Goal: Task Accomplishment & Management: Complete application form

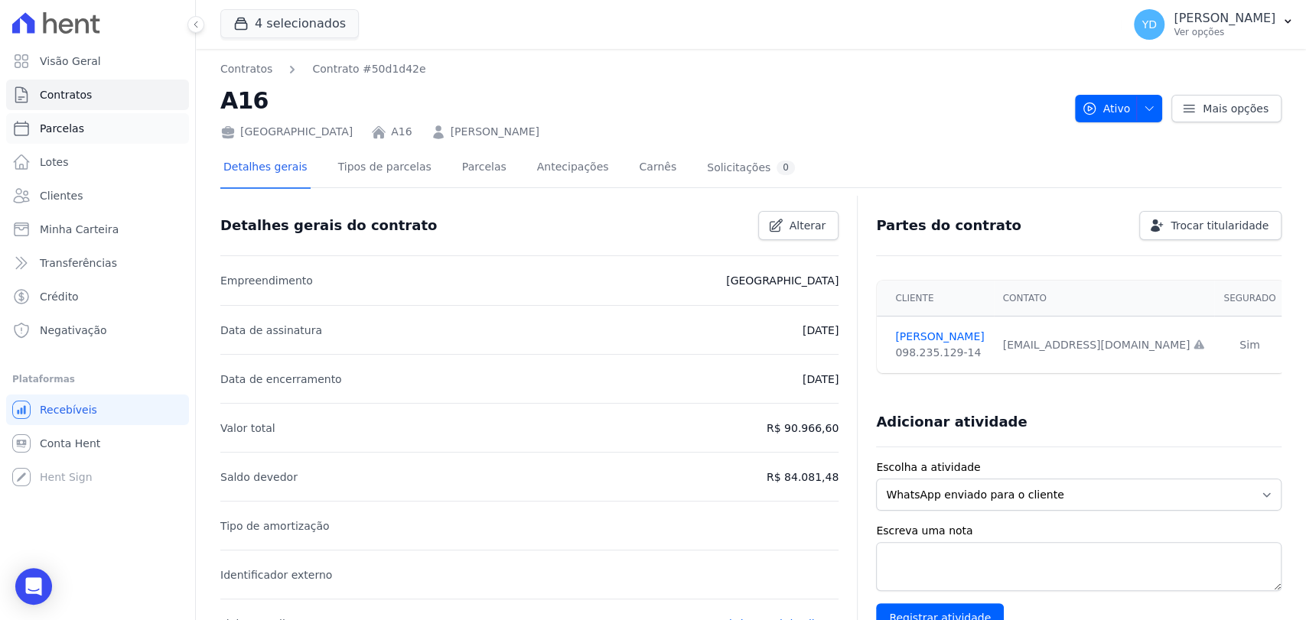
scroll to position [617, 0]
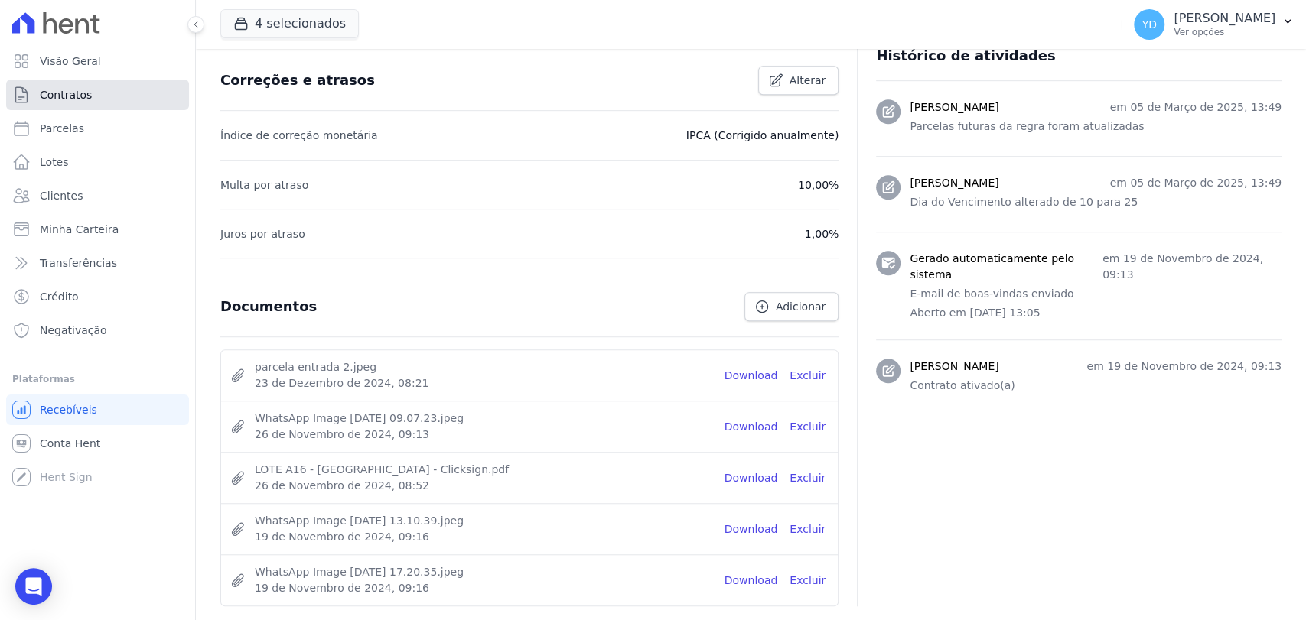
click at [112, 90] on link "Contratos" at bounding box center [97, 95] width 183 height 31
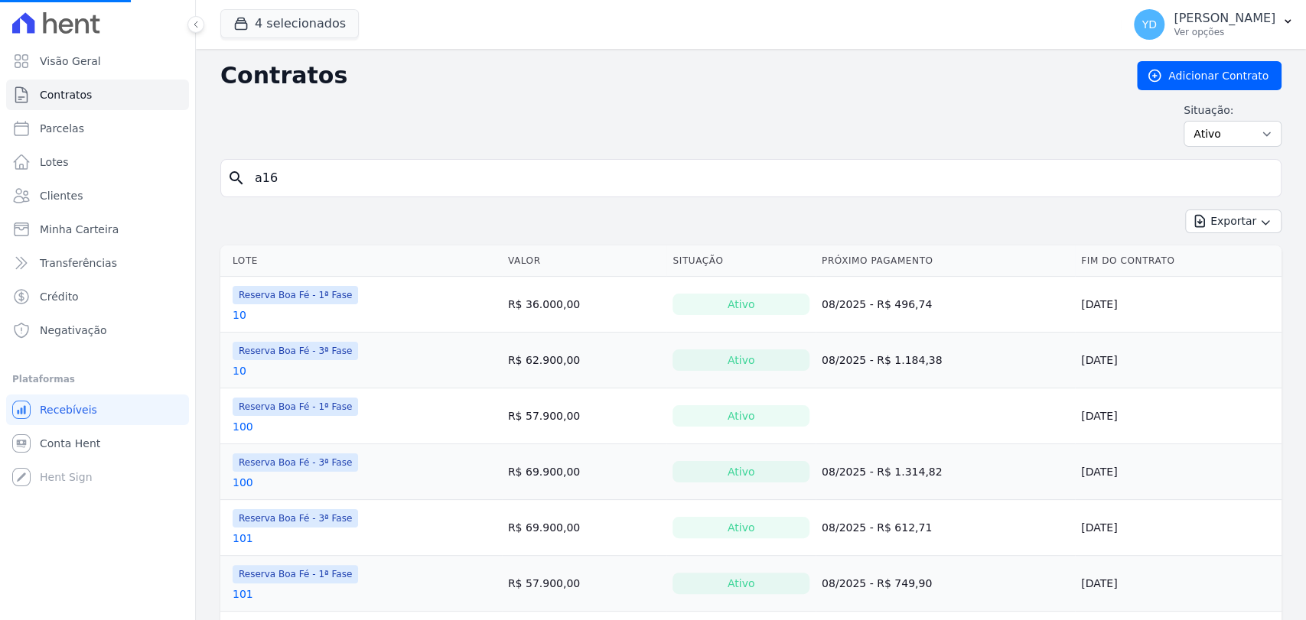
click at [410, 178] on input "a16" at bounding box center [760, 178] width 1029 height 31
click at [410, 178] on input "search" at bounding box center [760, 178] width 1029 height 31
type input "d10"
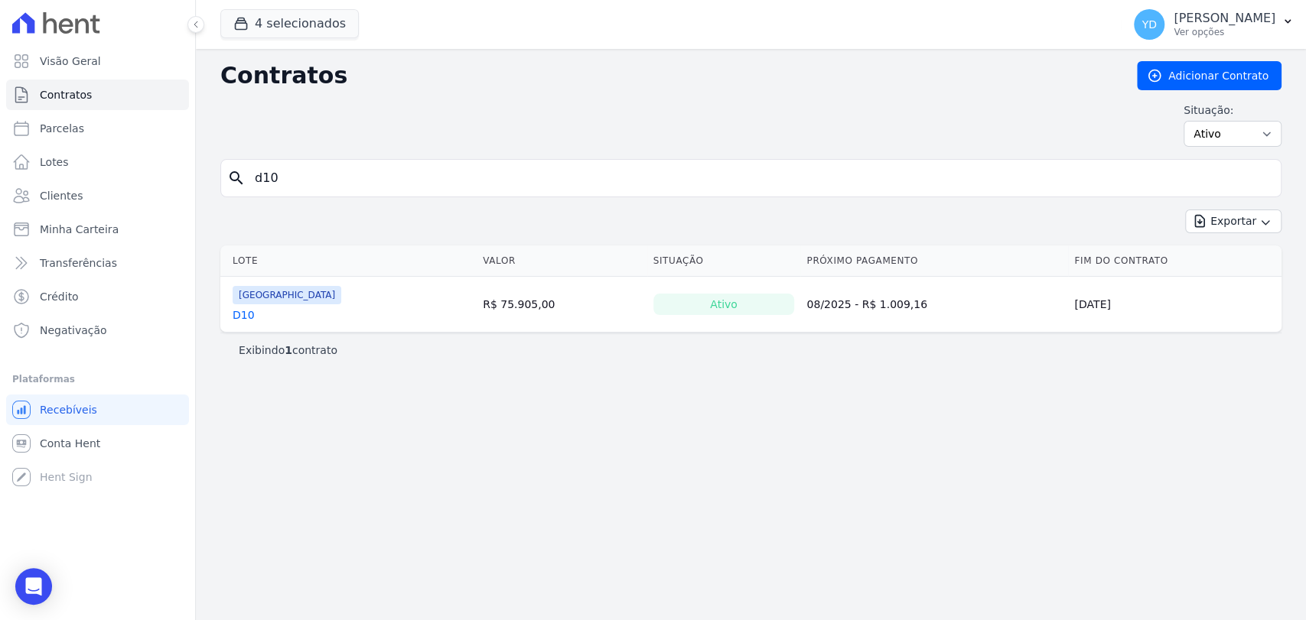
click at [251, 308] on div "D10" at bounding box center [287, 315] width 109 height 15
click at [247, 312] on link "D10" at bounding box center [244, 315] width 22 height 15
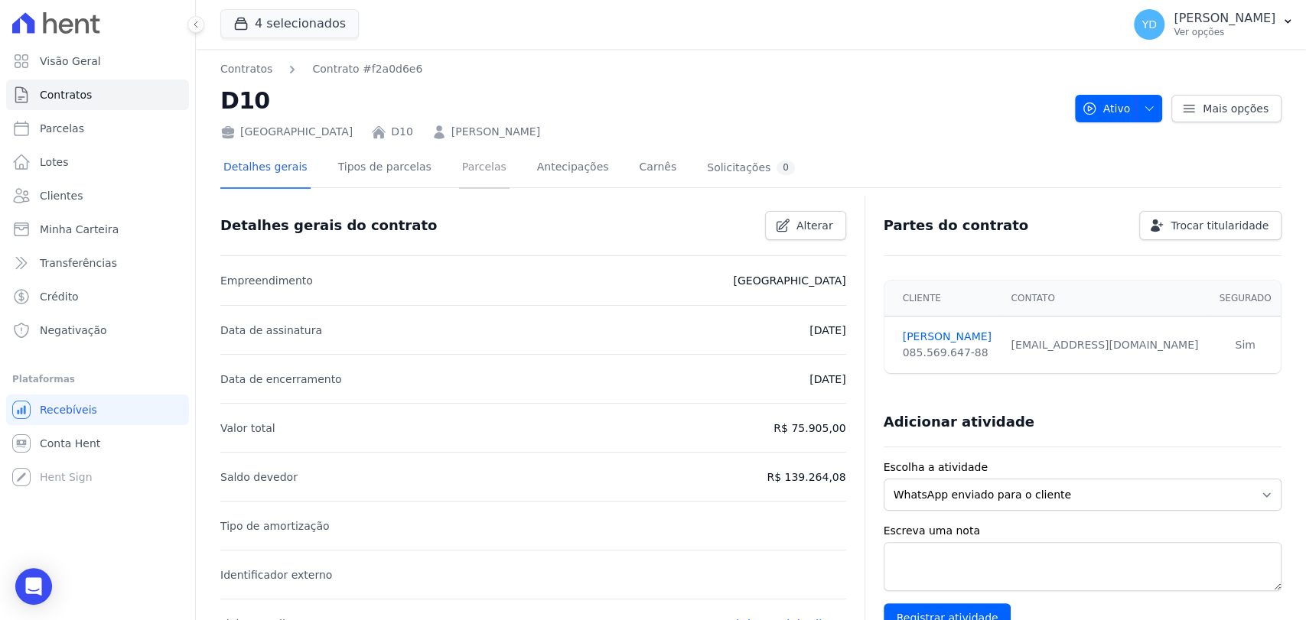
click at [470, 168] on link "Parcelas" at bounding box center [484, 168] width 50 height 41
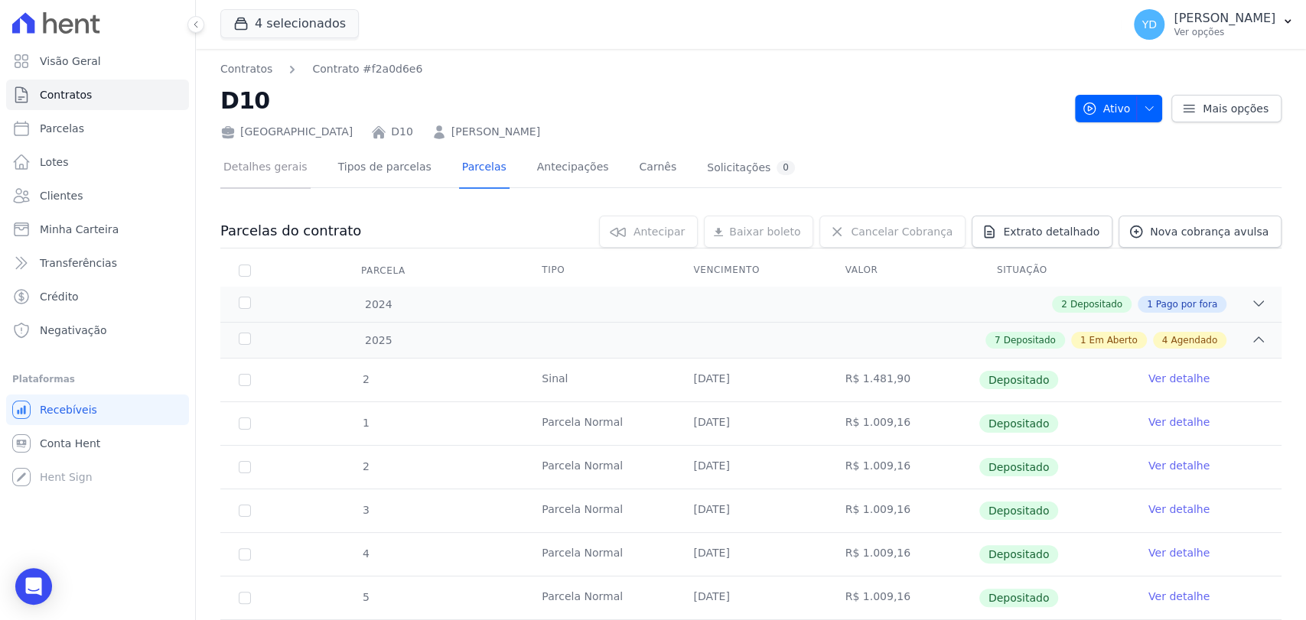
click at [280, 171] on link "Detalhes gerais" at bounding box center [265, 168] width 90 height 41
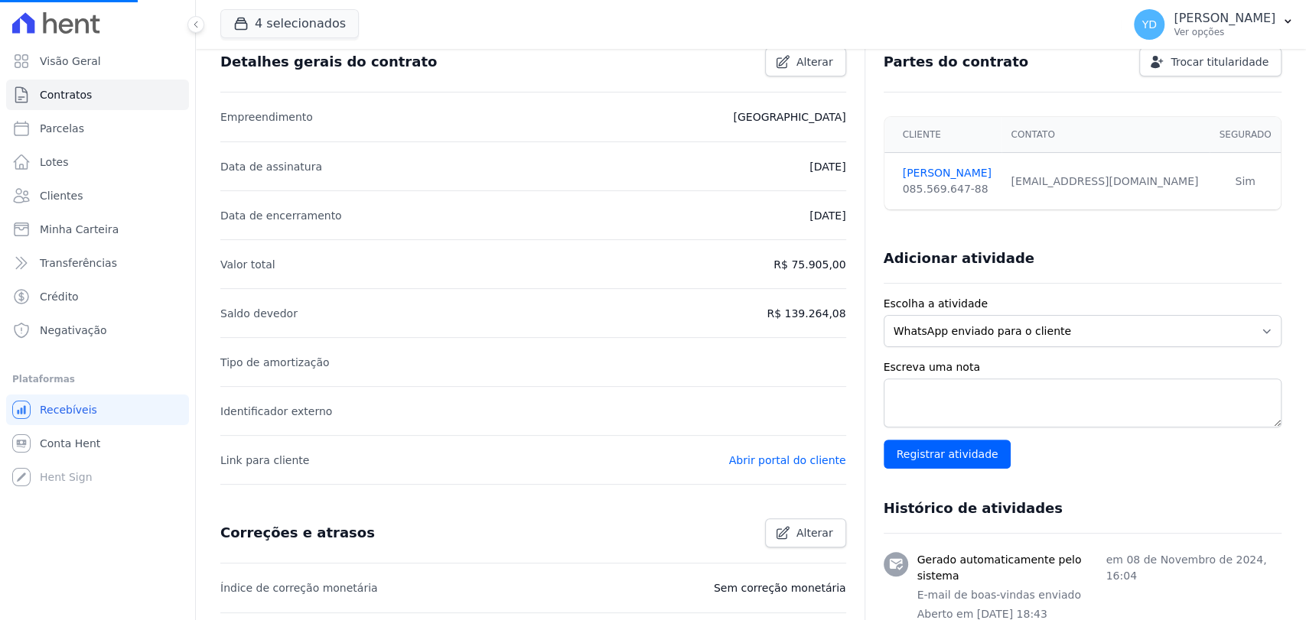
scroll to position [425, 0]
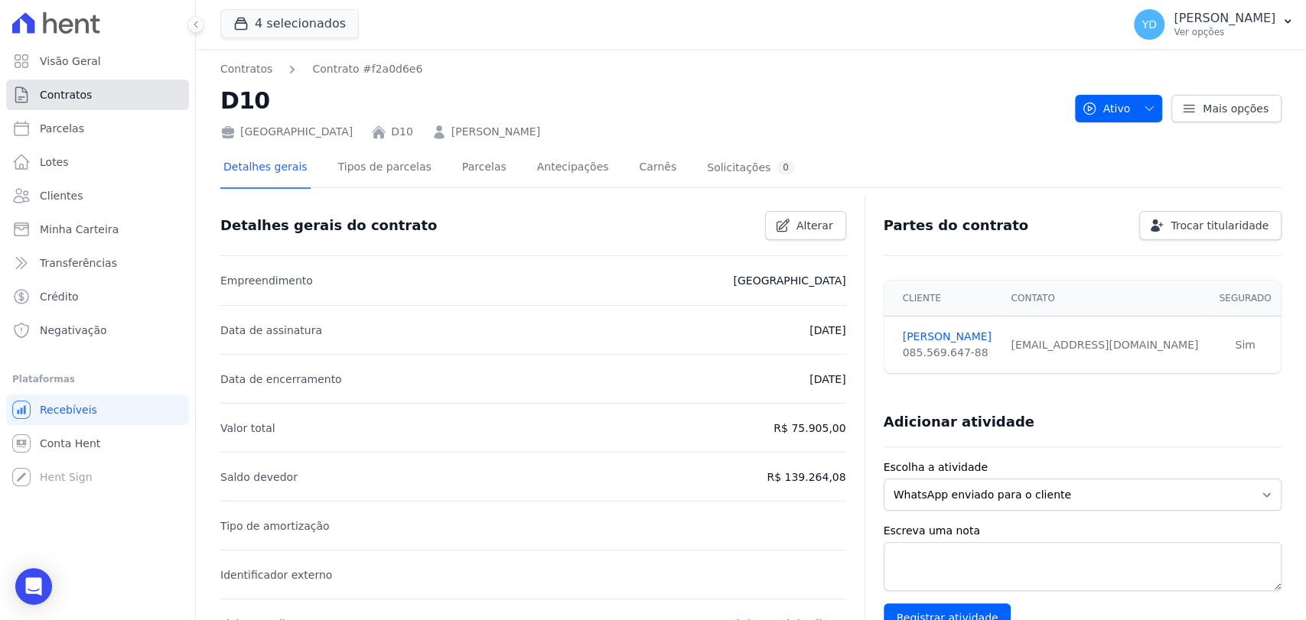
click at [140, 95] on link "Contratos" at bounding box center [97, 95] width 183 height 31
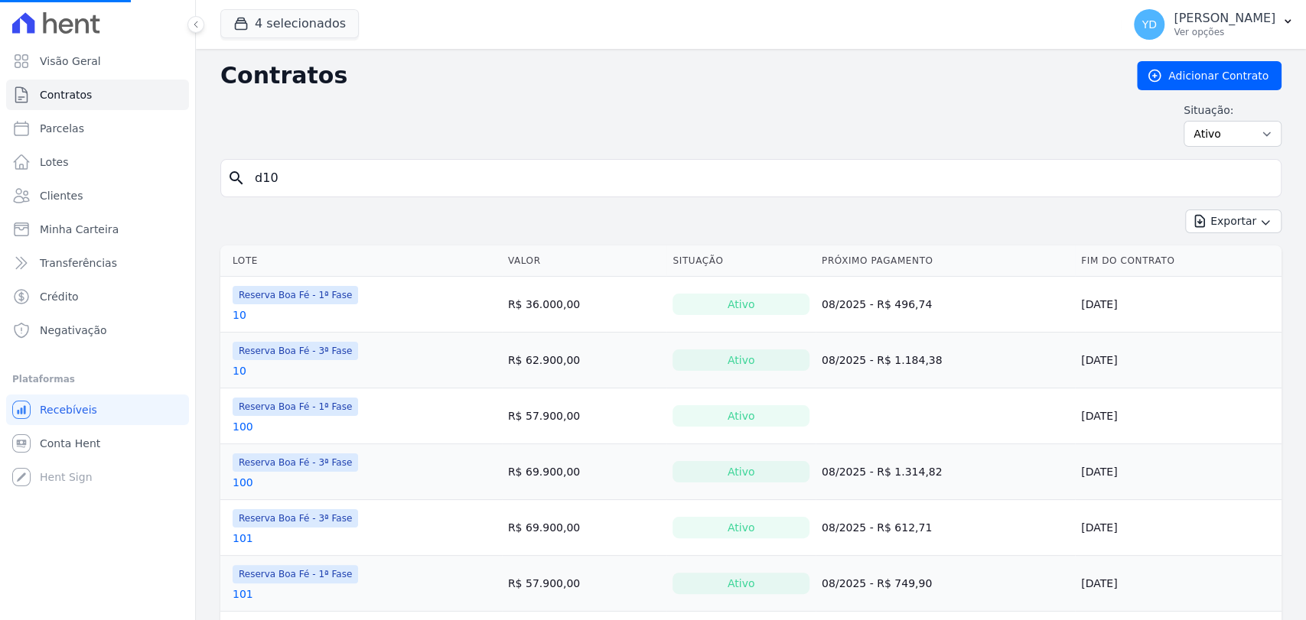
click at [347, 189] on input "d10" at bounding box center [760, 178] width 1029 height 31
click at [347, 188] on input "search" at bounding box center [760, 178] width 1029 height 31
type input "d14"
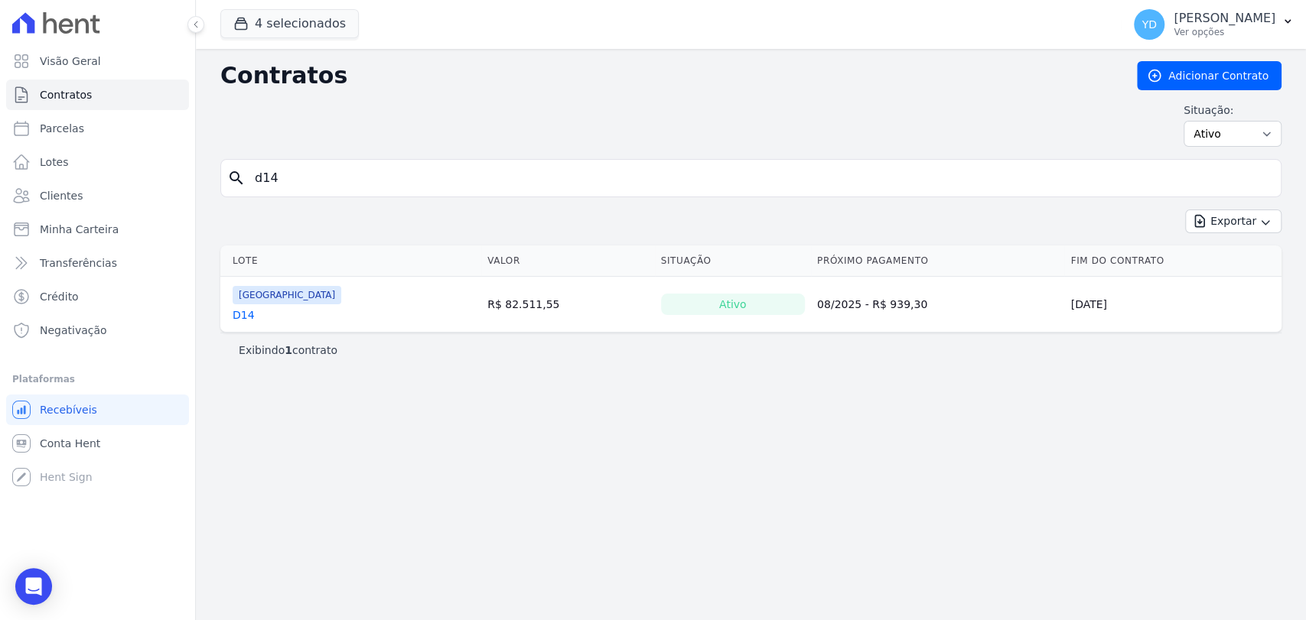
click at [243, 315] on link "D14" at bounding box center [244, 315] width 22 height 15
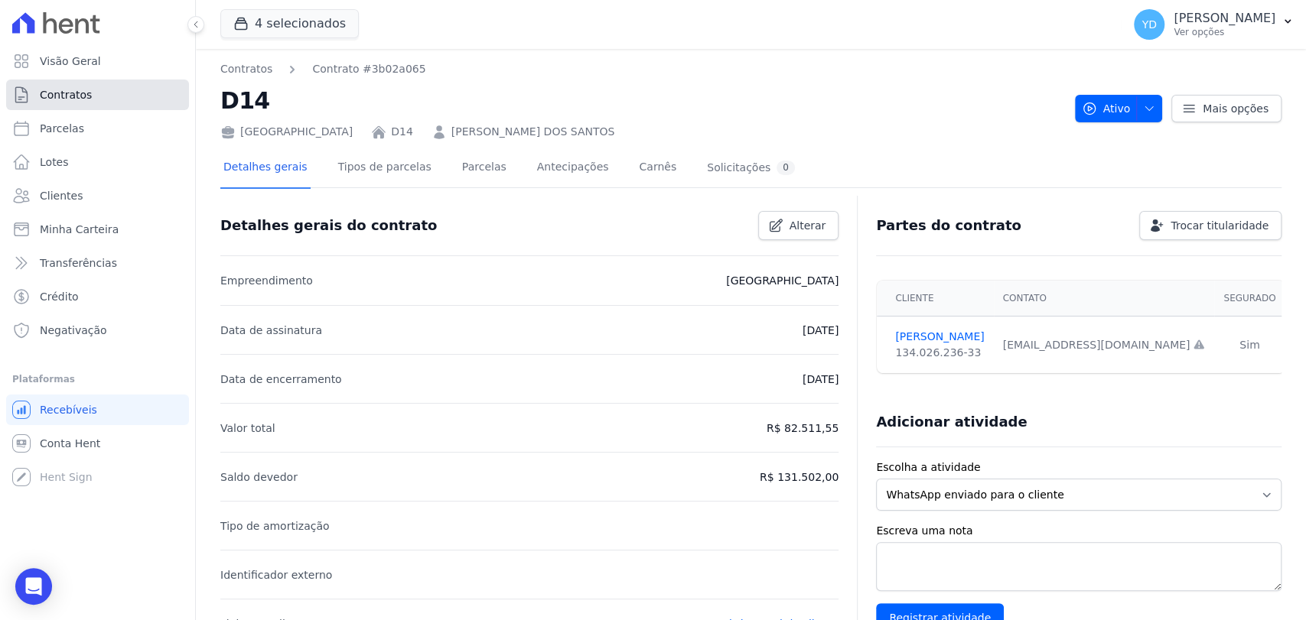
click at [135, 91] on link "Contratos" at bounding box center [97, 95] width 183 height 31
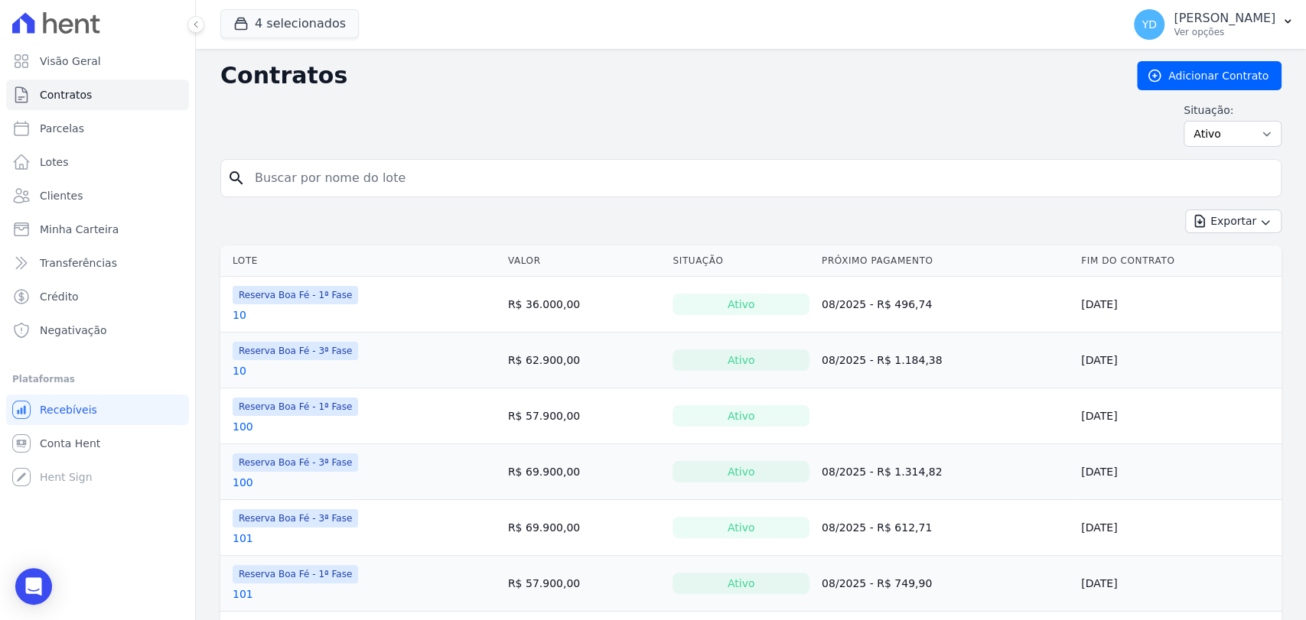
click at [580, 180] on input "search" at bounding box center [760, 178] width 1029 height 31
type input "a12"
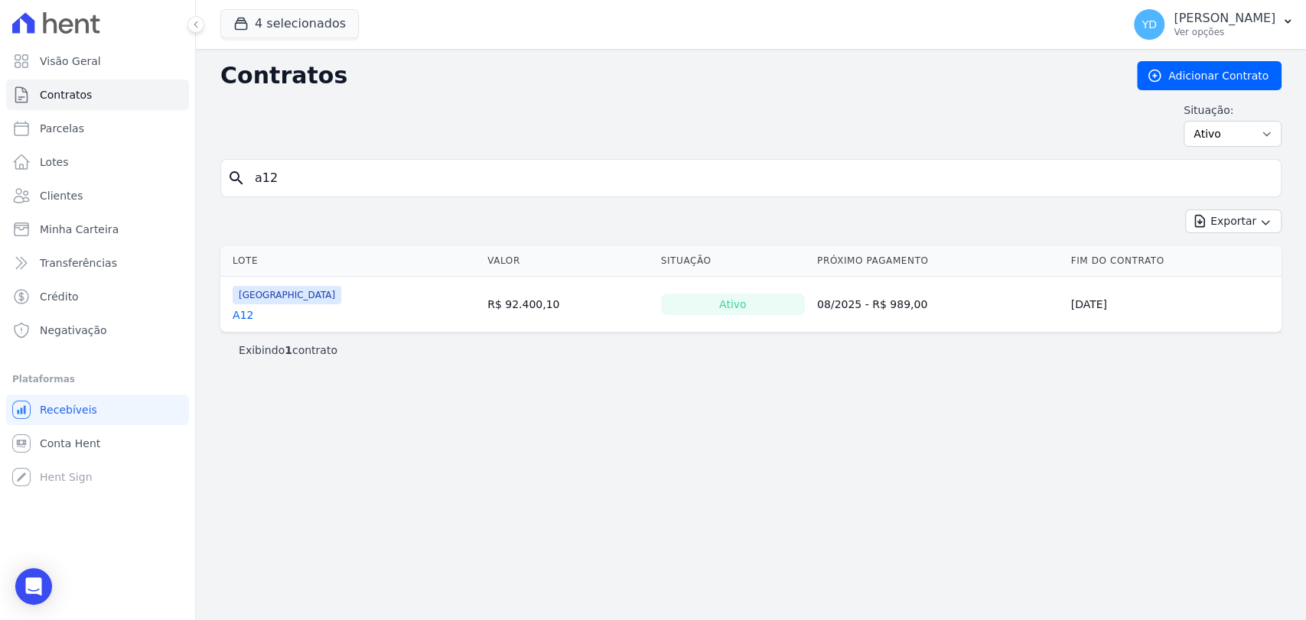
click at [246, 308] on link "A12" at bounding box center [243, 315] width 21 height 15
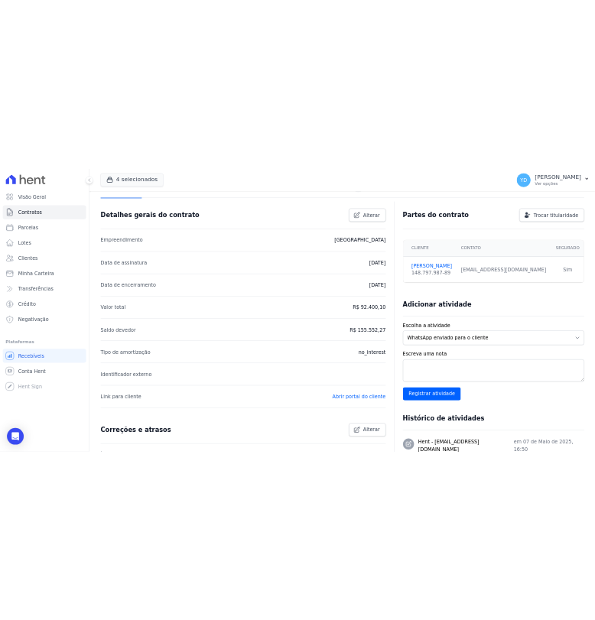
scroll to position [340, 0]
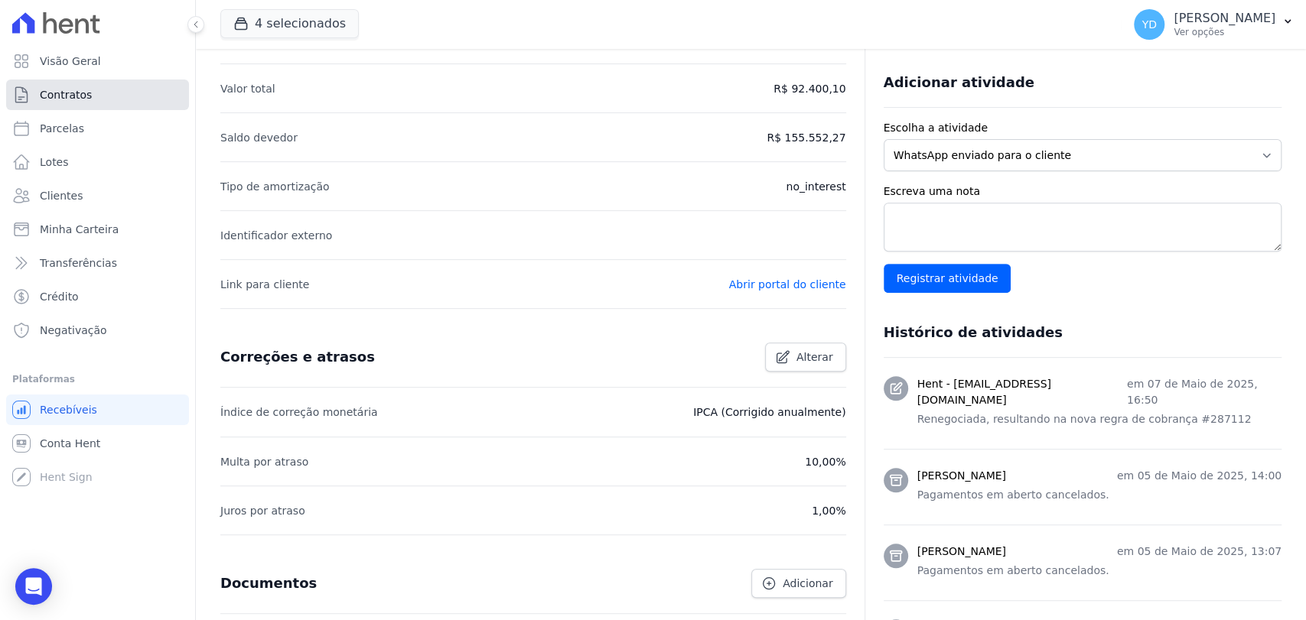
click at [144, 86] on link "Contratos" at bounding box center [97, 95] width 183 height 31
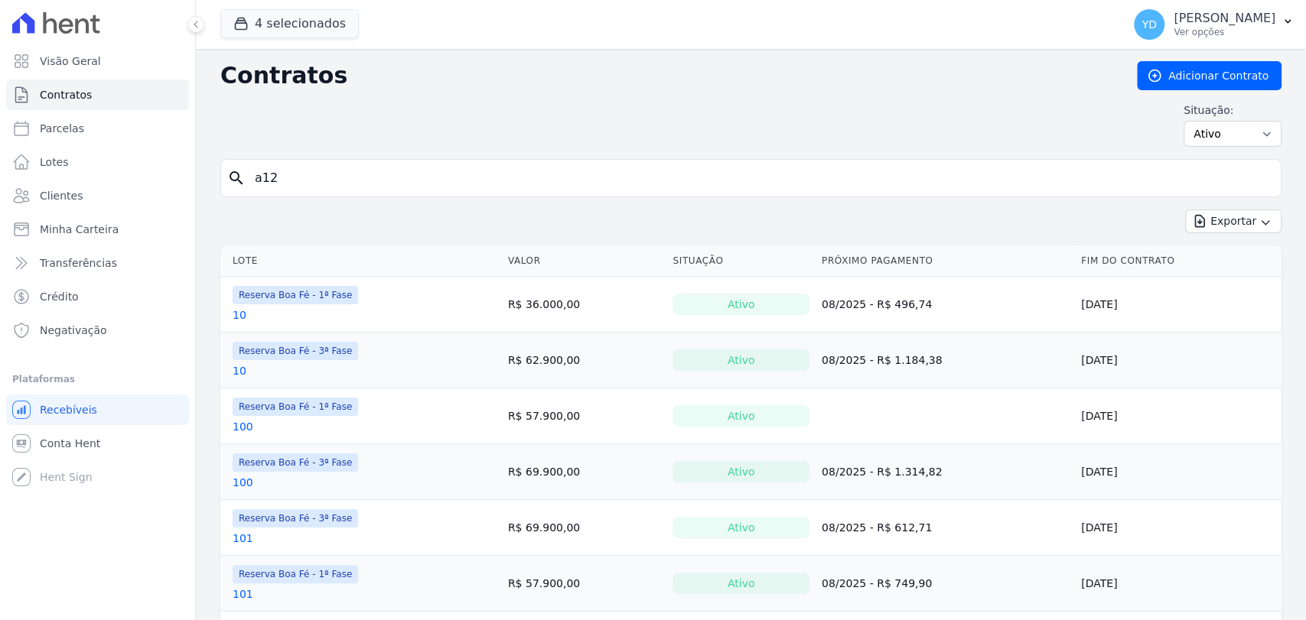
click at [343, 181] on input "a12" at bounding box center [760, 178] width 1029 height 31
click at [343, 181] on input "search" at bounding box center [760, 178] width 1029 height 31
type input "a3"
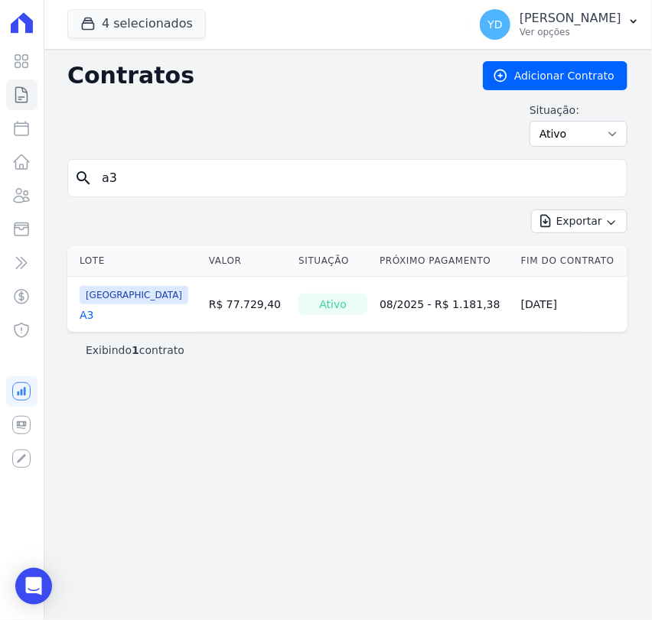
click at [138, 177] on input "a3" at bounding box center [357, 178] width 528 height 31
type input "a5"
click at [151, 171] on input "a5" at bounding box center [357, 178] width 528 height 31
type input "a6"
click at [155, 183] on input "a6" at bounding box center [357, 178] width 528 height 31
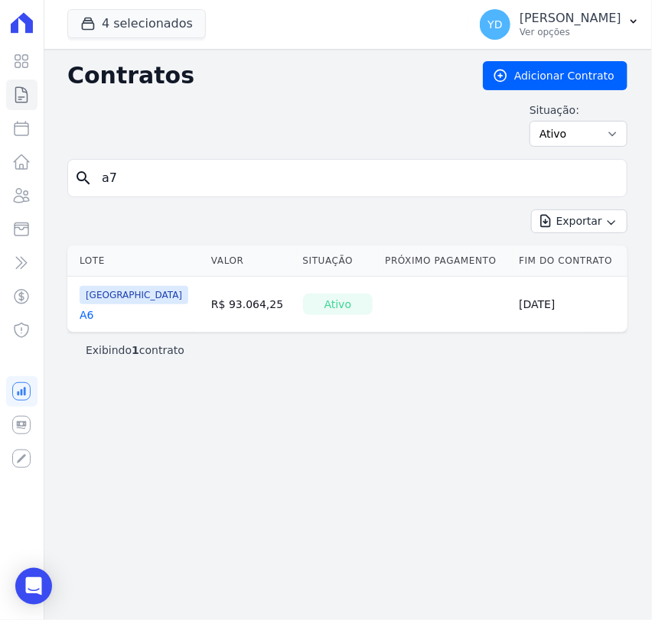
type input "a7]"
drag, startPoint x: 85, startPoint y: 319, endPoint x: 111, endPoint y: 326, distance: 26.9
click at [111, 326] on td "Parque das Palmeiras A7" at bounding box center [136, 304] width 138 height 55
click at [135, 181] on input "a7" at bounding box center [357, 178] width 528 height 31
type input "a8"
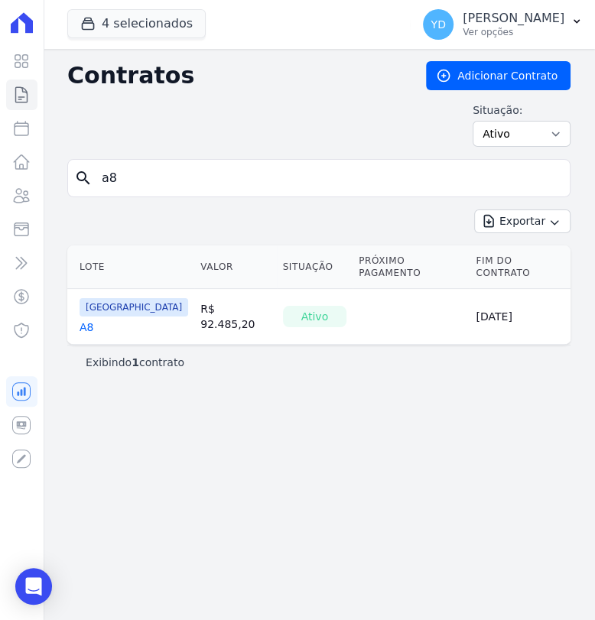
click at [125, 185] on input "a8" at bounding box center [328, 178] width 471 height 31
type input "a9"
click at [128, 174] on input "a9" at bounding box center [328, 178] width 471 height 31
type input "a1"
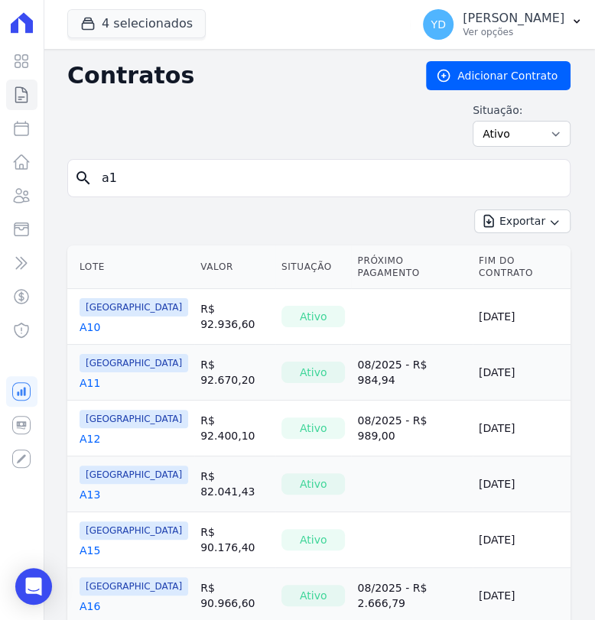
click at [168, 179] on input "a1" at bounding box center [328, 178] width 471 height 31
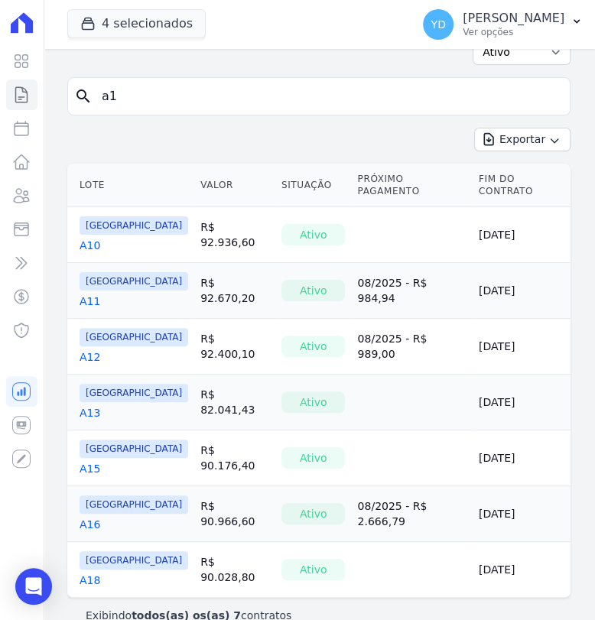
scroll to position [93, 0]
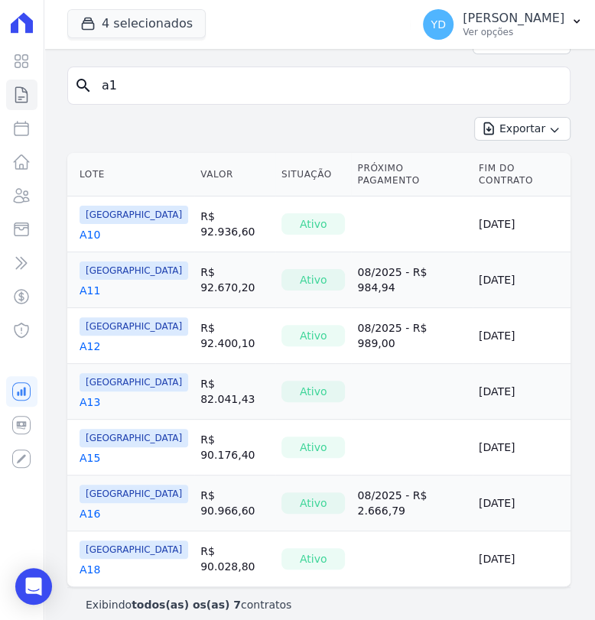
click at [125, 81] on input "a1" at bounding box center [328, 85] width 471 height 31
type input "v"
type input "b"
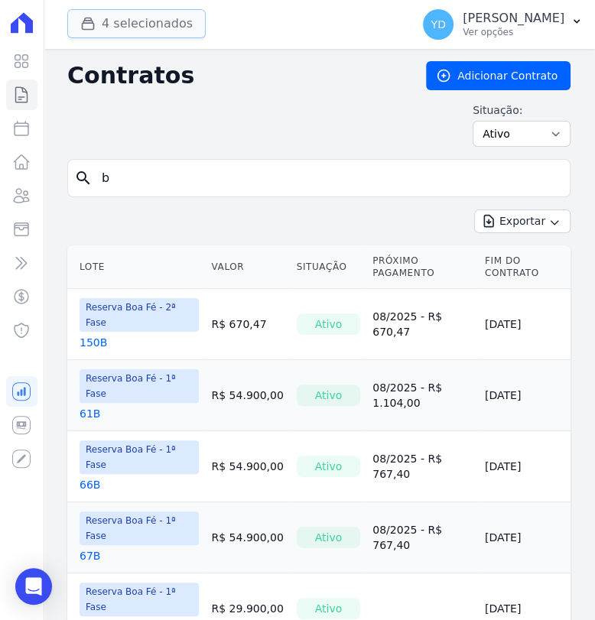
click at [95, 10] on button "4 selecionados" at bounding box center [136, 23] width 138 height 29
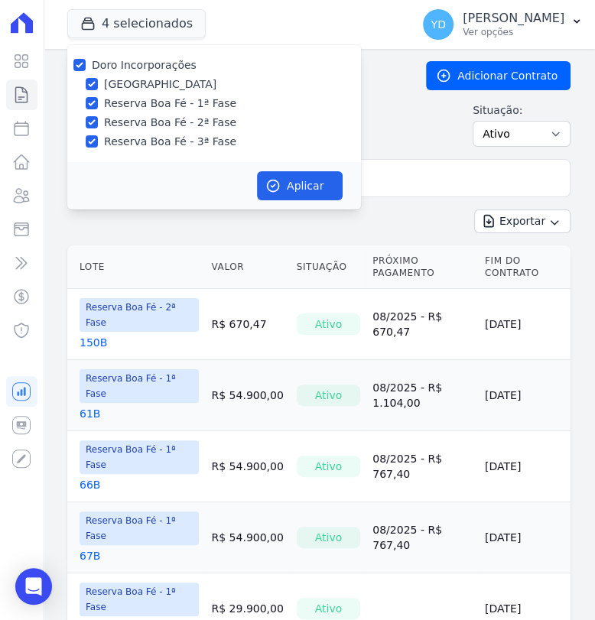
click at [116, 69] on label "Doro Incorporações" at bounding box center [144, 65] width 105 height 12
click at [86, 69] on input "Doro Incorporações" at bounding box center [79, 65] width 12 height 12
checkbox input "false"
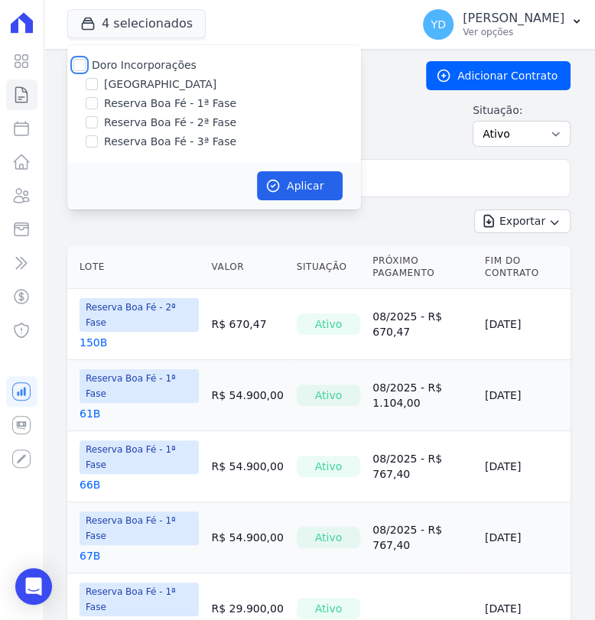
checkbox input "false"
click at [125, 87] on label "[GEOGRAPHIC_DATA]" at bounding box center [160, 84] width 112 height 16
click at [98, 87] on input "[GEOGRAPHIC_DATA]" at bounding box center [92, 84] width 12 height 12
checkbox input "true"
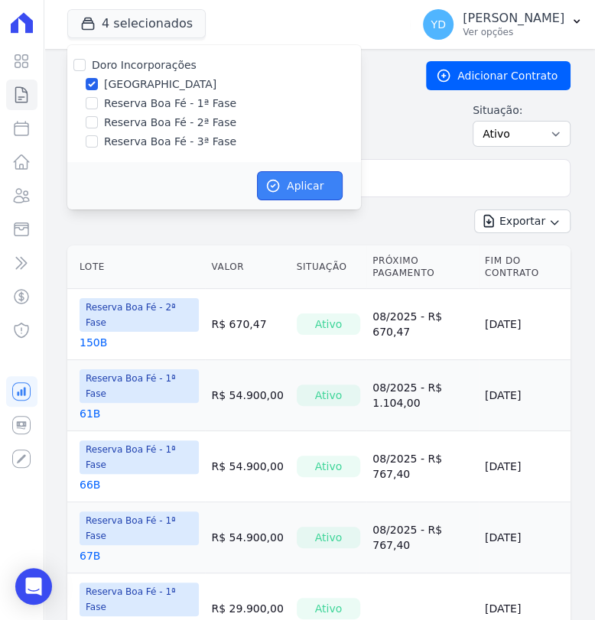
click at [305, 187] on button "Aplicar" at bounding box center [300, 185] width 86 height 29
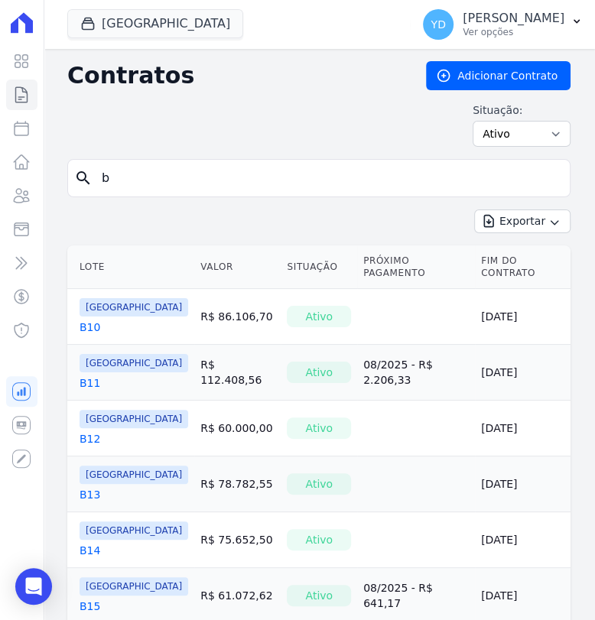
click at [428, 184] on input "b" at bounding box center [328, 178] width 471 height 31
click at [118, 260] on th "Lote" at bounding box center [130, 268] width 127 height 44
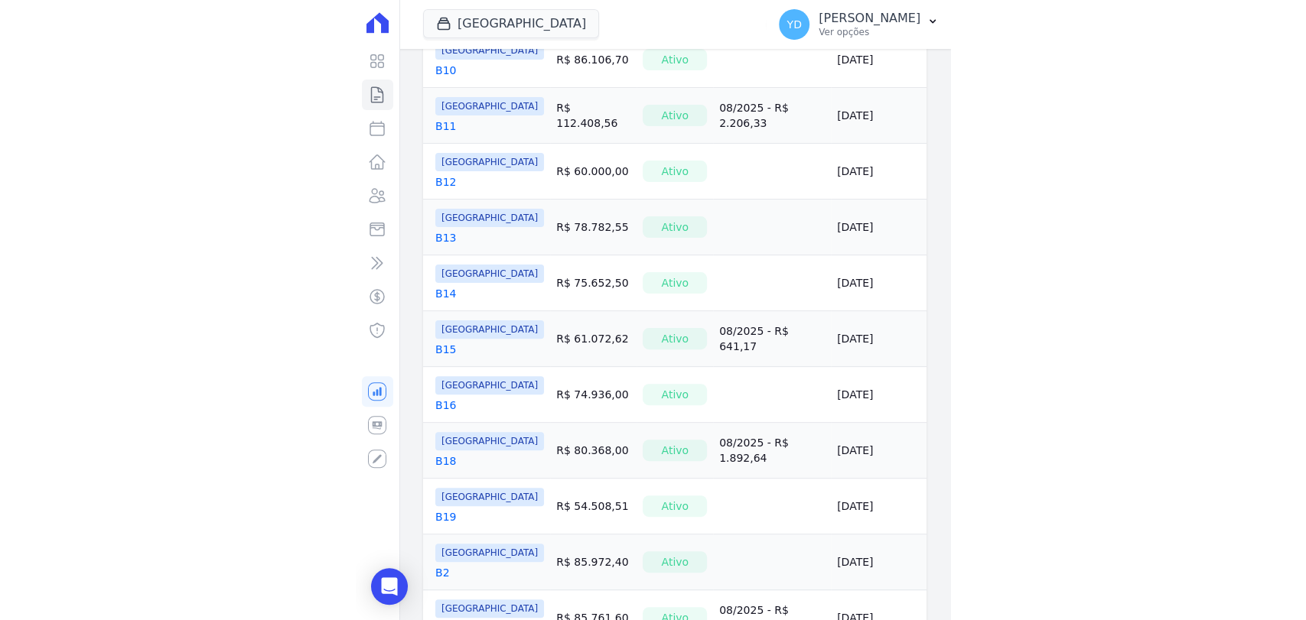
scroll to position [245, 0]
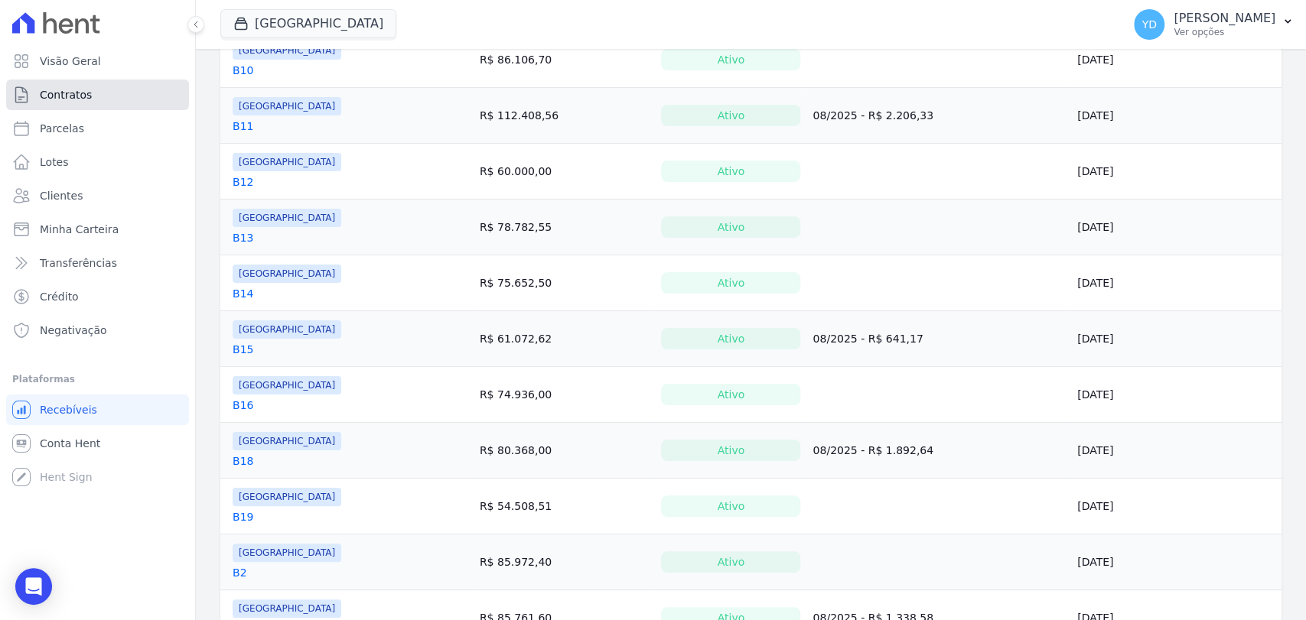
click at [124, 86] on link "Contratos" at bounding box center [97, 95] width 183 height 31
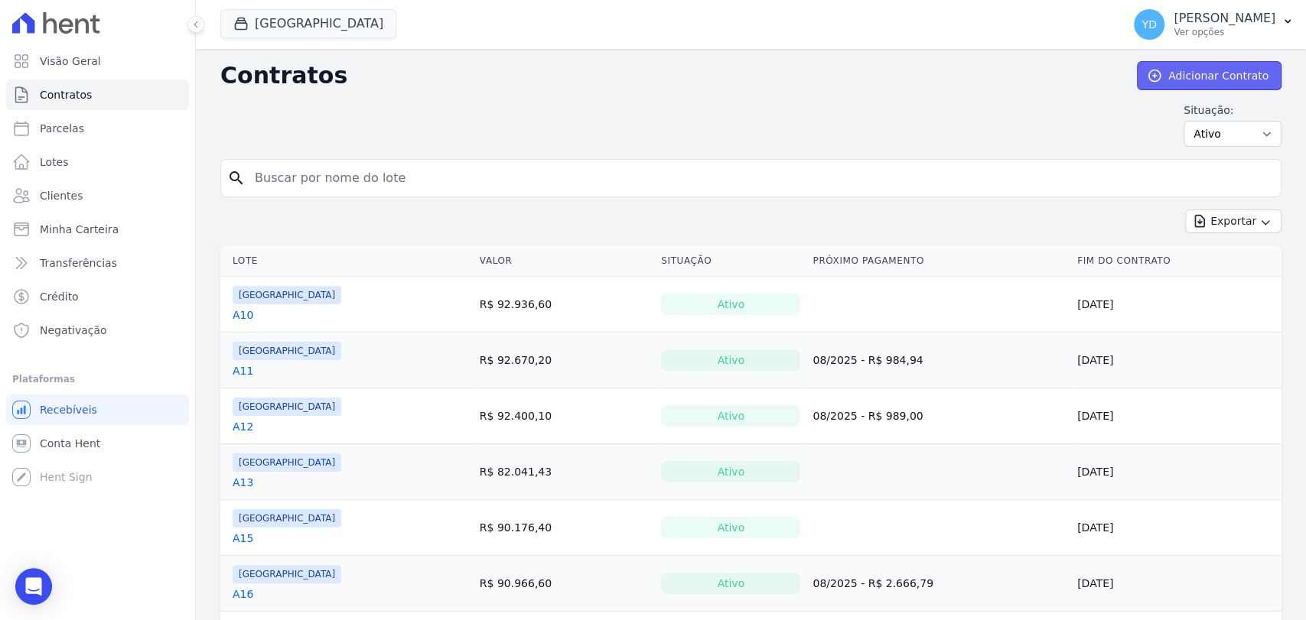
click at [1170, 68] on link "Adicionar Contrato" at bounding box center [1209, 75] width 145 height 29
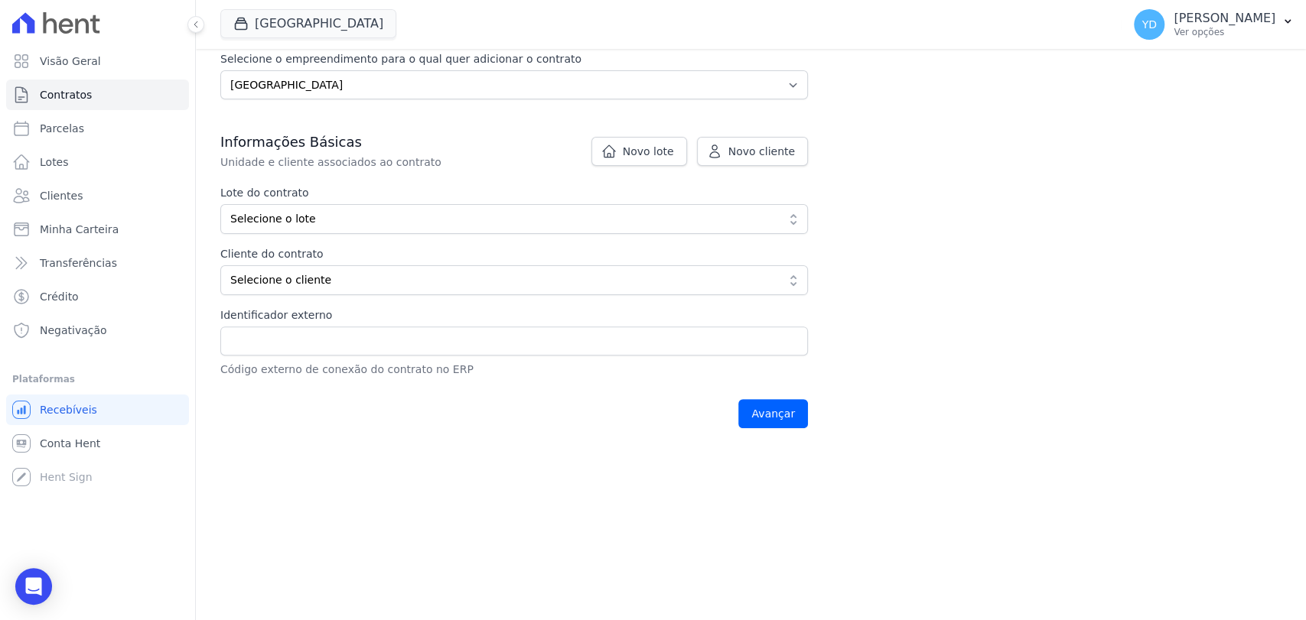
scroll to position [85, 0]
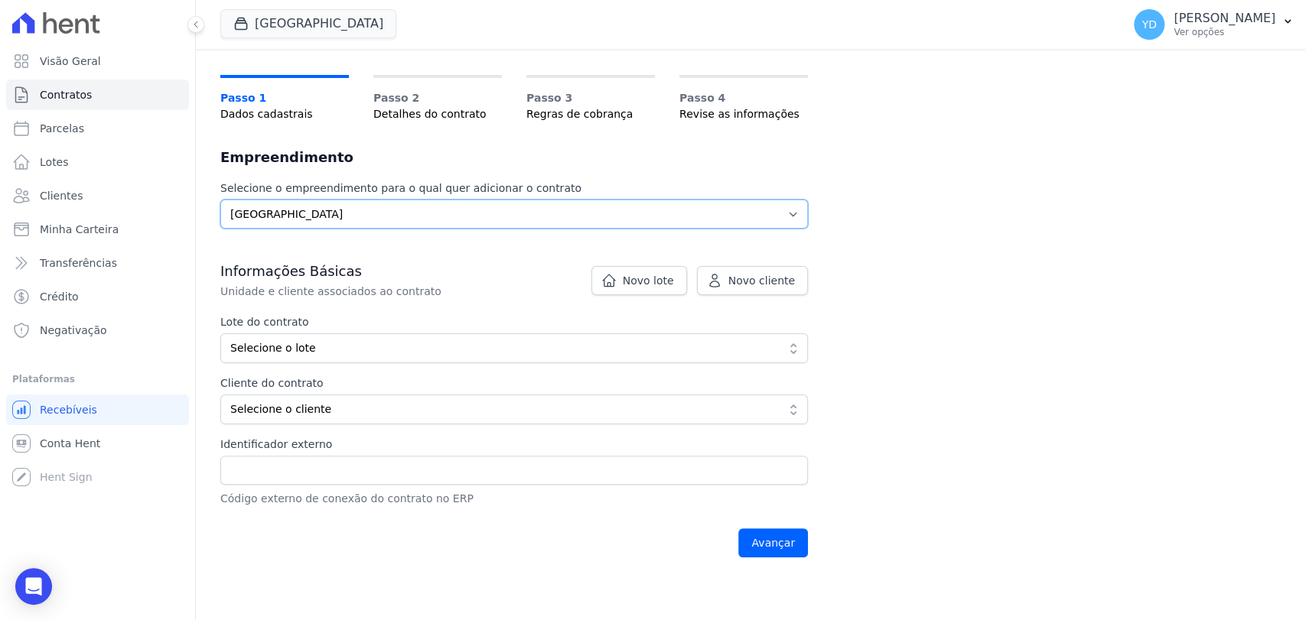
click at [672, 227] on select "Selecione o empreendimento Parque das Palmeiras" at bounding box center [514, 214] width 588 height 29
click at [321, 15] on button "Parque Das Palmeiras" at bounding box center [308, 23] width 176 height 29
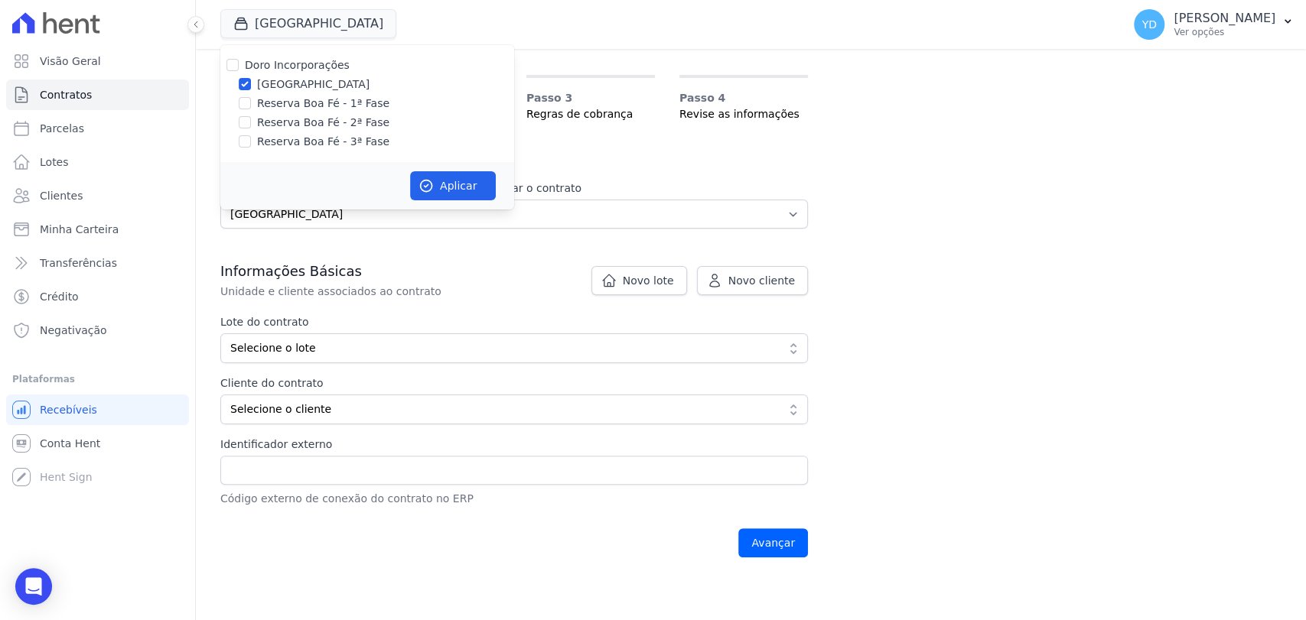
click at [268, 74] on div "Doro Incorporações Parque das Palmeiras Reserva Boa Fé - 1ª Fase Reserva Boa Fé…" at bounding box center [367, 103] width 294 height 117
click at [269, 65] on label "Doro Incorporações" at bounding box center [297, 65] width 105 height 12
click at [239, 65] on input "Doro Incorporações" at bounding box center [232, 65] width 12 height 12
checkbox input "true"
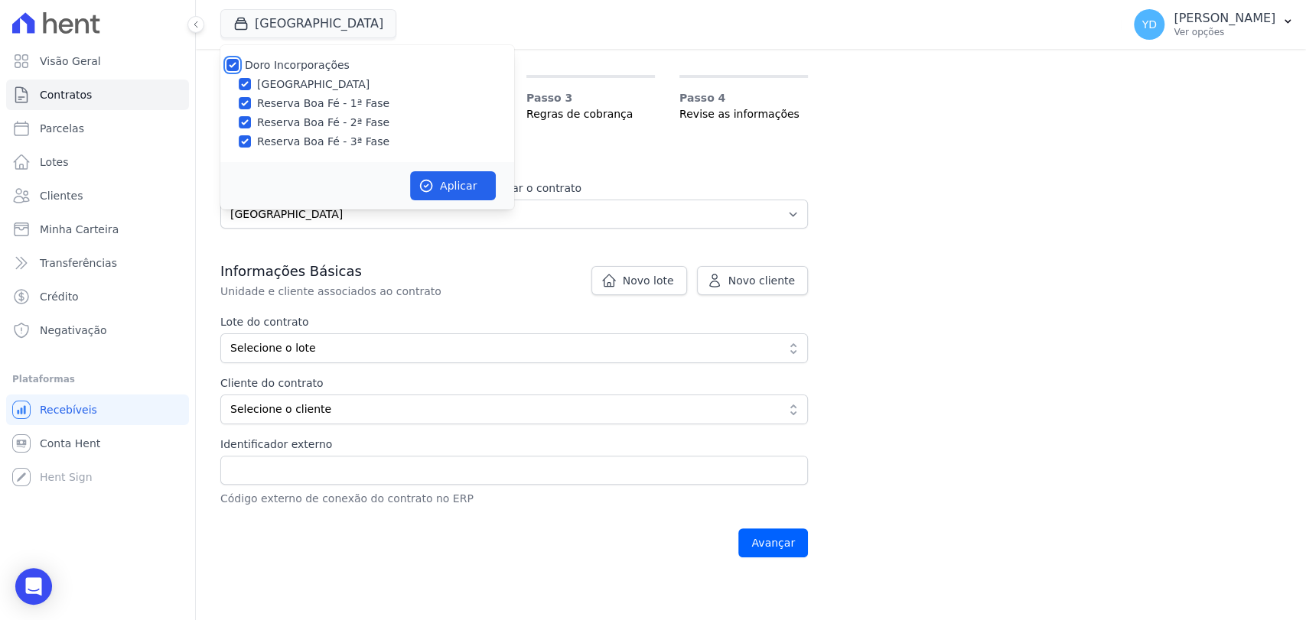
checkbox input "true"
click at [420, 190] on icon "button" at bounding box center [425, 185] width 15 height 15
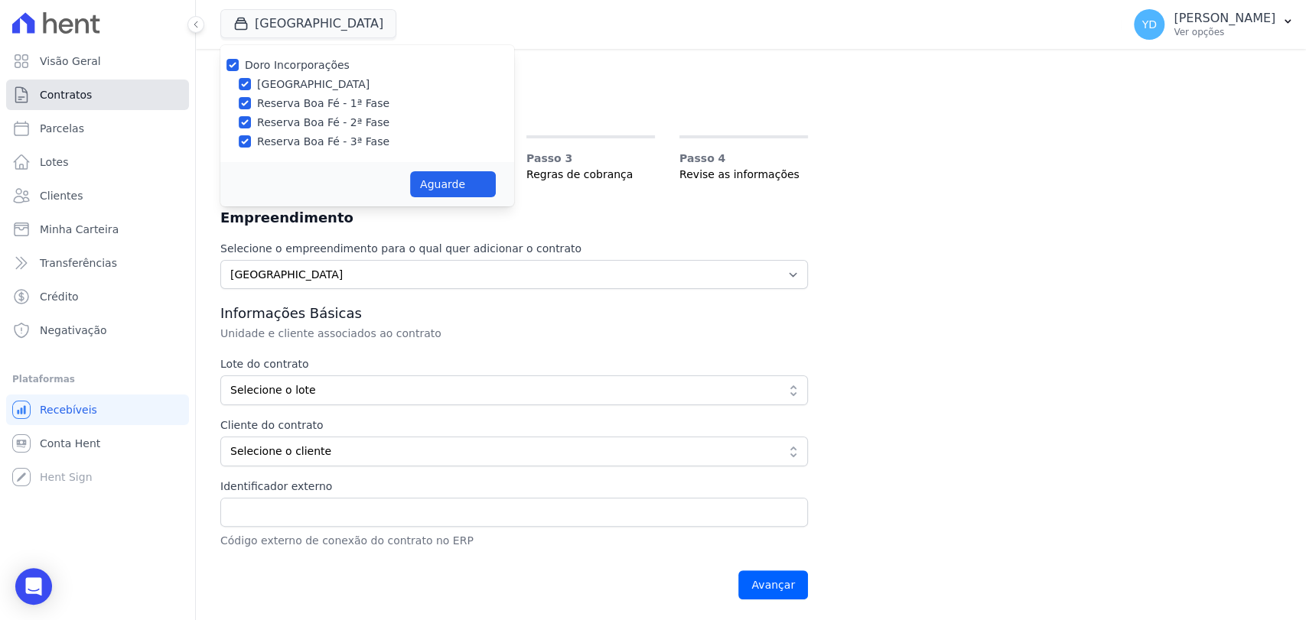
click at [103, 98] on link "Contratos" at bounding box center [97, 95] width 183 height 31
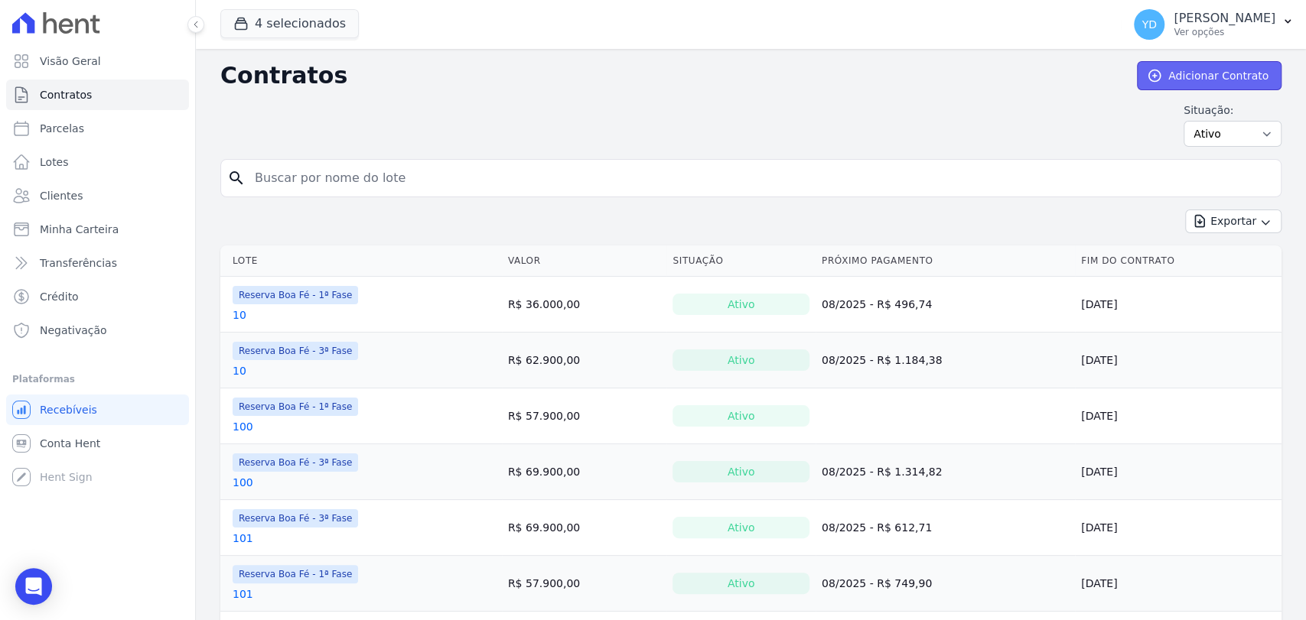
click at [1164, 63] on link "Adicionar Contrato" at bounding box center [1209, 75] width 145 height 29
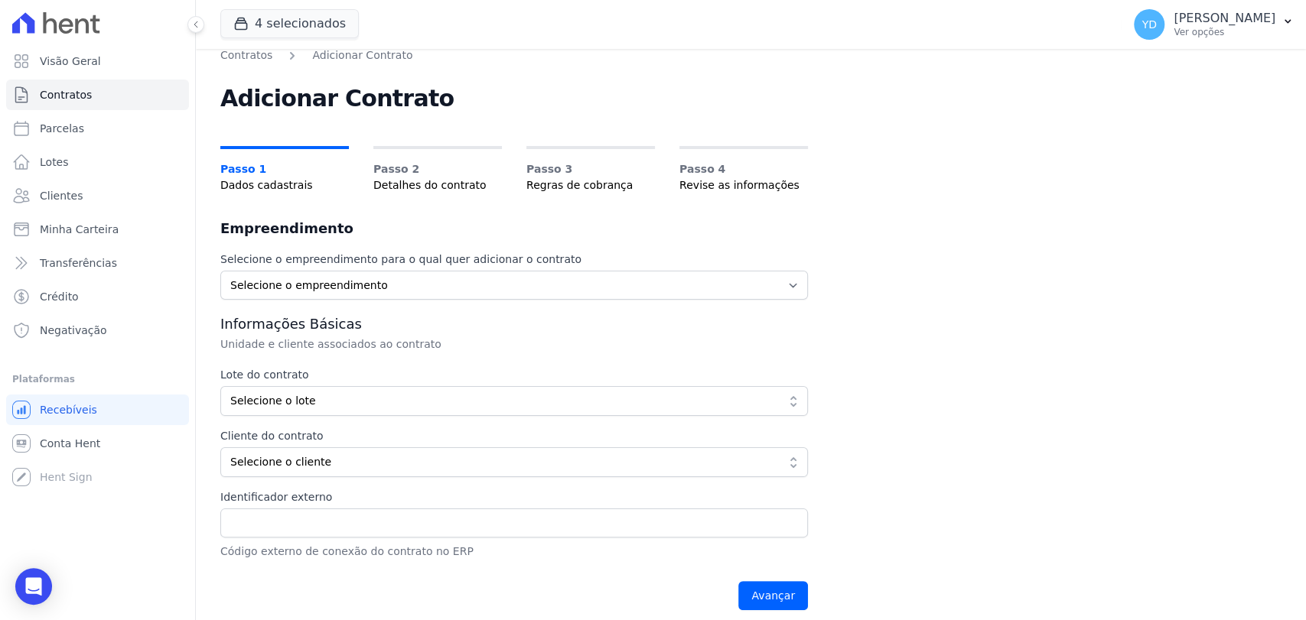
scroll to position [24, 0]
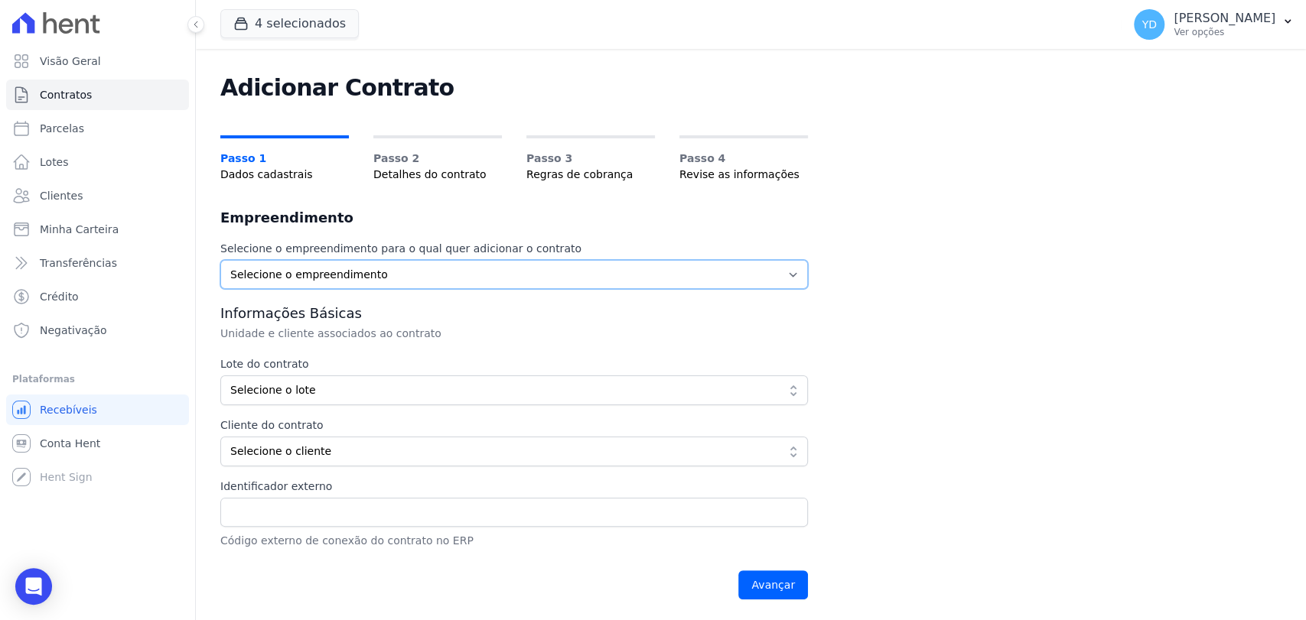
drag, startPoint x: 490, startPoint y: 259, endPoint x: 492, endPoint y: 272, distance: 13.9
click at [490, 260] on select "Selecione o empreendimento Parque das Palmeiras Reserva Boa Fé - 1ª Fase Reserv…" at bounding box center [514, 274] width 588 height 29
click at [473, 269] on select "Selecione o empreendimento Parque das Palmeiras Reserva Boa Fé - 1ª Fase Reserv…" at bounding box center [514, 274] width 588 height 29
select select "bba79058-b912-41da-a9ee-512e75bcbbfc"
click at [220, 260] on select "Selecione o empreendimento Parque das Palmeiras Reserva Boa Fé - 1ª Fase Reserv…" at bounding box center [514, 274] width 588 height 29
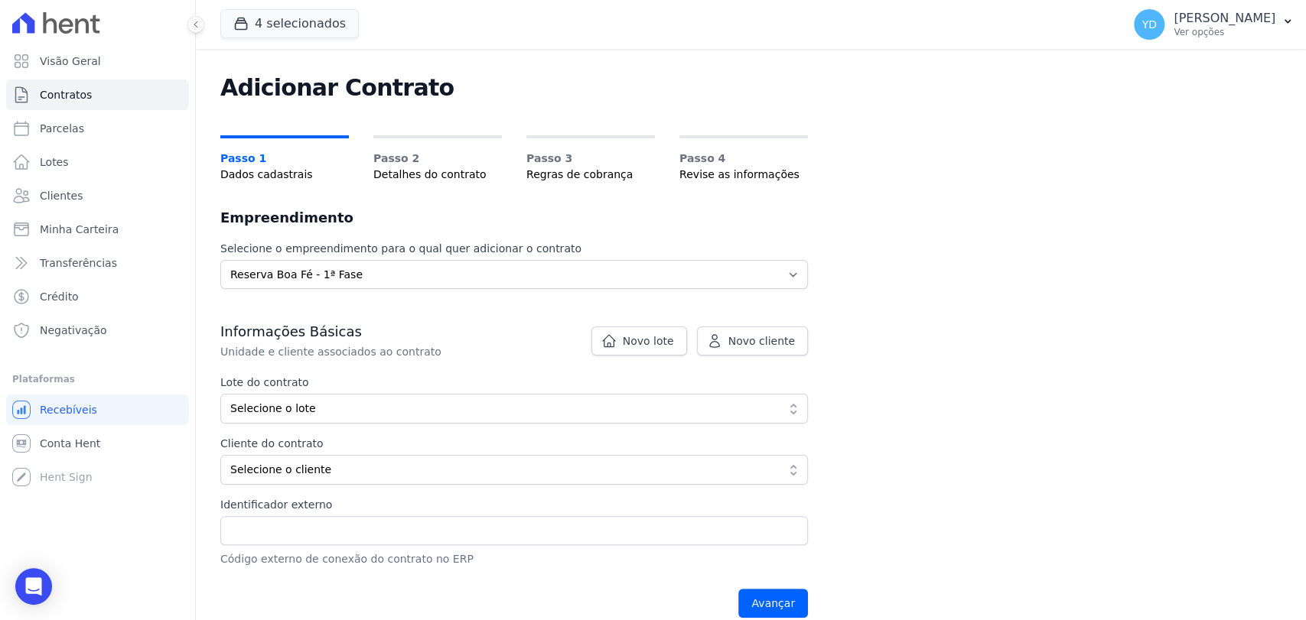
click at [395, 397] on button "Selecione o lote" at bounding box center [514, 409] width 588 height 30
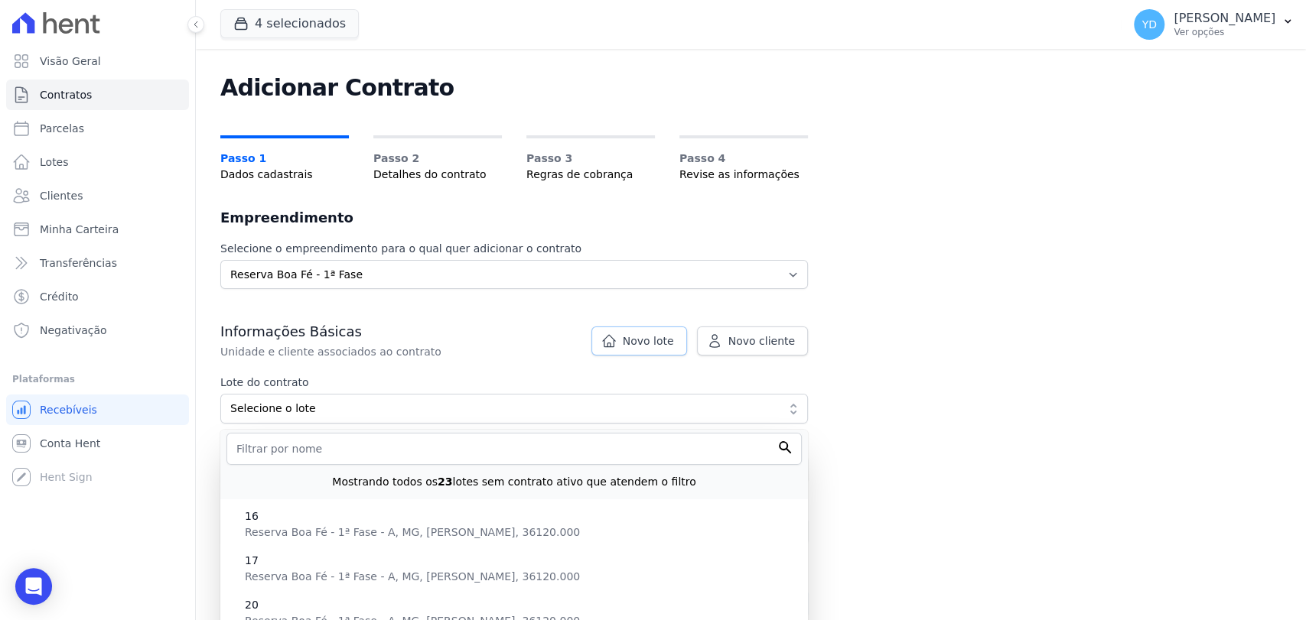
click at [674, 345] on span "Novo lote" at bounding box center [648, 341] width 51 height 15
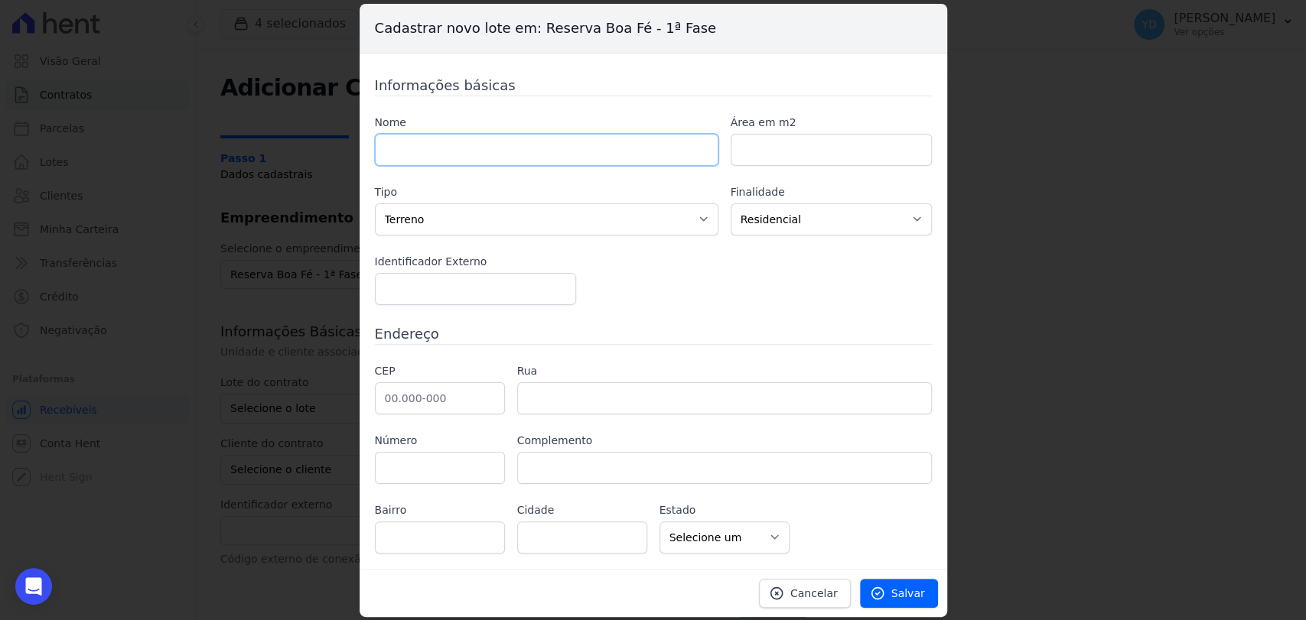
click at [599, 158] on input "text" at bounding box center [546, 150] width 343 height 32
type input "93"
paste input "1579.24"
type input "1579.24"
click at [471, 418] on div "CEP Rua Número Complemento Bairro Cidade AC" at bounding box center [653, 458] width 557 height 190
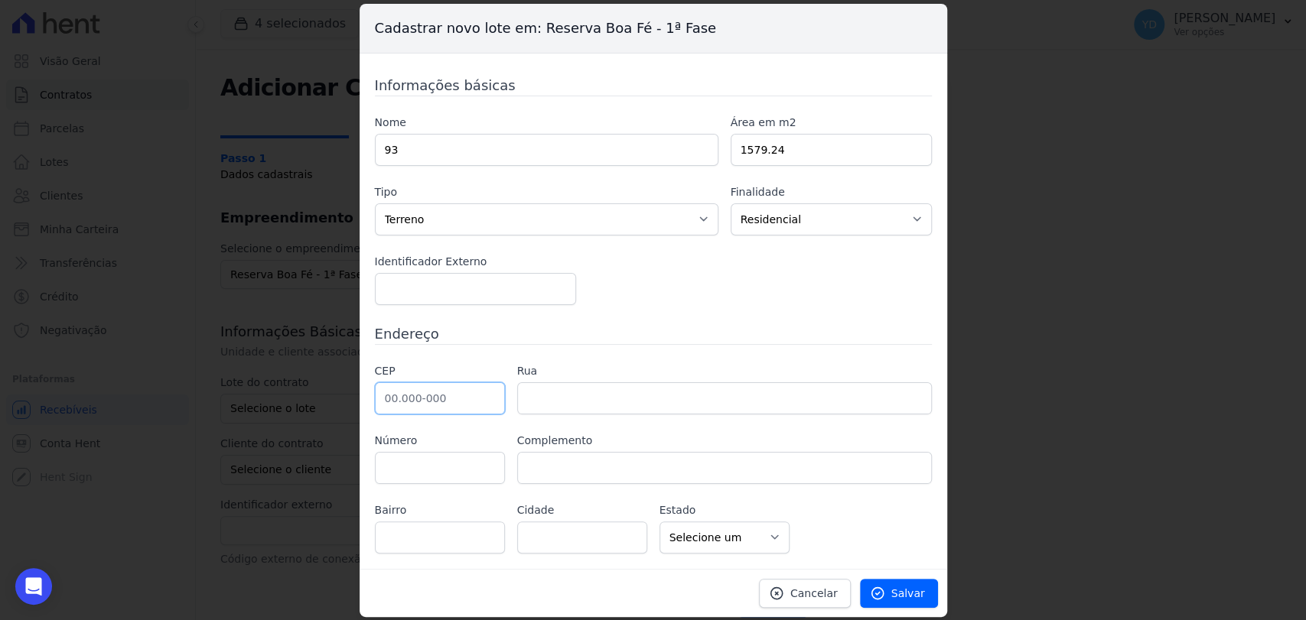
click at [475, 407] on input "text" at bounding box center [440, 398] width 130 height 32
type input "36.126-000"
type input "Belmiro Braga"
select select "MG"
click at [714, 369] on label "Rua" at bounding box center [724, 371] width 415 height 16
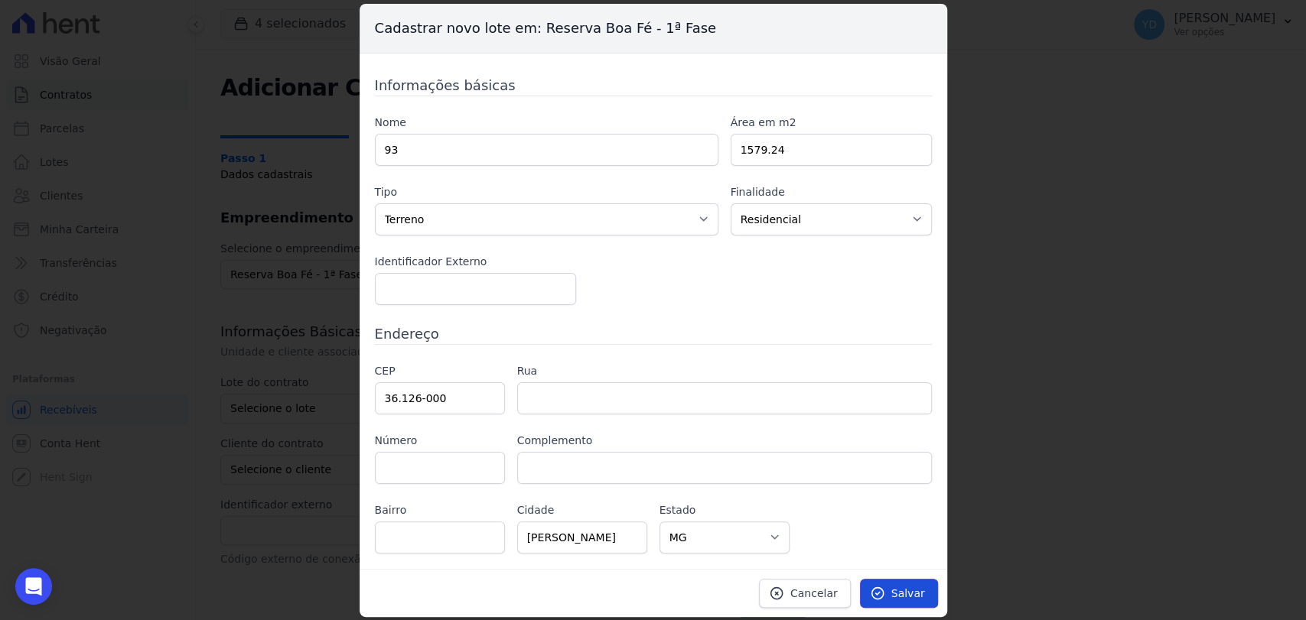
click at [928, 581] on link "Salvar" at bounding box center [899, 593] width 78 height 29
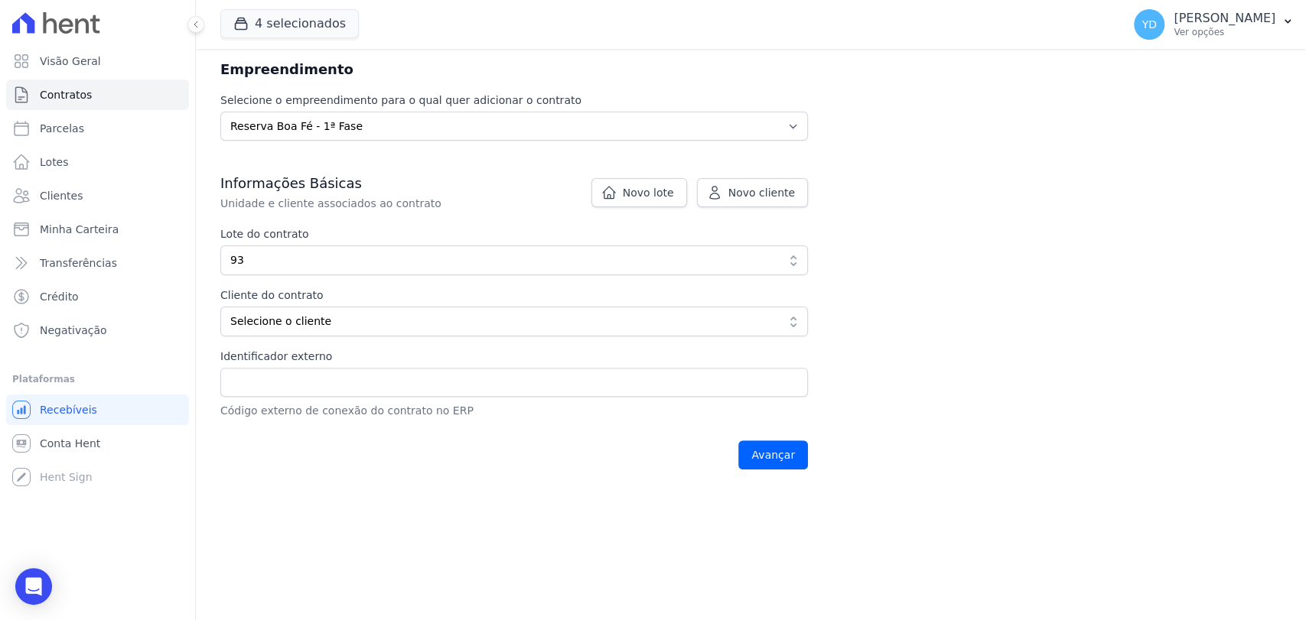
scroll to position [257, 0]
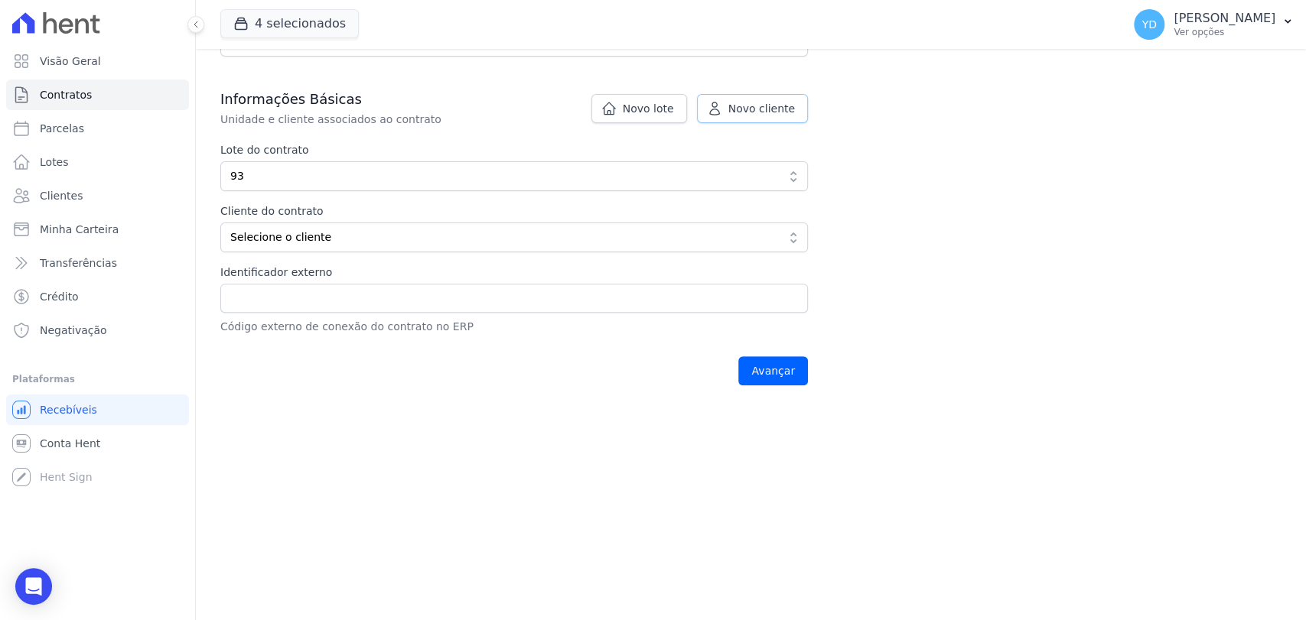
click at [729, 109] on link "Novo cliente" at bounding box center [752, 108] width 111 height 29
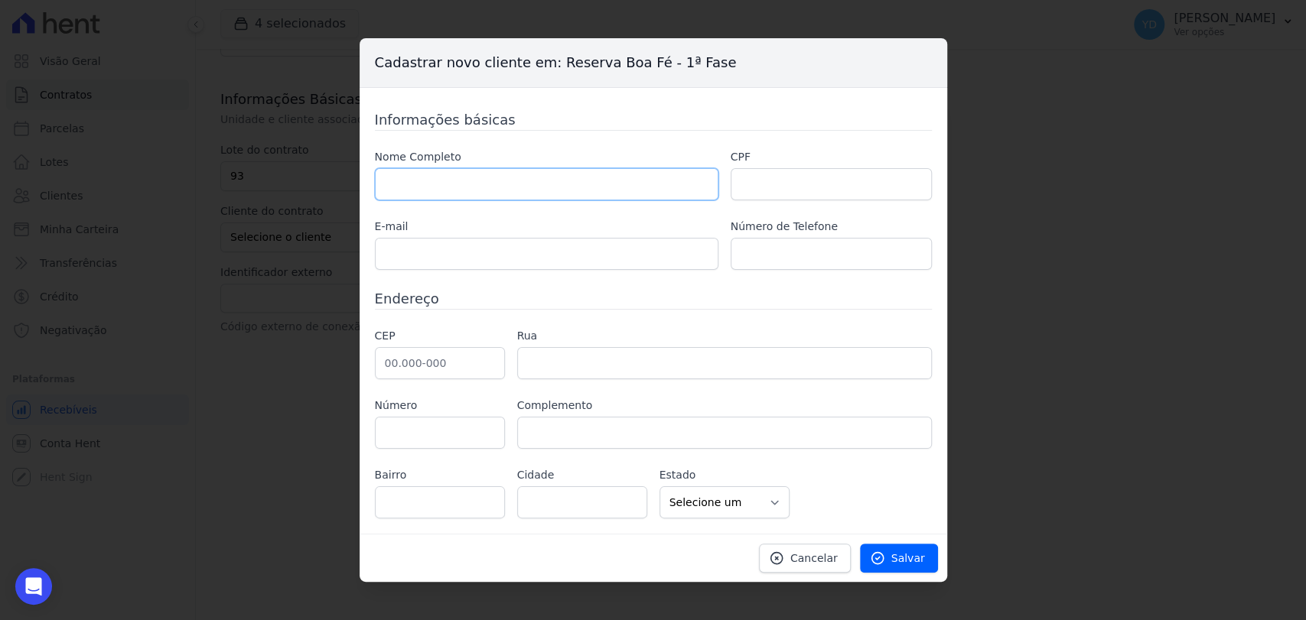
drag, startPoint x: 571, startPoint y: 180, endPoint x: 517, endPoint y: 131, distance: 73.1
click at [571, 180] on input "text" at bounding box center [546, 184] width 343 height 32
paste input "[PERSON_NAME] DOS [PERSON_NAME]"
type input "[PERSON_NAME] DOS [PERSON_NAME]"
drag, startPoint x: 763, startPoint y: 234, endPoint x: 770, endPoint y: 248, distance: 15.4
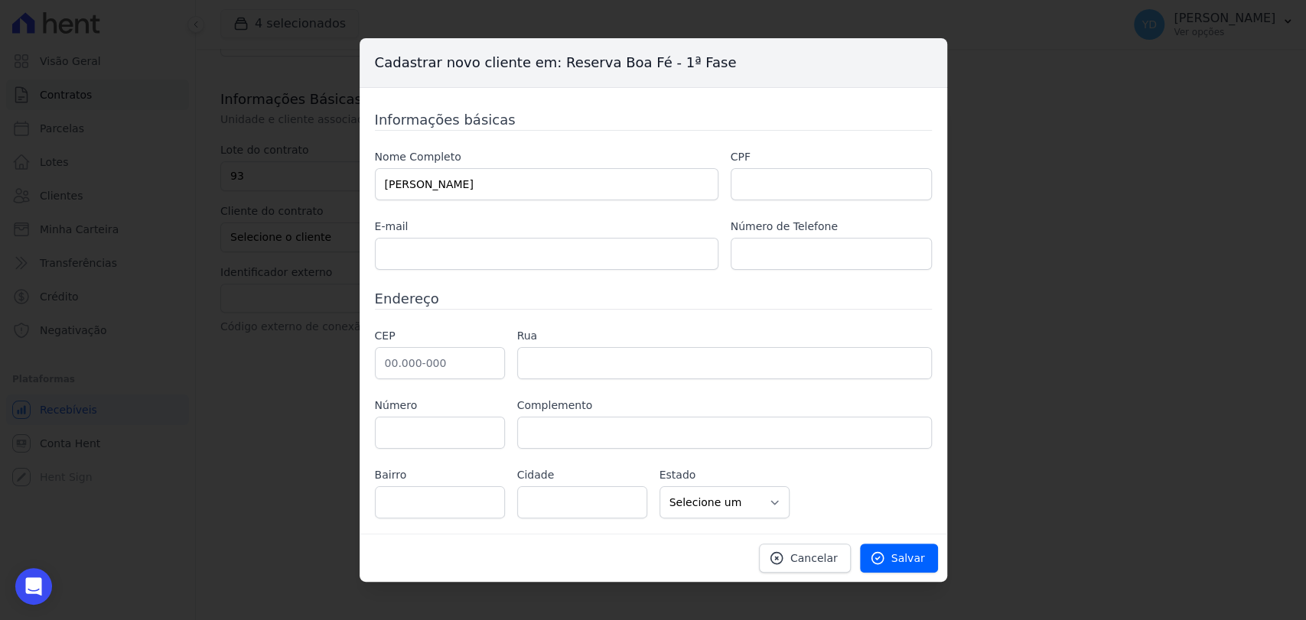
click at [763, 235] on div "Número de Telefone" at bounding box center [831, 244] width 201 height 51
click at [773, 253] on input "text" at bounding box center [831, 254] width 201 height 32
paste input "11981292581"
type input "11981292581"
click at [513, 265] on input "text" at bounding box center [546, 254] width 343 height 32
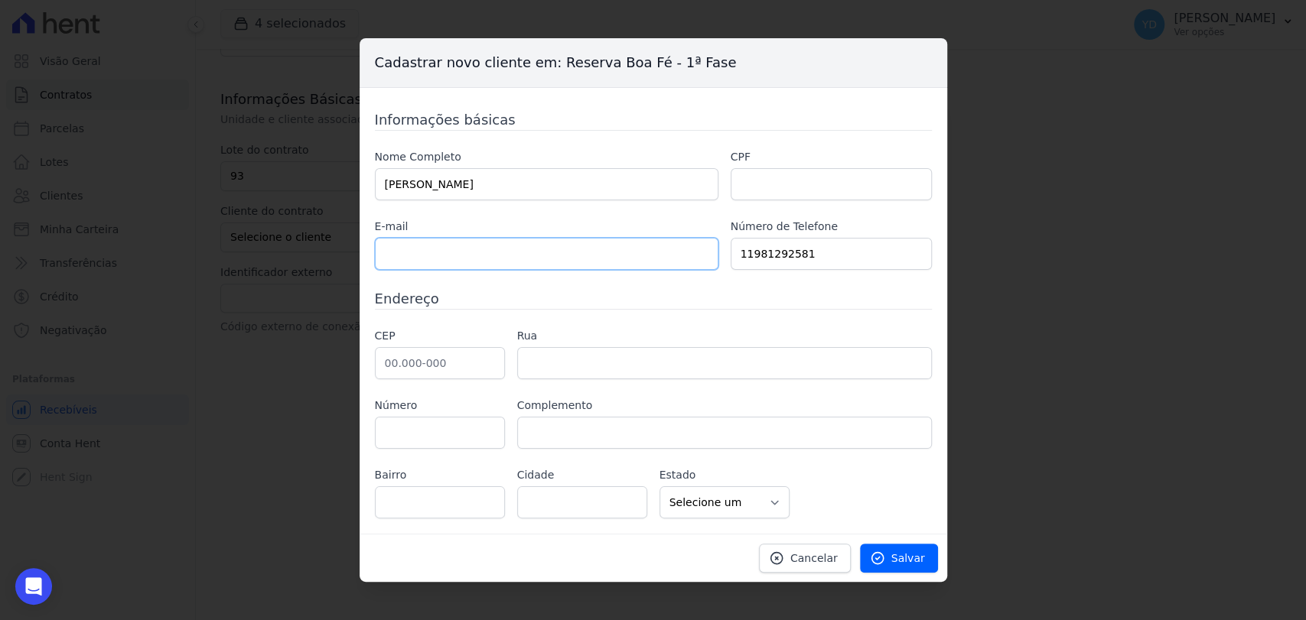
paste input "[EMAIL_ADDRESS][DOMAIN_NAME]"
type input "[EMAIL_ADDRESS][DOMAIN_NAME]"
click at [473, 362] on input "text" at bounding box center [440, 363] width 130 height 32
paste input "36.010-010"
type input "36.010-010"
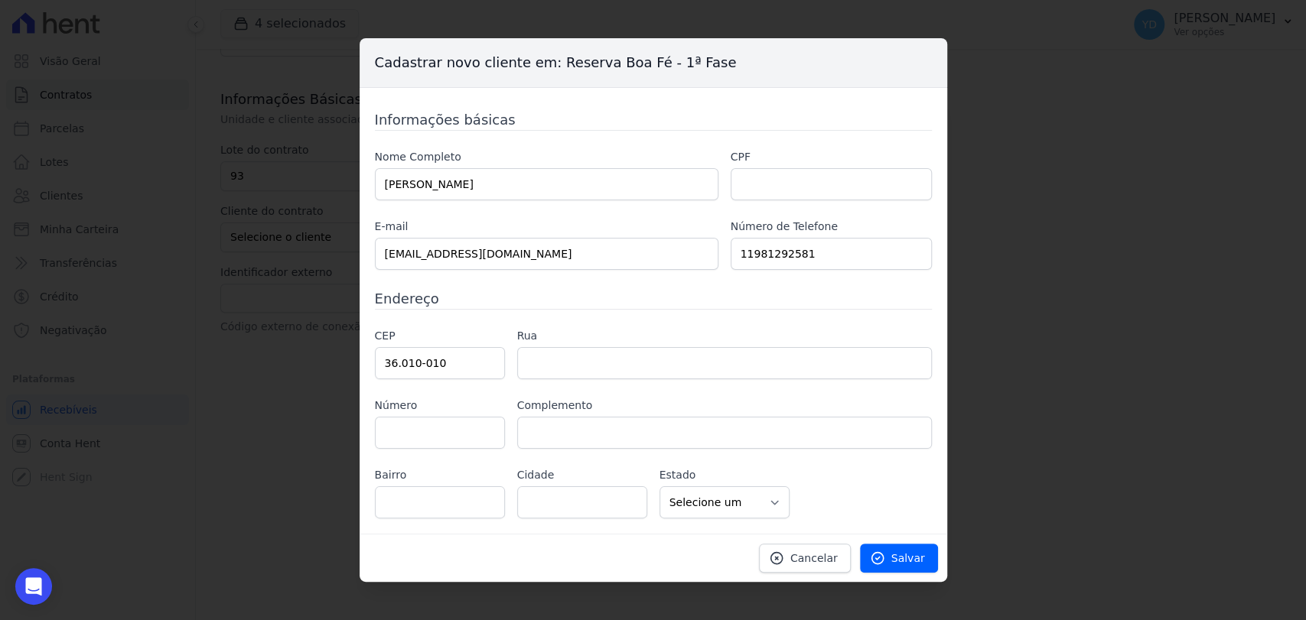
click at [561, 298] on h3 "Endereço" at bounding box center [653, 298] width 557 height 21
click at [539, 329] on label "Rua" at bounding box center [724, 336] width 415 height 16
type input "Avenida Barão do Rio Branco"
type input "Centro"
type input "Juiz de Fora"
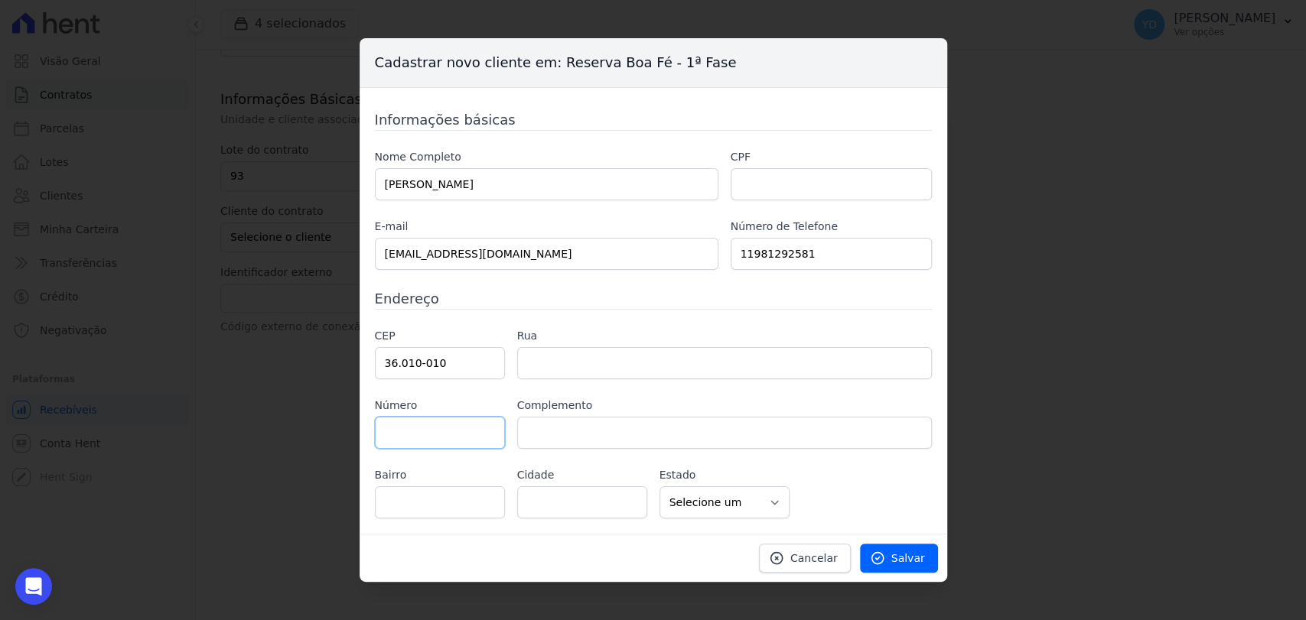
select select "MG"
paste input "1191"
type input "1191"
click at [613, 443] on input "text" at bounding box center [724, 433] width 415 height 32
type input "403"
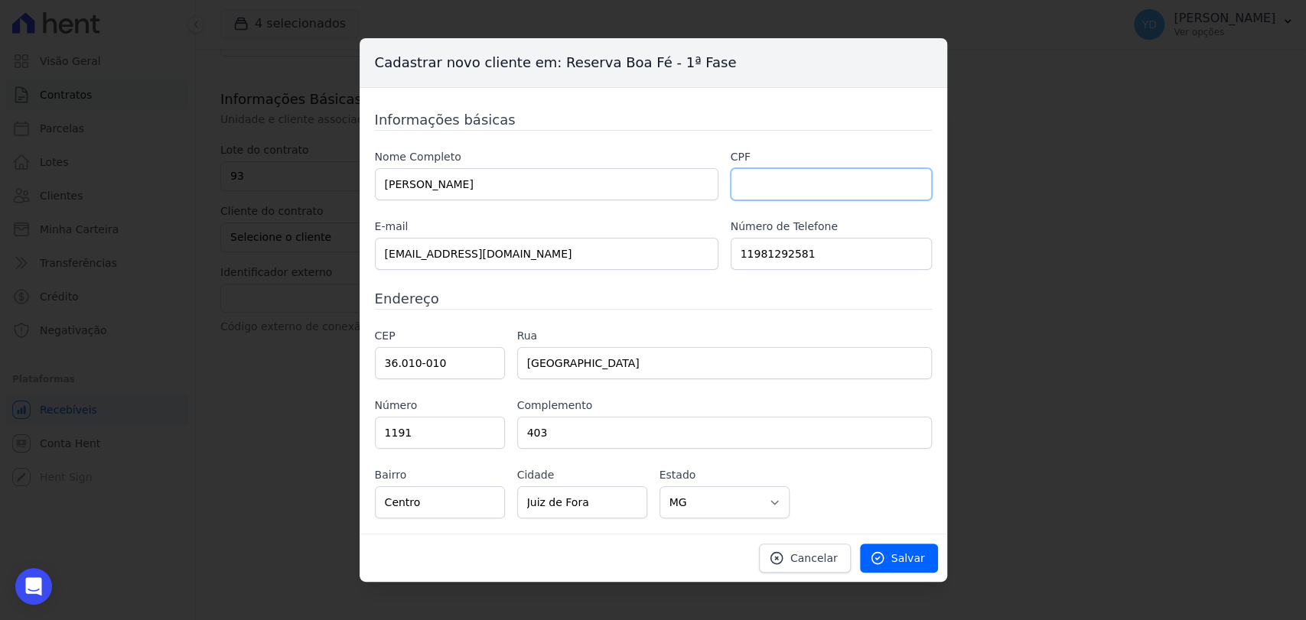
drag, startPoint x: 839, startPoint y: 185, endPoint x: 843, endPoint y: 195, distance: 10.7
click at [843, 195] on input "text" at bounding box center [831, 184] width 201 height 32
paste input "056.605.795-66"
type input "056.605.795-66"
click at [900, 552] on span "Salvar" at bounding box center [908, 558] width 34 height 15
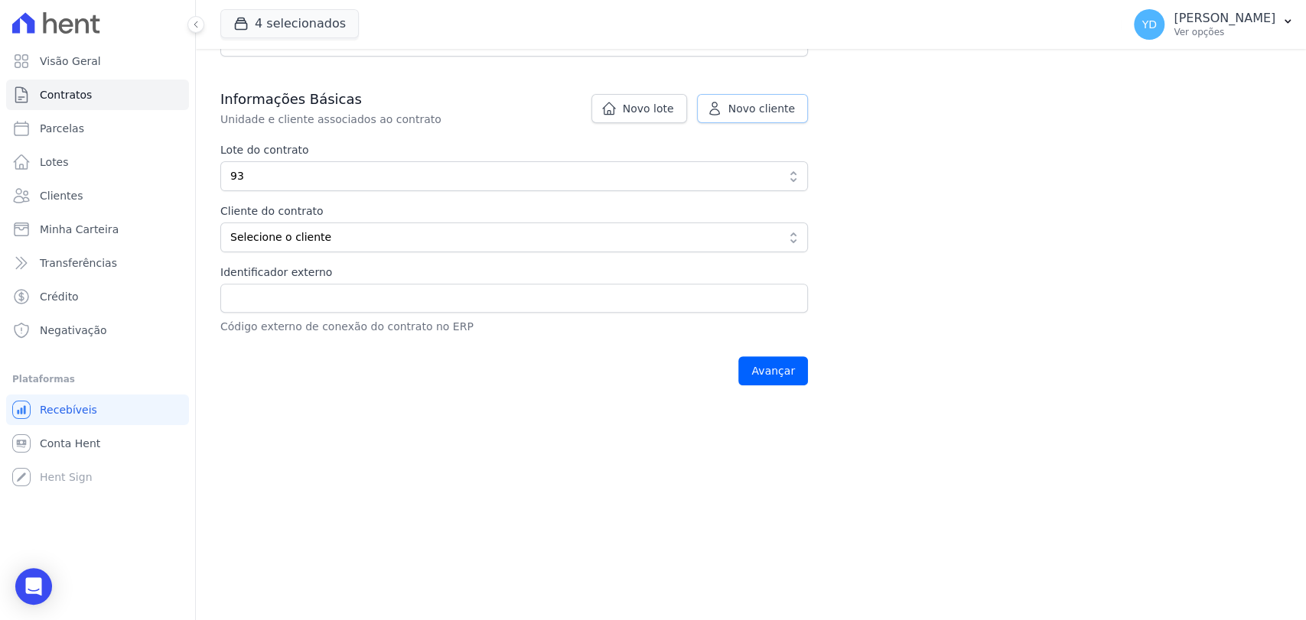
click at [722, 113] on icon at bounding box center [714, 108] width 15 height 15
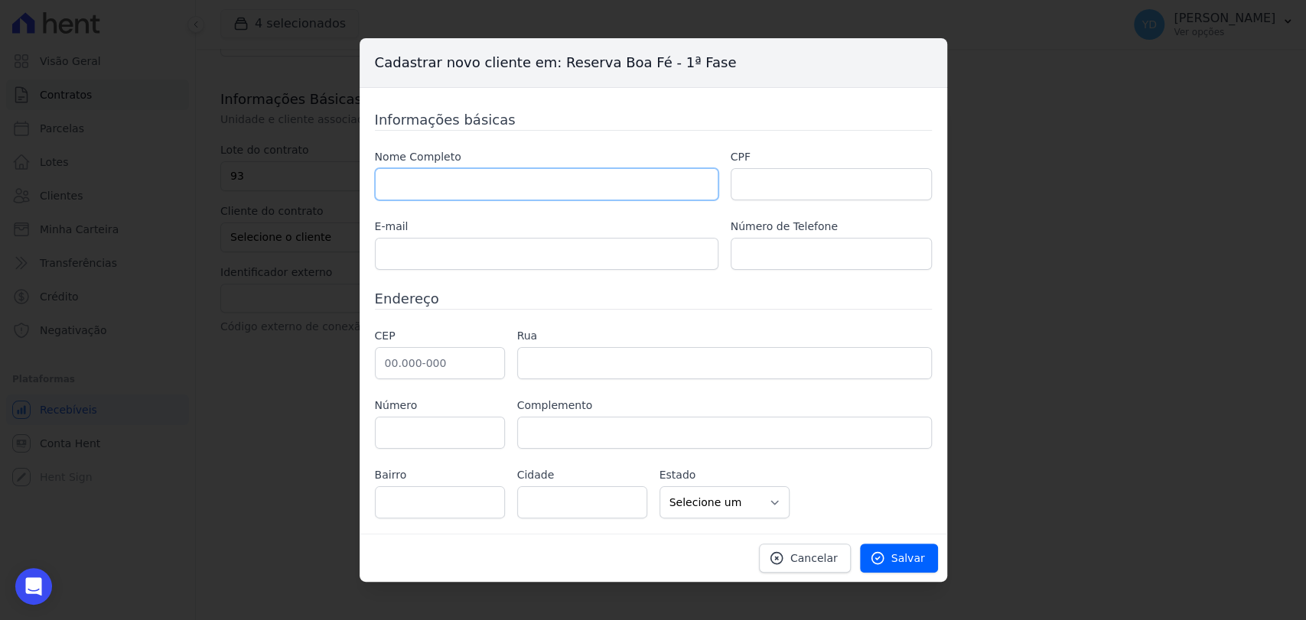
click at [583, 195] on input "text" at bounding box center [546, 184] width 343 height 32
paste input "BRIAN ESTEBAN CORREA GALLEGO"
type input "BRIAN ESTEBAN CORREA GALLEGO"
drag, startPoint x: 781, startPoint y: 183, endPoint x: 776, endPoint y: 190, distance: 8.7
click at [781, 183] on input "text" at bounding box center [831, 184] width 201 height 32
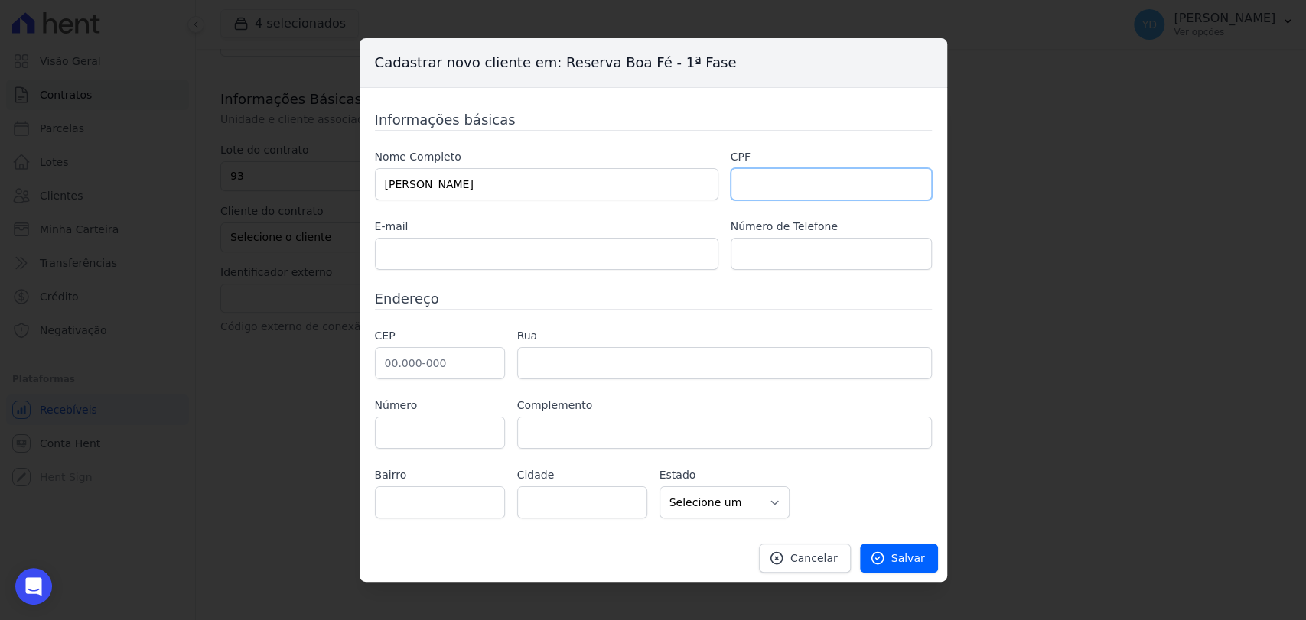
paste input "862.151.945-30"
type input "862.151.945-30"
click at [597, 259] on input "text" at bounding box center [546, 254] width 343 height 32
click at [752, 253] on input "text" at bounding box center [831, 254] width 201 height 32
paste input "(22) 99979-7454"
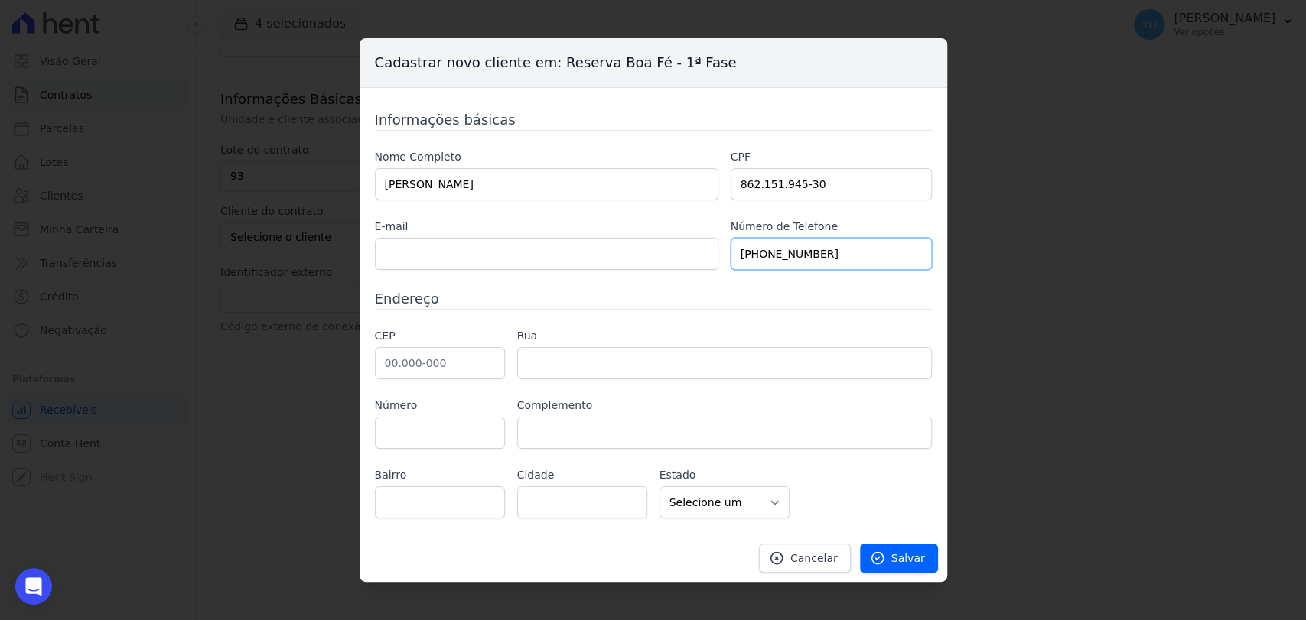
type input "(22) 99979-7454"
click at [539, 262] on input "text" at bounding box center [546, 254] width 343 height 32
paste input "brianestebanco@icloud.com"
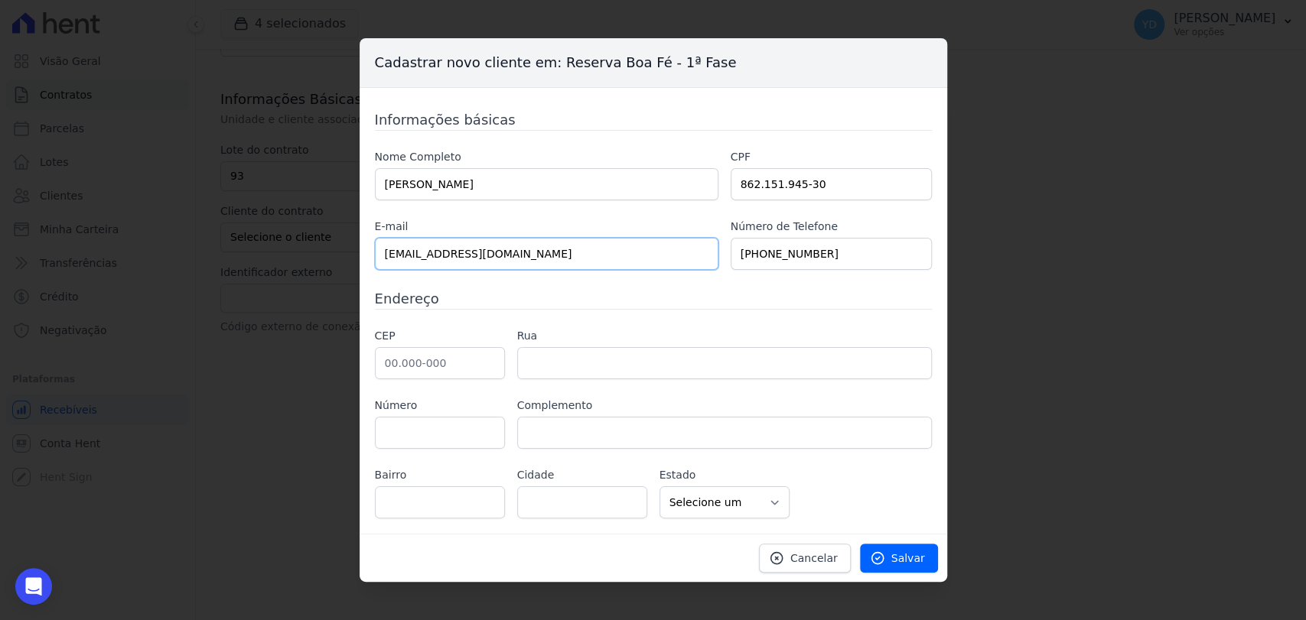
type input "brianestebanco@icloud.com"
click at [453, 363] on input "text" at bounding box center [440, 363] width 130 height 32
paste input "28.897-316"
type input "28.897-316"
click at [598, 325] on div "Informações básicas Nome Completo BRIAN ESTEBAN CORREA GALLEGO CPF 862.151.945-…" at bounding box center [653, 313] width 557 height 409
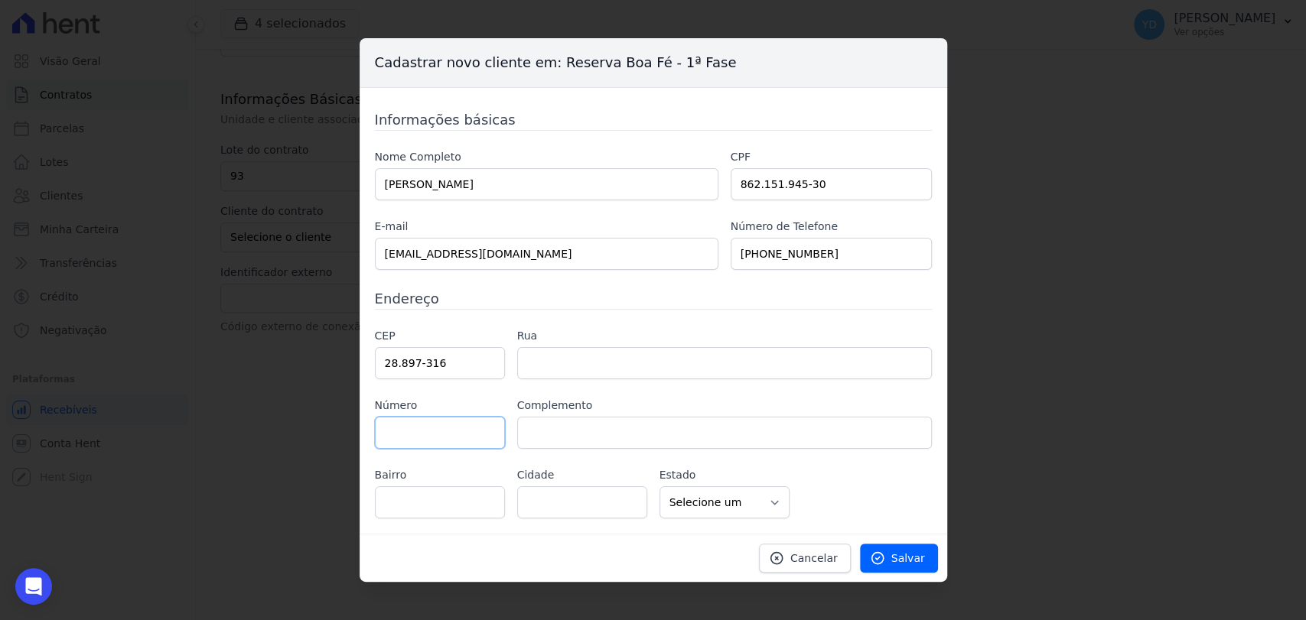
type input "Avenida Sônia Maria da Rocha"
type input "Floresta das Gaivotas"
type input "Rio das Ostras"
select select "RJ"
paste input "885"
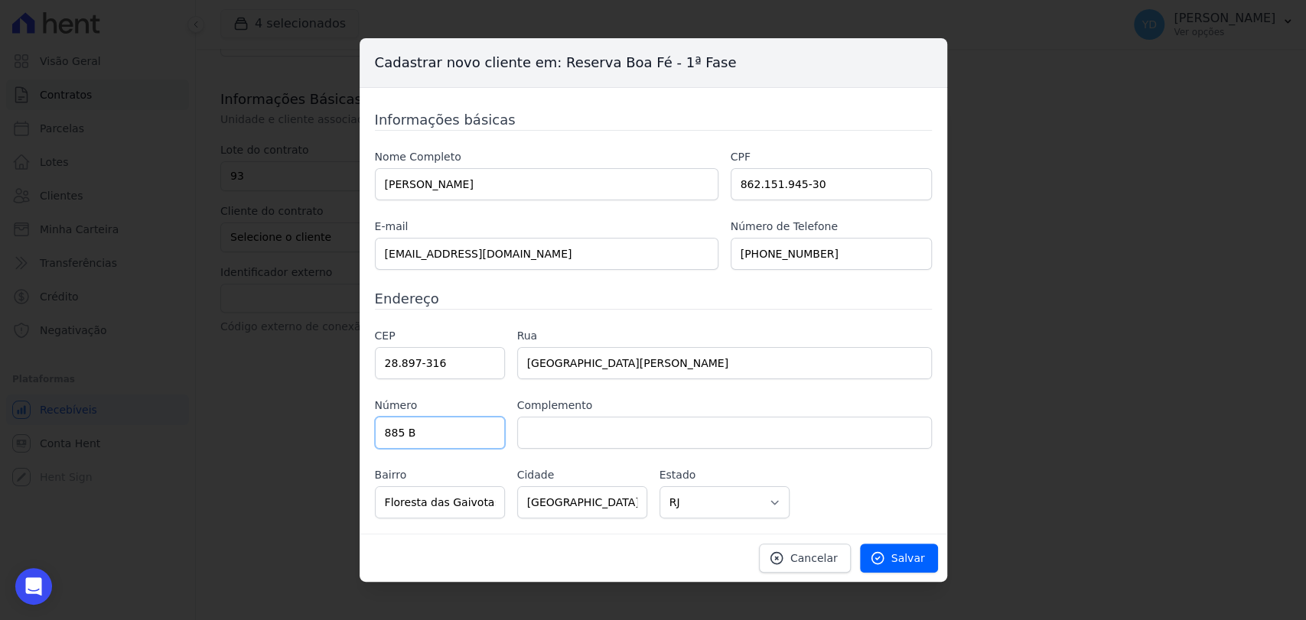
type input "885 B"
type input "302"
click at [913, 563] on span "Salvar" at bounding box center [908, 558] width 34 height 15
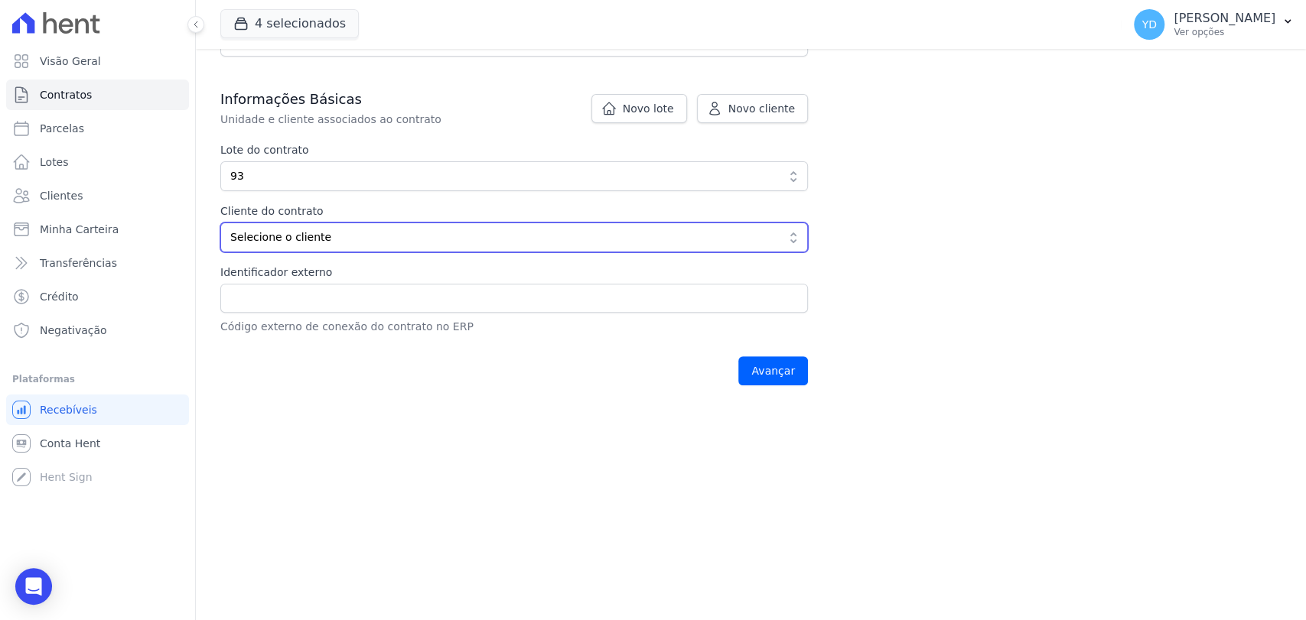
click at [424, 223] on button "Selecione o cliente" at bounding box center [514, 238] width 588 height 30
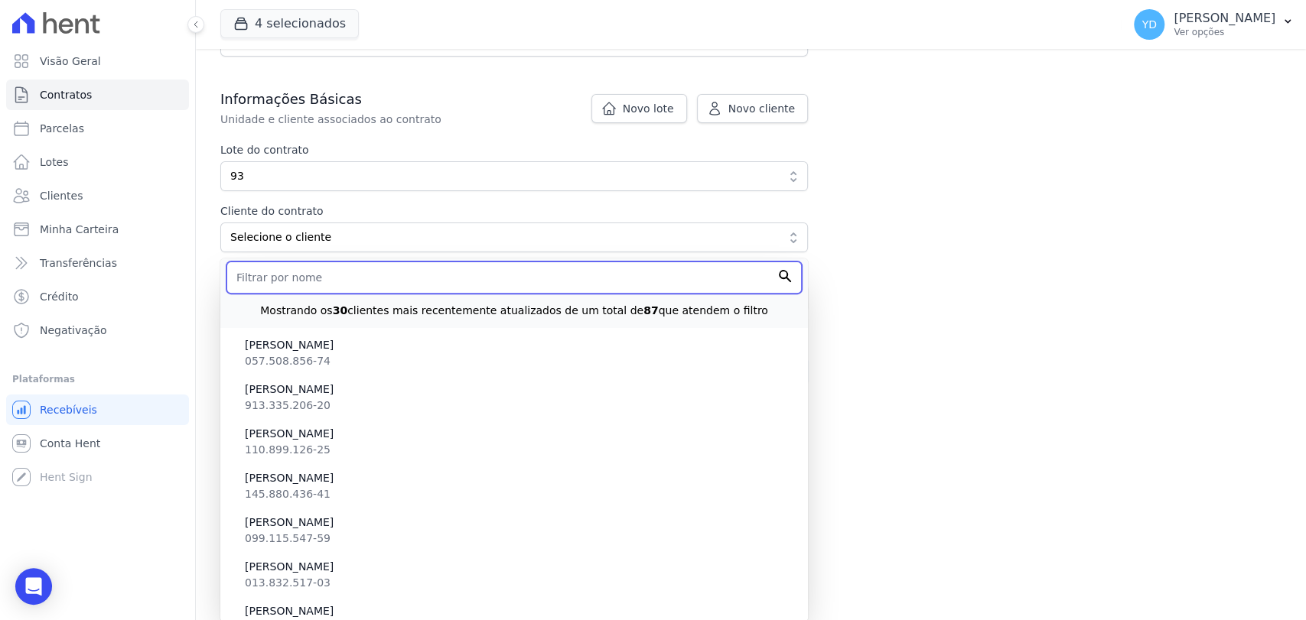
click at [417, 289] on input "text" at bounding box center [513, 278] width 575 height 32
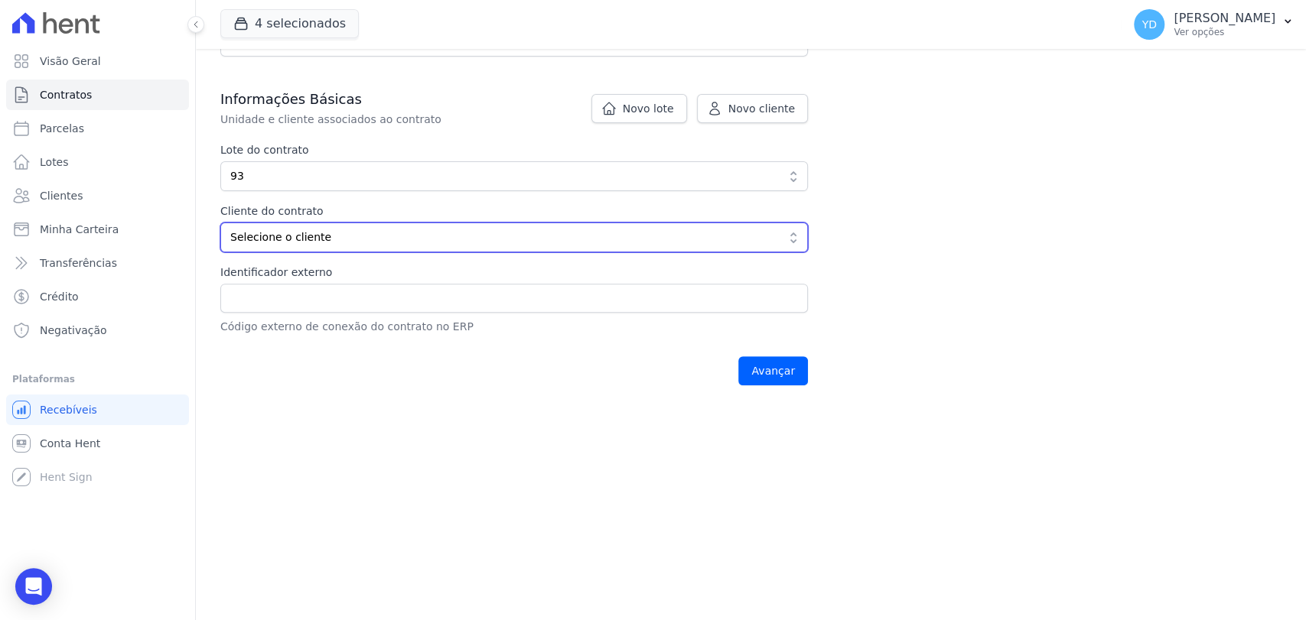
click at [466, 229] on span "Selecione o cliente" at bounding box center [503, 237] width 546 height 16
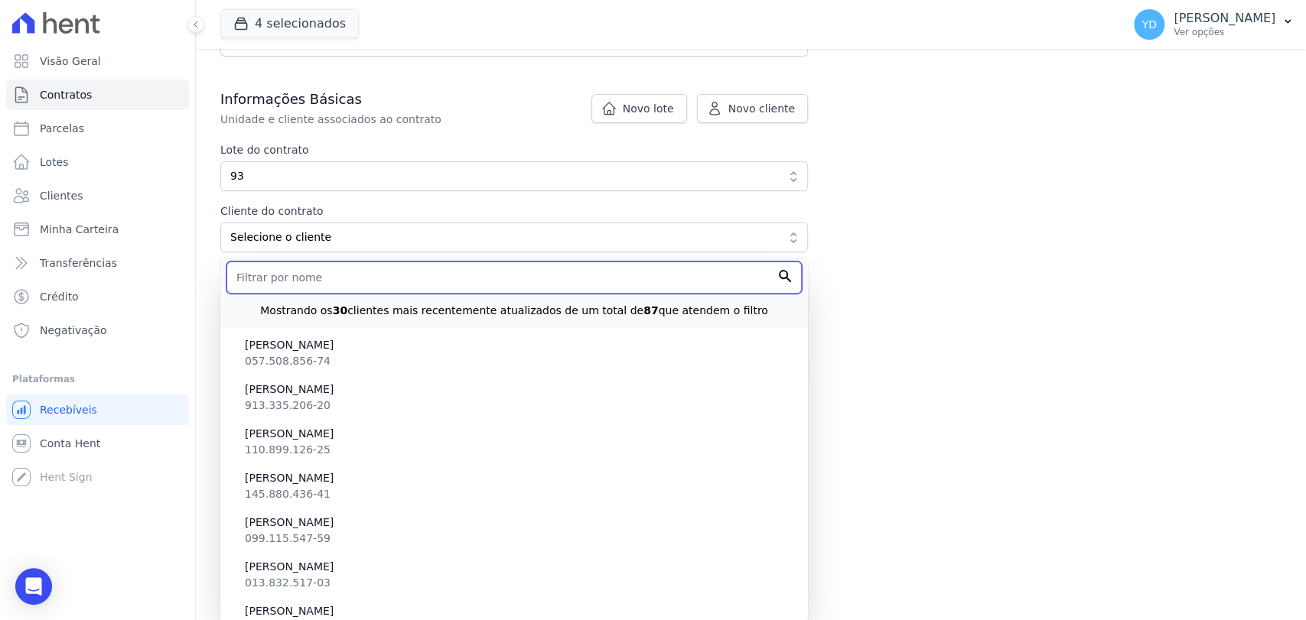
click at [454, 276] on input "text" at bounding box center [513, 278] width 575 height 32
paste input "[PERSON_NAME] DOS [PERSON_NAME]"
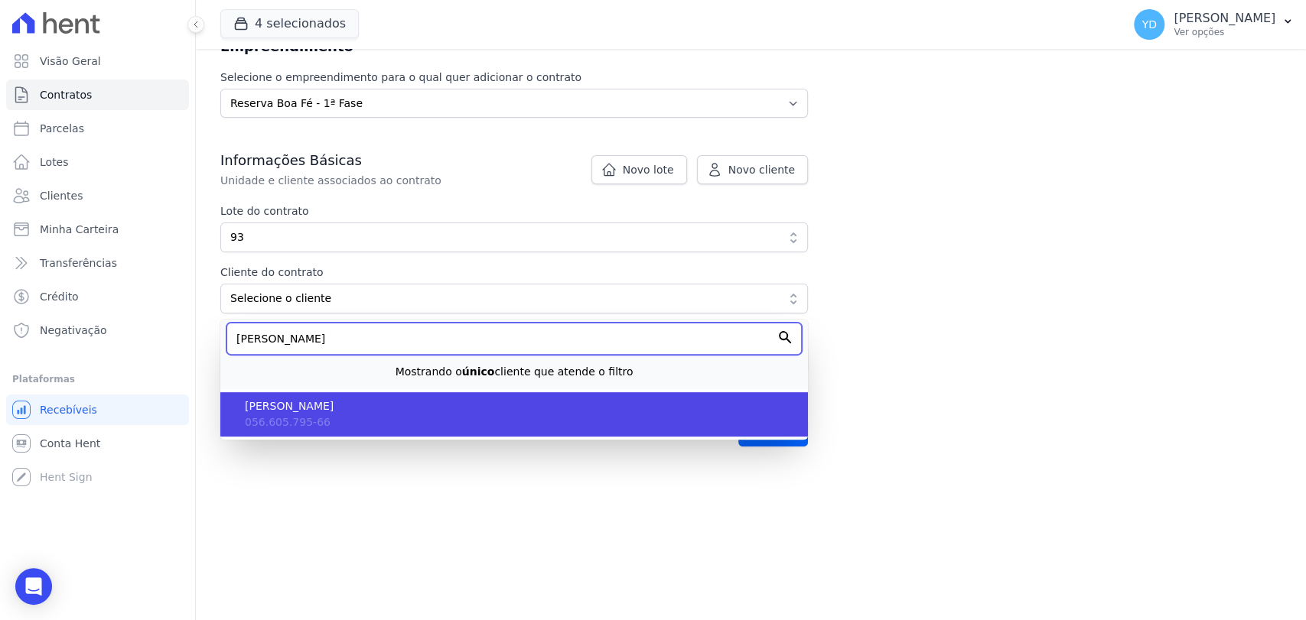
type input "[PERSON_NAME] DOS [PERSON_NAME]"
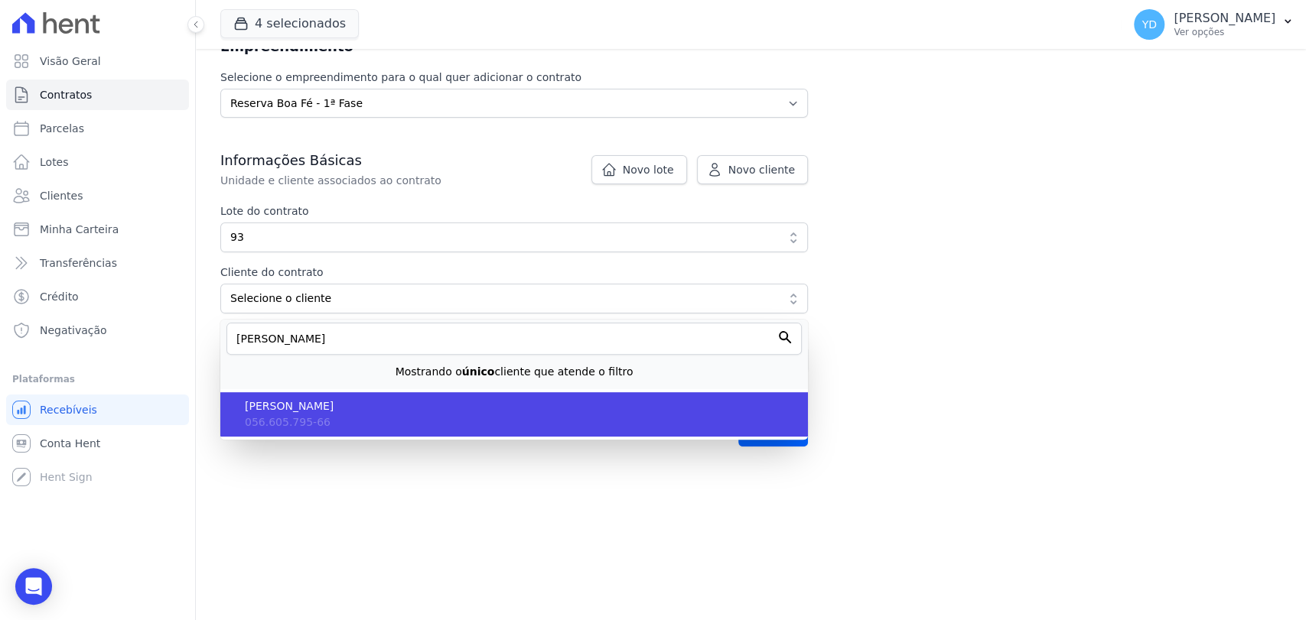
click at [381, 408] on span "[PERSON_NAME] DOS [PERSON_NAME]" at bounding box center [520, 407] width 551 height 16
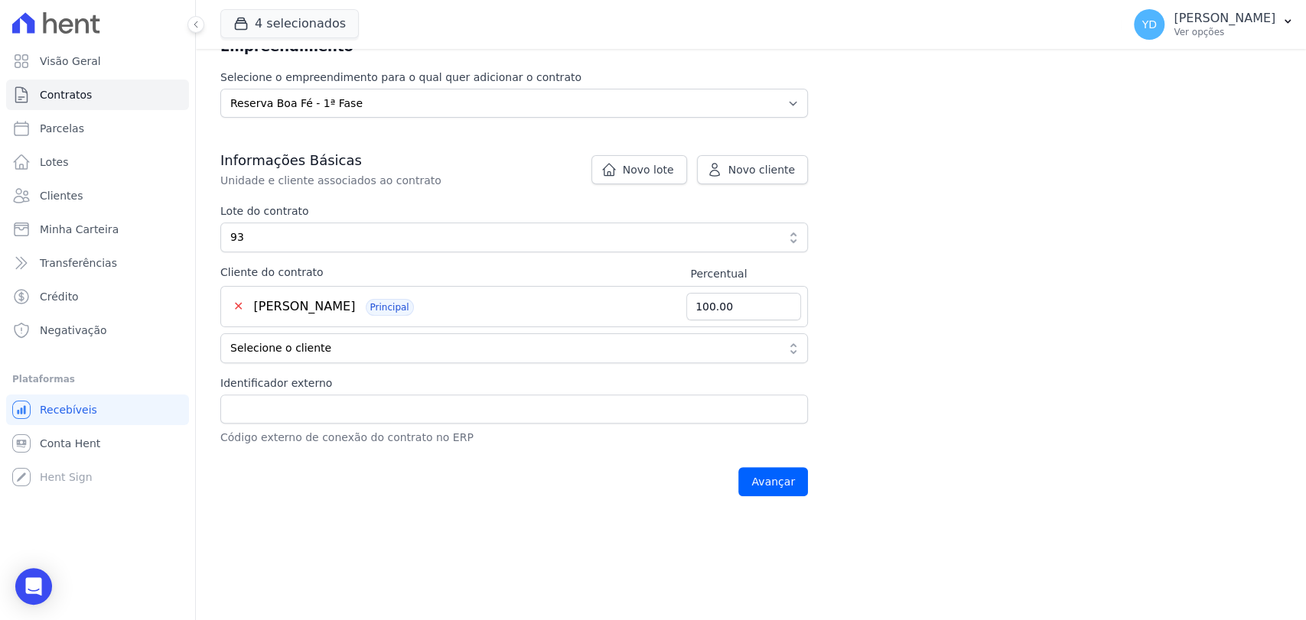
click at [637, 363] on div "Informações Básicas Unidade e cliente associados ao contrato Lote do contrato d…" at bounding box center [514, 298] width 588 height 295
drag, startPoint x: 459, startPoint y: 344, endPoint x: 403, endPoint y: 369, distance: 61.3
click at [458, 344] on span "Selecione o cliente" at bounding box center [503, 348] width 546 height 16
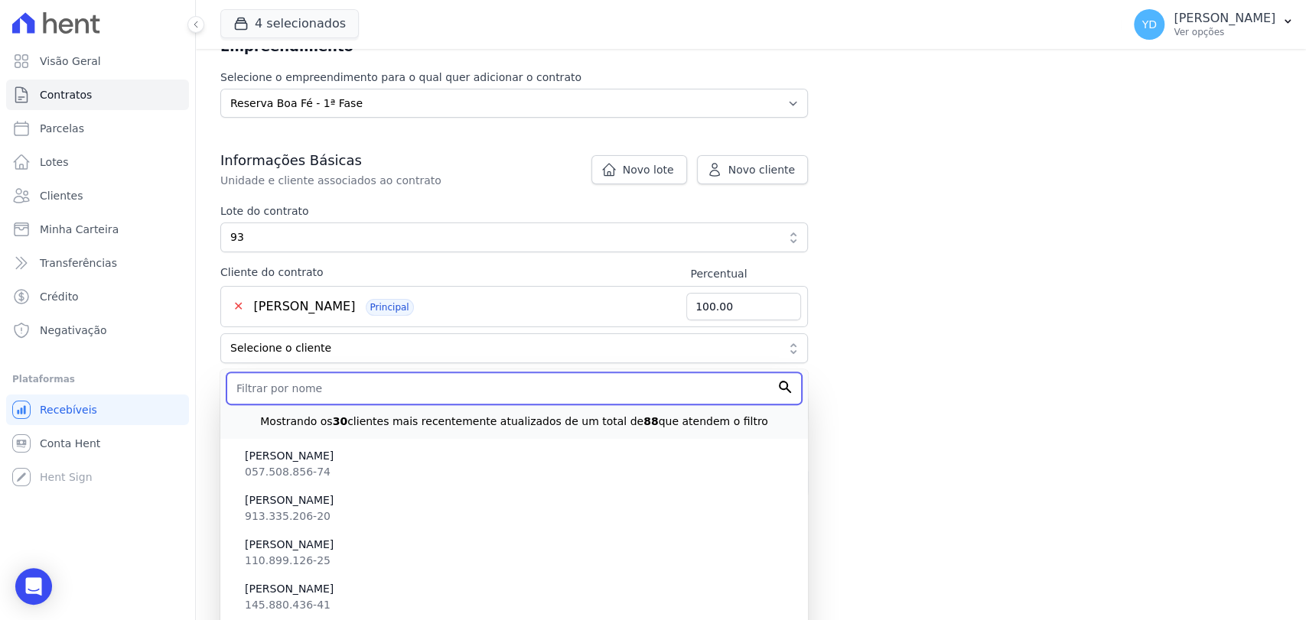
click at [393, 386] on input "text" at bounding box center [513, 389] width 575 height 32
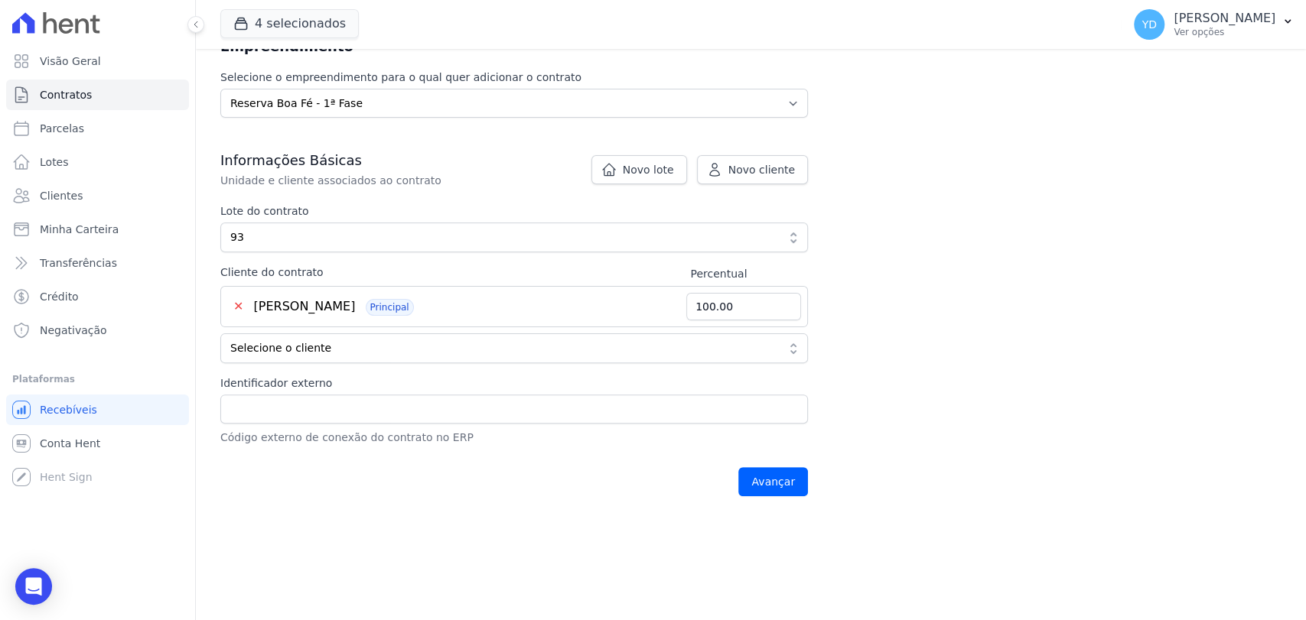
click at [414, 300] on span "Principal" at bounding box center [390, 307] width 48 height 17
click at [421, 356] on button "Selecione o cliente" at bounding box center [514, 349] width 588 height 30
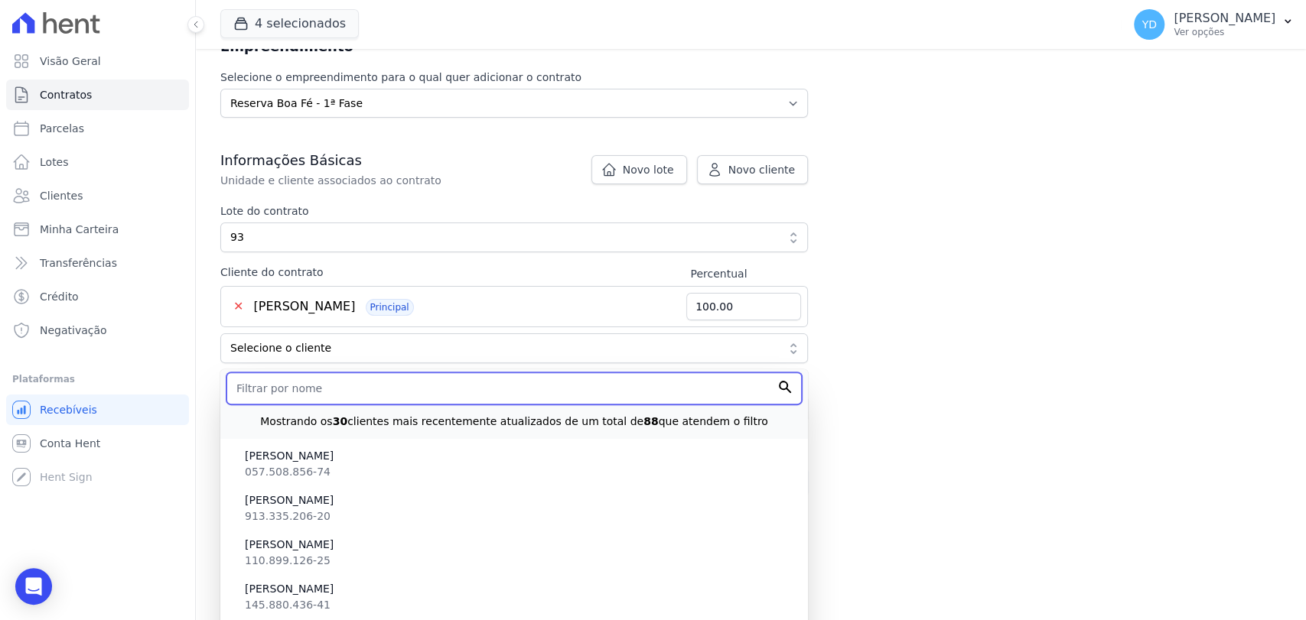
click at [418, 381] on input "text" at bounding box center [513, 389] width 575 height 32
paste input "BRIAN ESTEBAN CORREA GALLEGO"
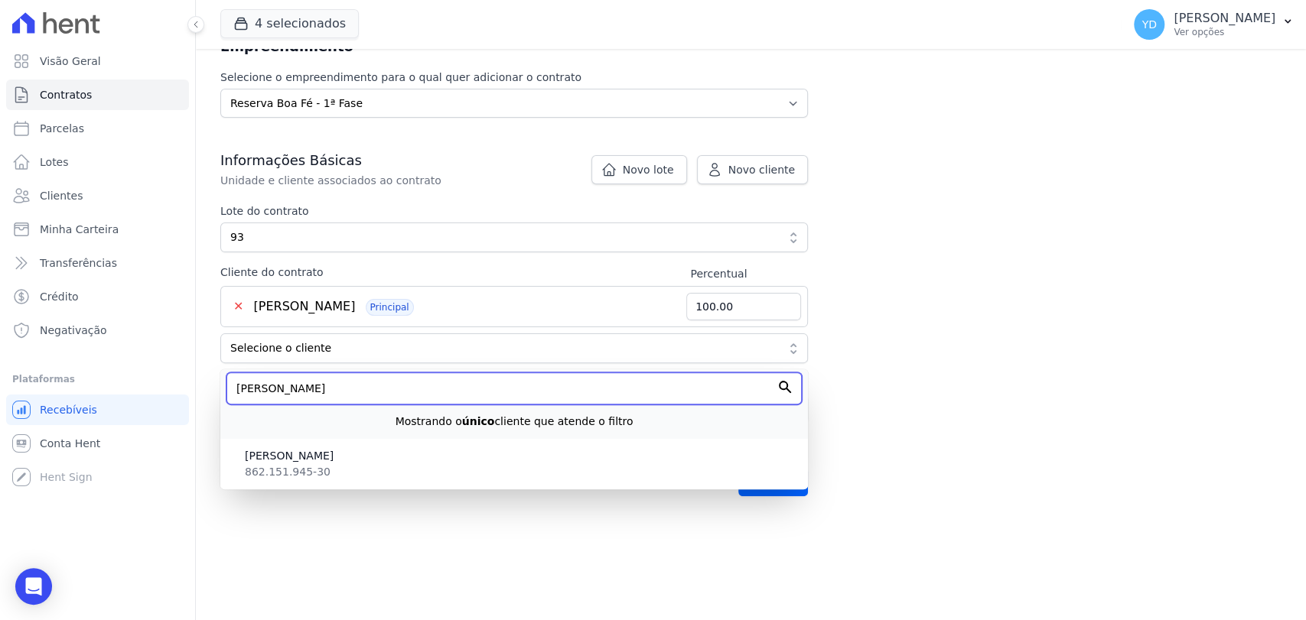
type input "BRIAN ESTEBAN CORREA GALLEGO"
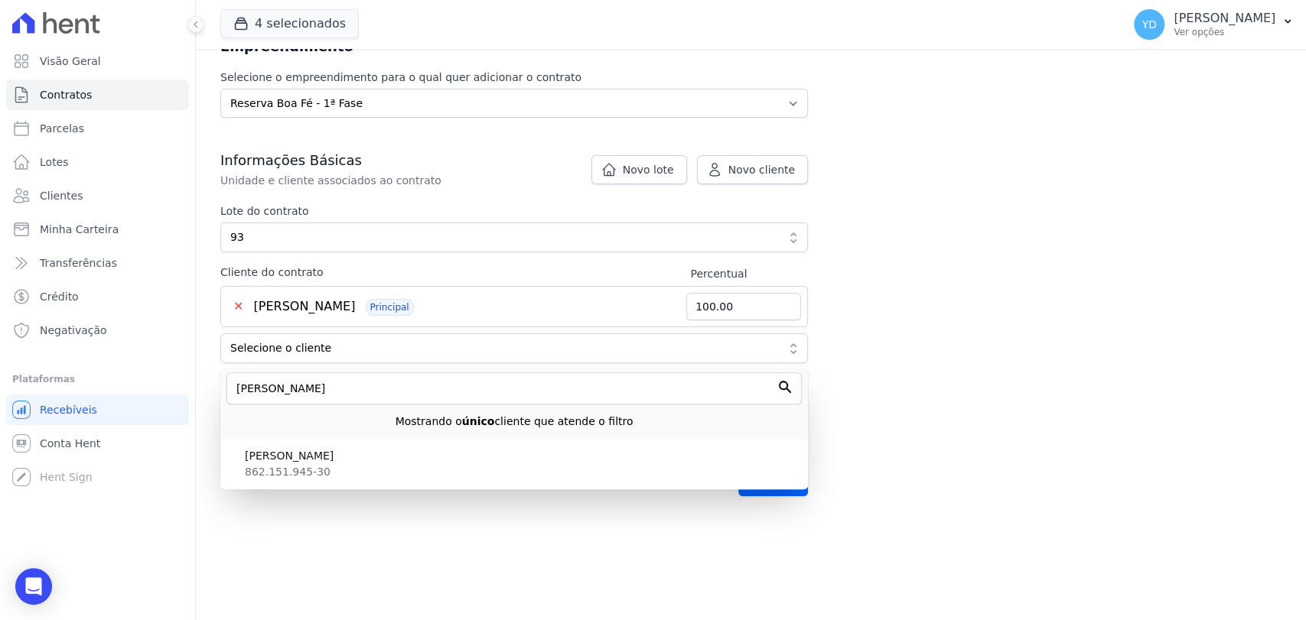
click at [592, 439] on ul "BRIAN ESTEBAN CORREA GALLEGO 862.151.945-30" at bounding box center [514, 464] width 588 height 50
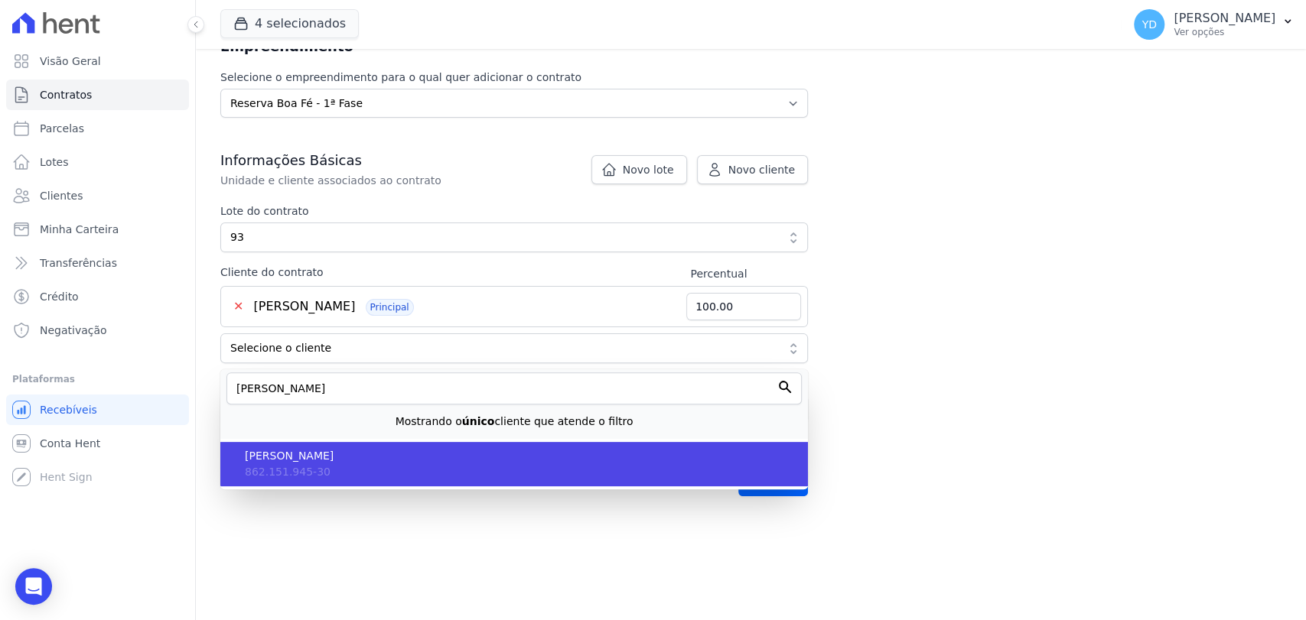
click at [579, 448] on span "BRIAN ESTEBAN CORREA GALLEGO" at bounding box center [520, 456] width 551 height 16
type input "50.00"
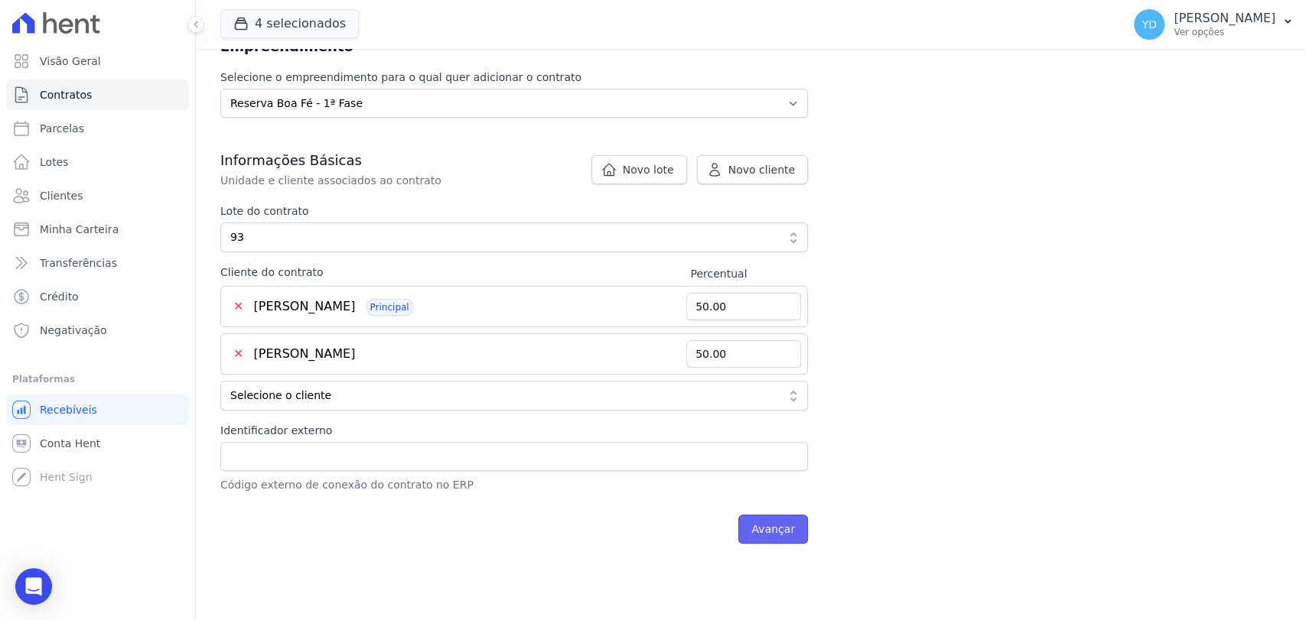
click at [783, 535] on input "Avançar" at bounding box center [773, 529] width 70 height 29
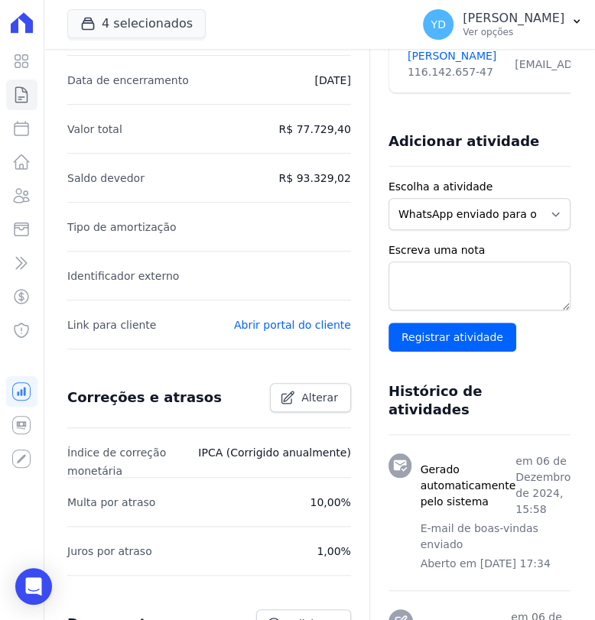
scroll to position [509, 0]
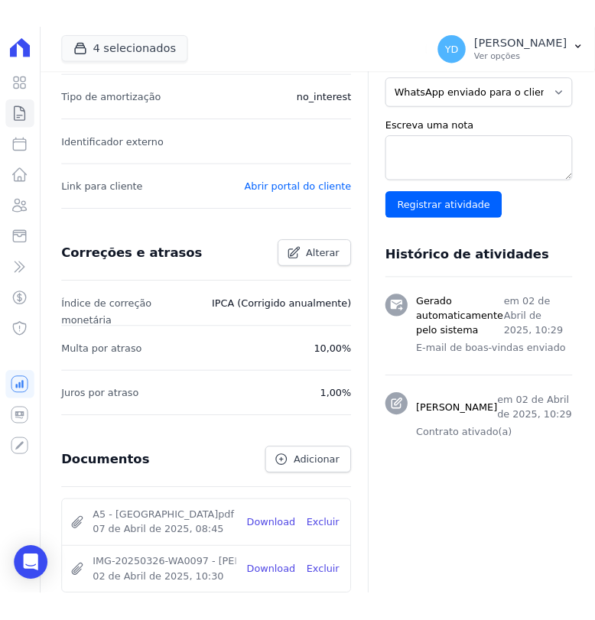
scroll to position [509, 0]
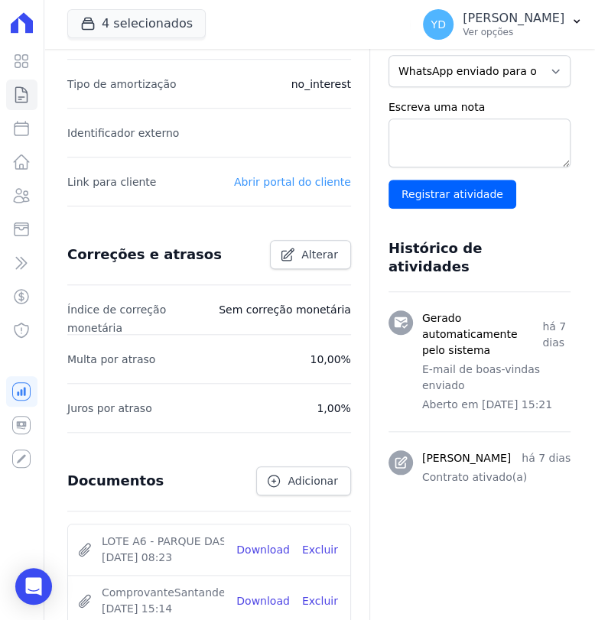
scroll to position [509, 0]
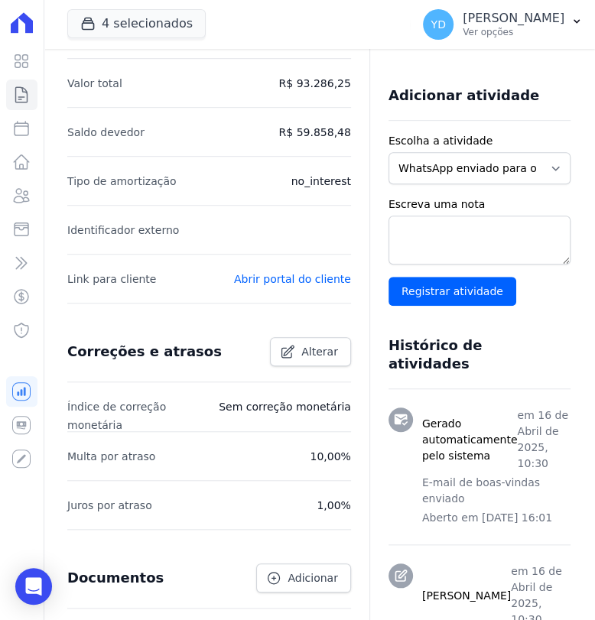
scroll to position [425, 0]
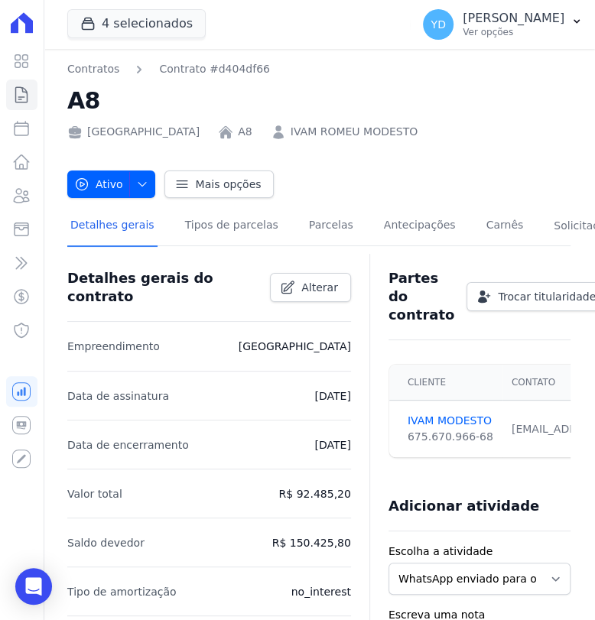
scroll to position [425, 0]
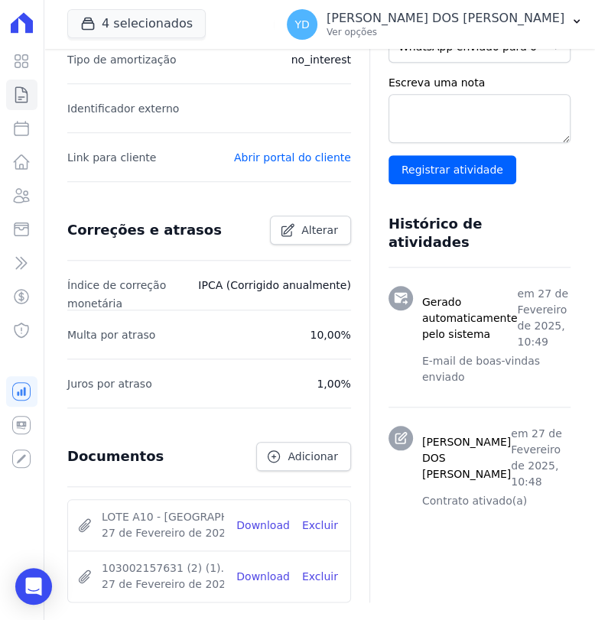
scroll to position [629, 0]
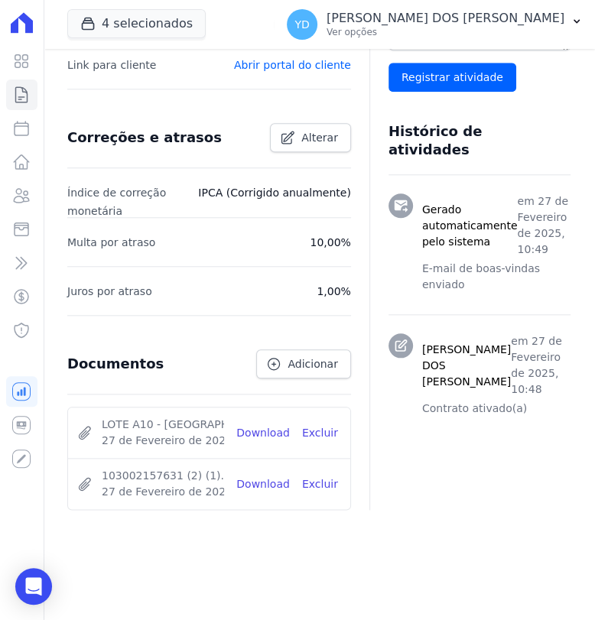
click at [213, 268] on li "Juros por atraso 1,00%" at bounding box center [209, 290] width 284 height 49
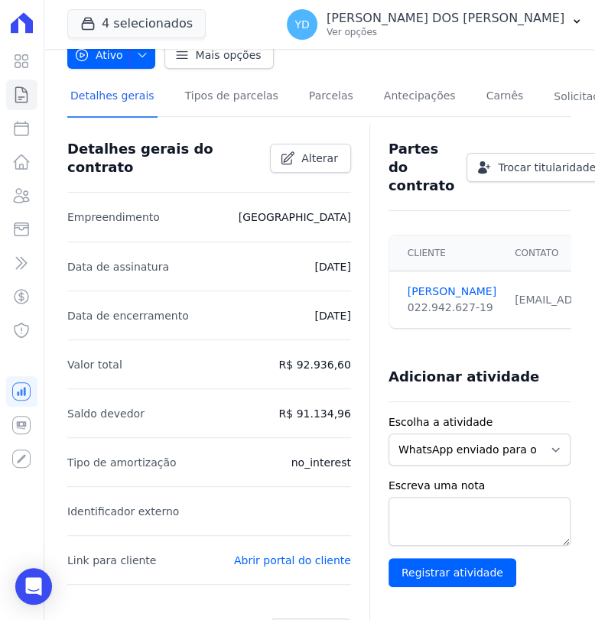
scroll to position [0, 0]
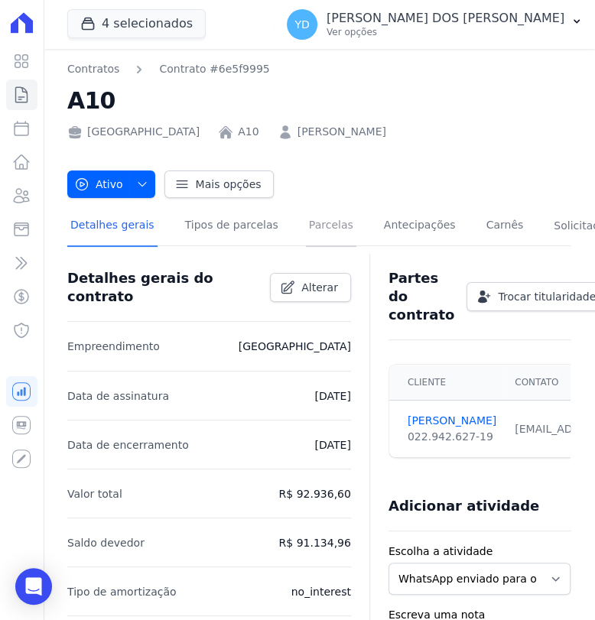
click at [306, 233] on link "Parcelas" at bounding box center [331, 227] width 50 height 41
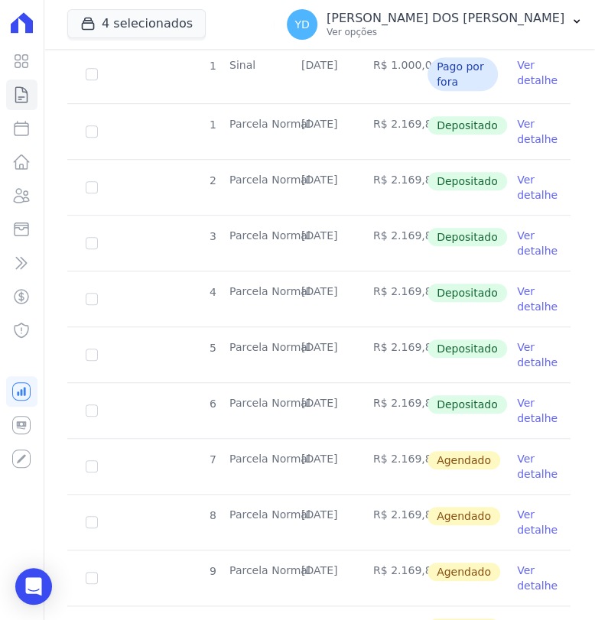
scroll to position [425, 0]
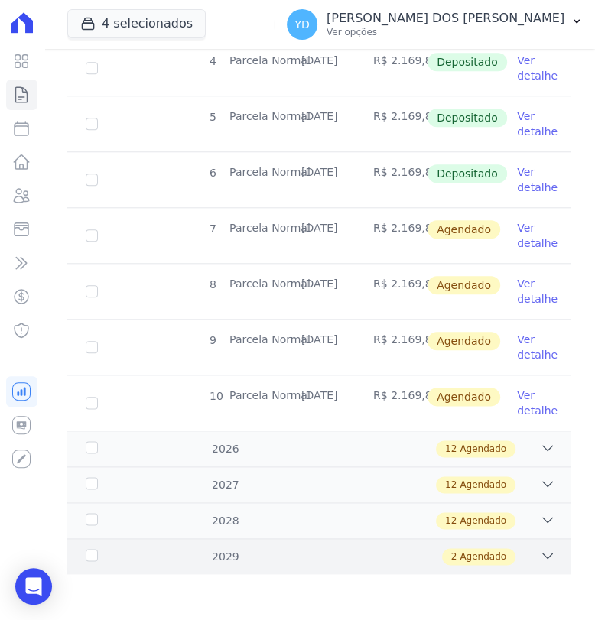
click at [278, 548] on div "2 Agendado" at bounding box center [343, 556] width 425 height 17
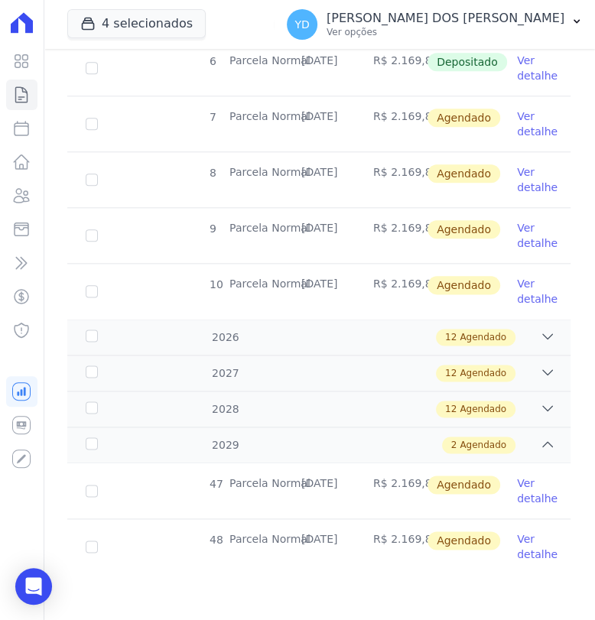
scroll to position [774, 0]
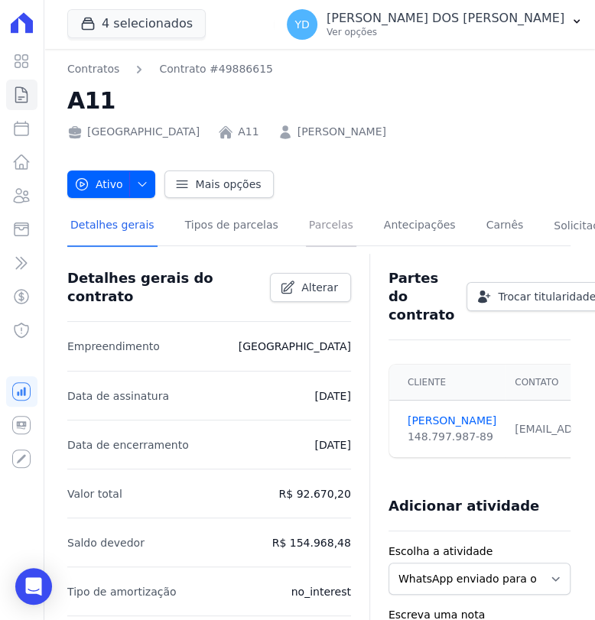
click at [306, 220] on link "Parcelas" at bounding box center [331, 227] width 50 height 41
click at [306, 227] on link "Parcelas" at bounding box center [331, 227] width 50 height 41
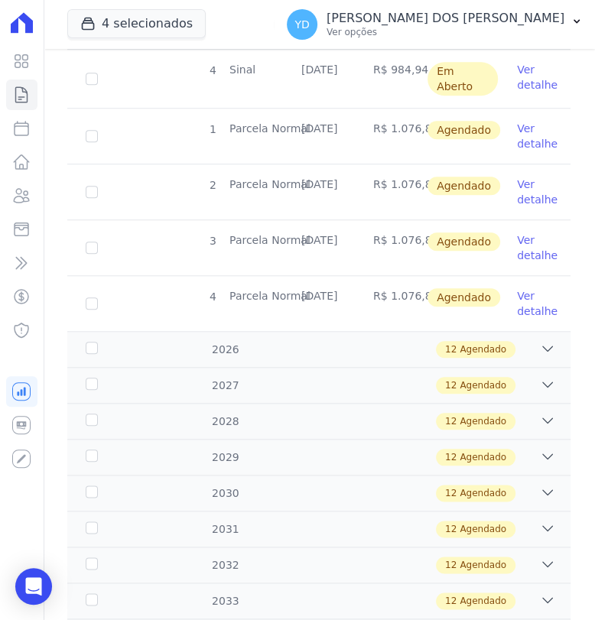
scroll to position [594, 0]
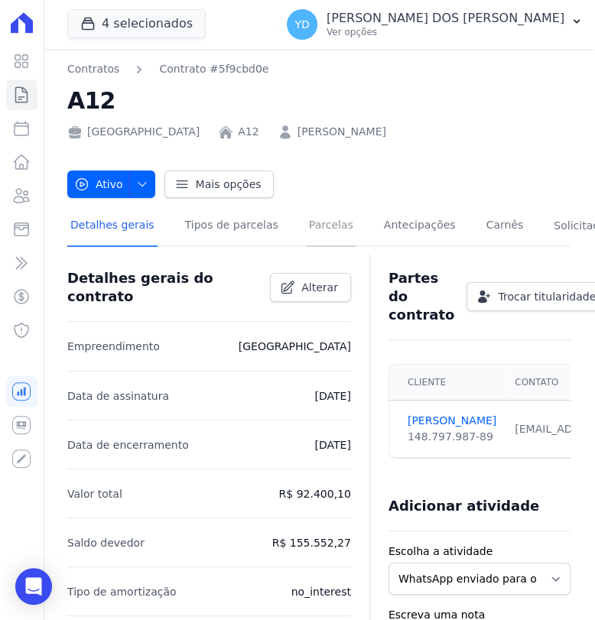
click at [306, 223] on link "Parcelas" at bounding box center [331, 227] width 50 height 41
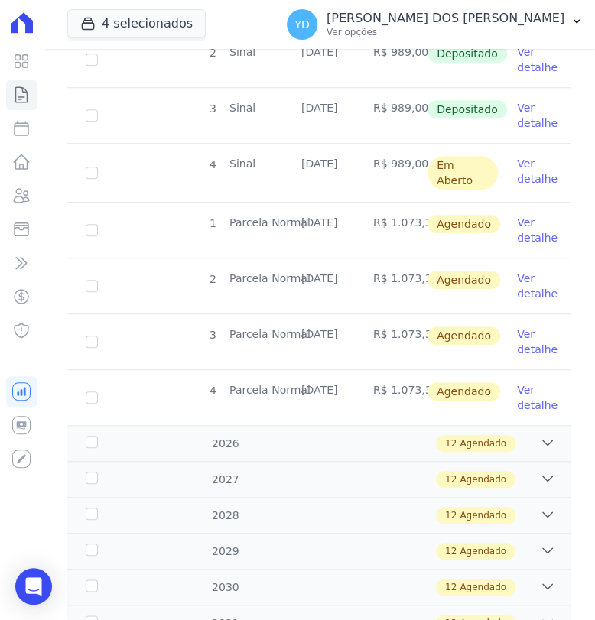
scroll to position [509, 0]
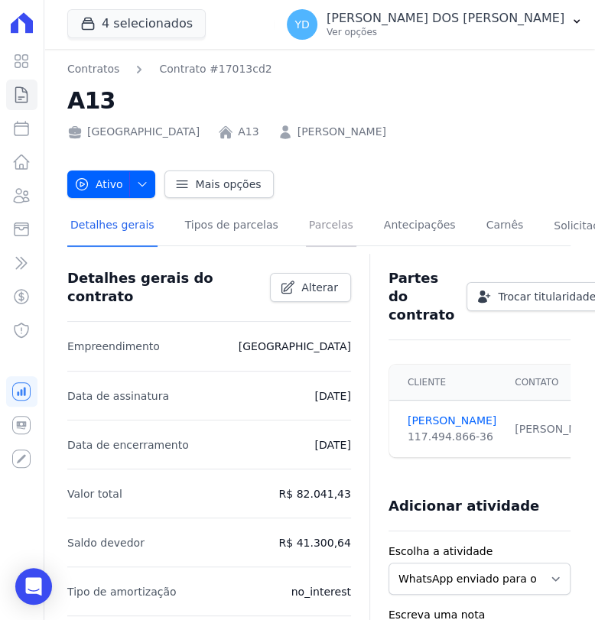
click at [306, 222] on link "Parcelas" at bounding box center [331, 227] width 50 height 41
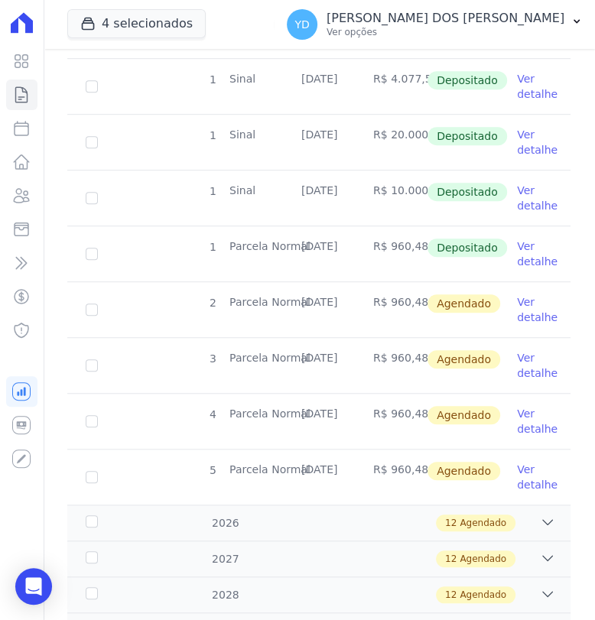
scroll to position [425, 0]
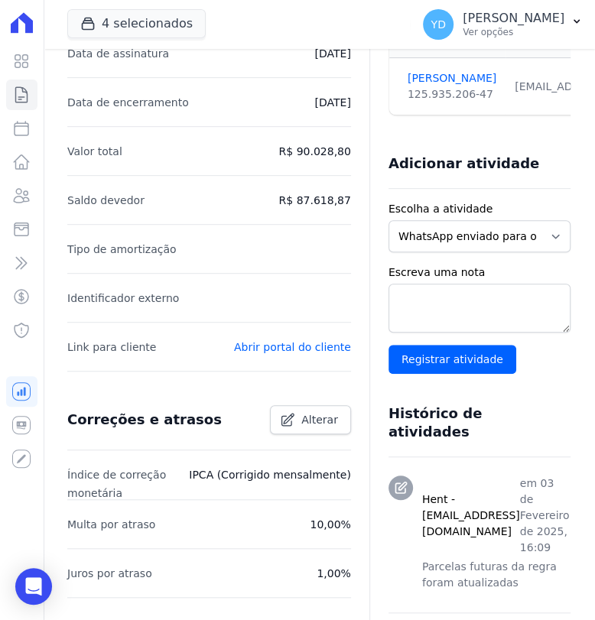
scroll to position [425, 0]
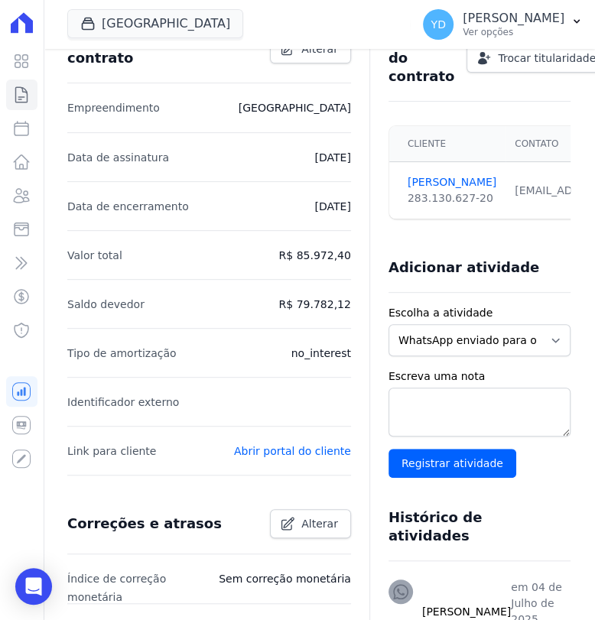
scroll to position [425, 0]
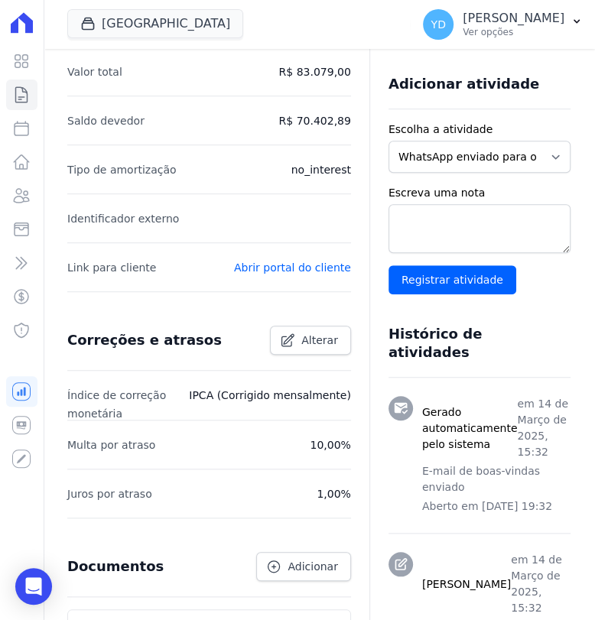
scroll to position [425, 0]
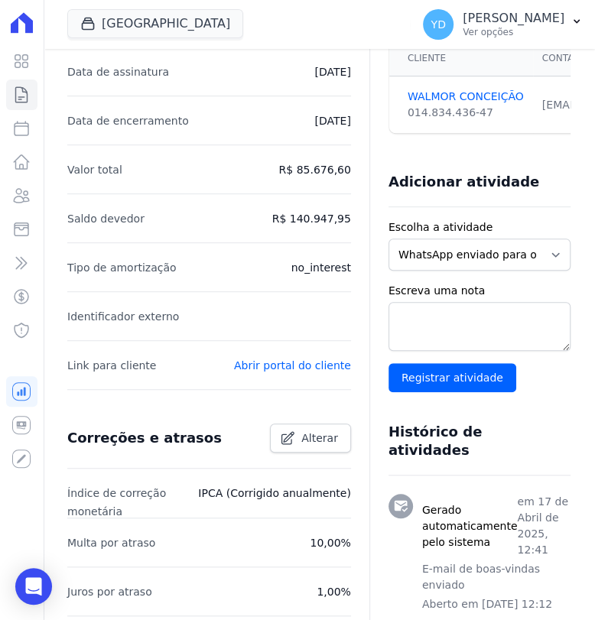
scroll to position [594, 0]
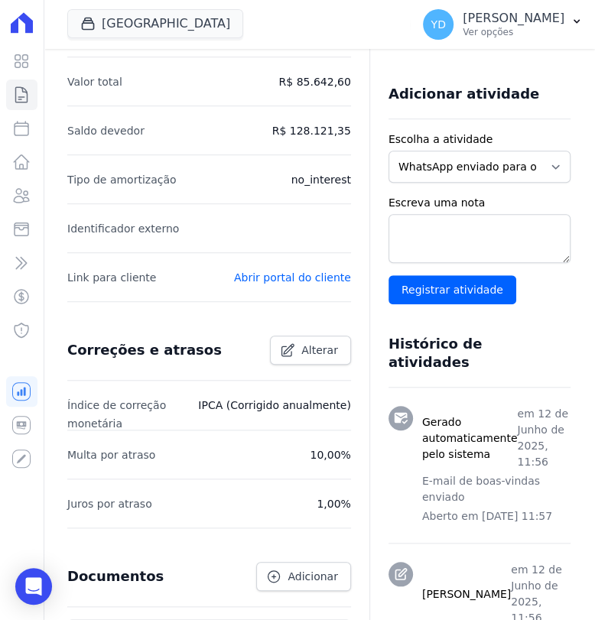
scroll to position [509, 0]
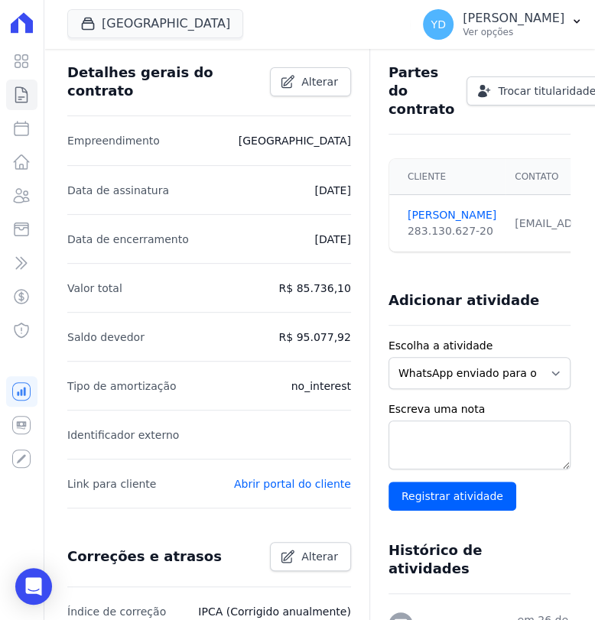
scroll to position [594, 0]
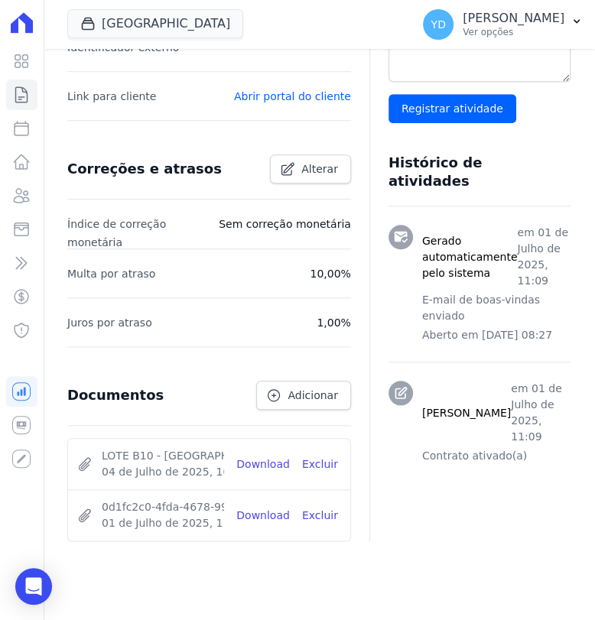
scroll to position [594, 0]
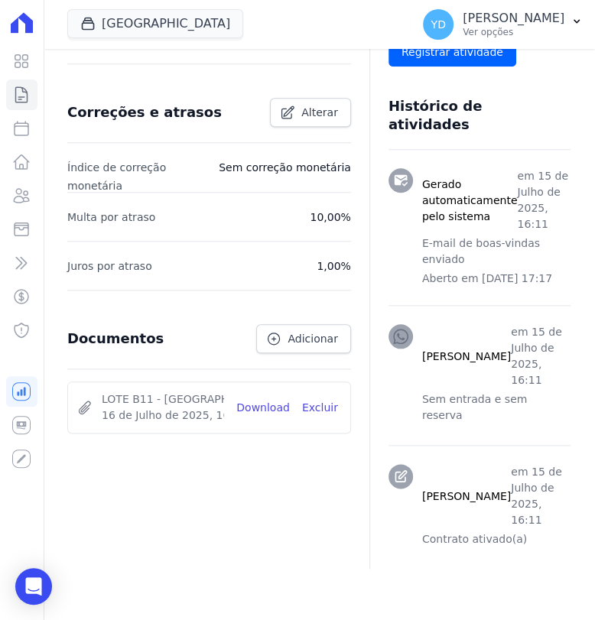
scroll to position [651, 0]
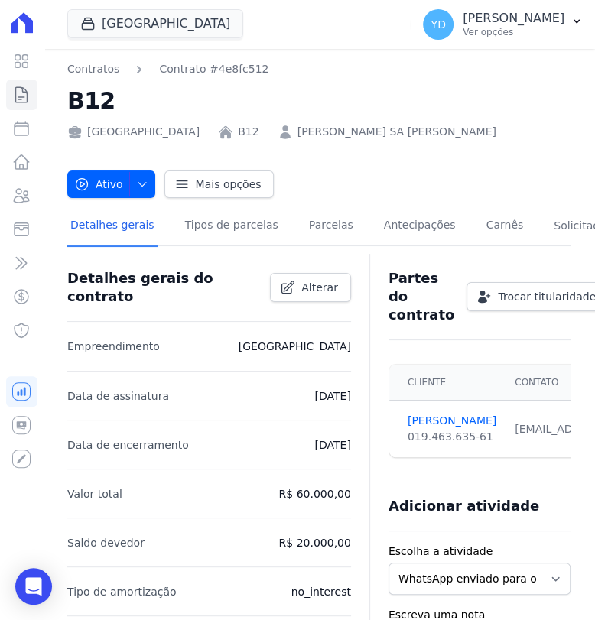
scroll to position [425, 0]
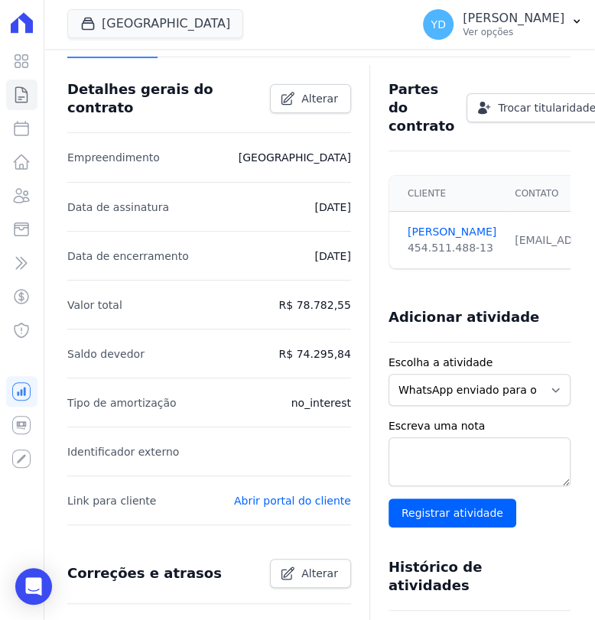
scroll to position [509, 0]
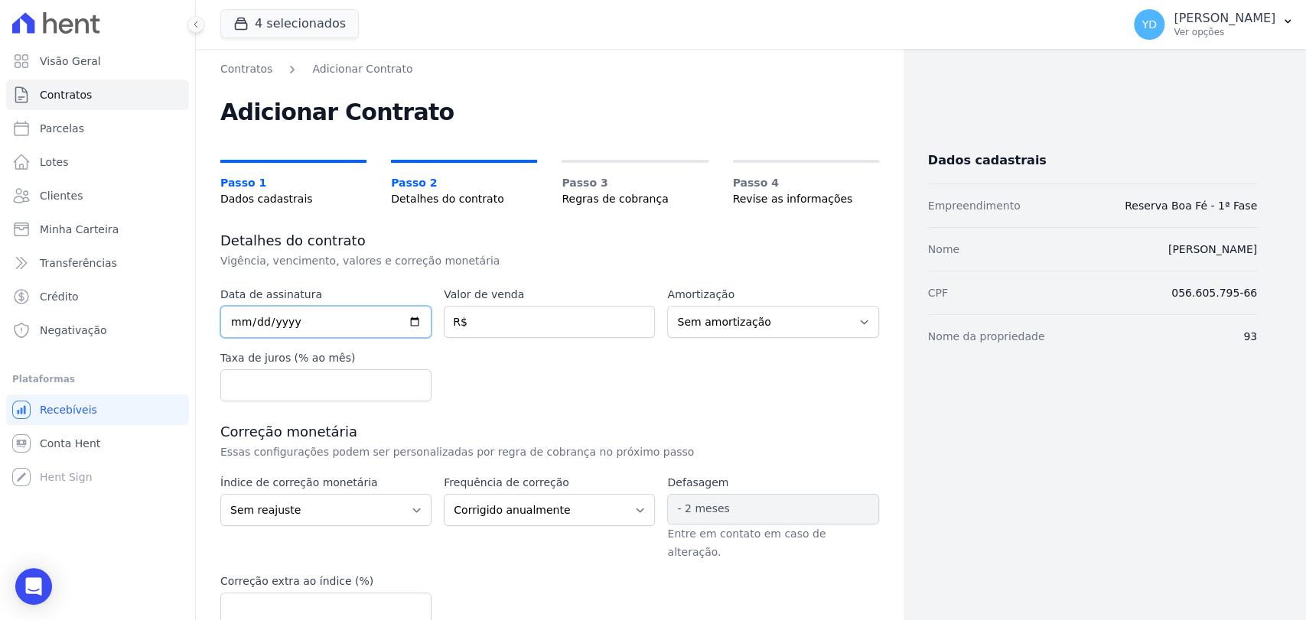
click at [349, 317] on input "date" at bounding box center [325, 322] width 211 height 32
type input "[DATE]"
click at [552, 317] on input "number" at bounding box center [549, 322] width 211 height 32
type input "39900.00"
click at [561, 371] on div "Data de assinatura 2025-08-12 Valor de venda 39900.00 R$ Amortização Sem amorti…" at bounding box center [549, 344] width 659 height 115
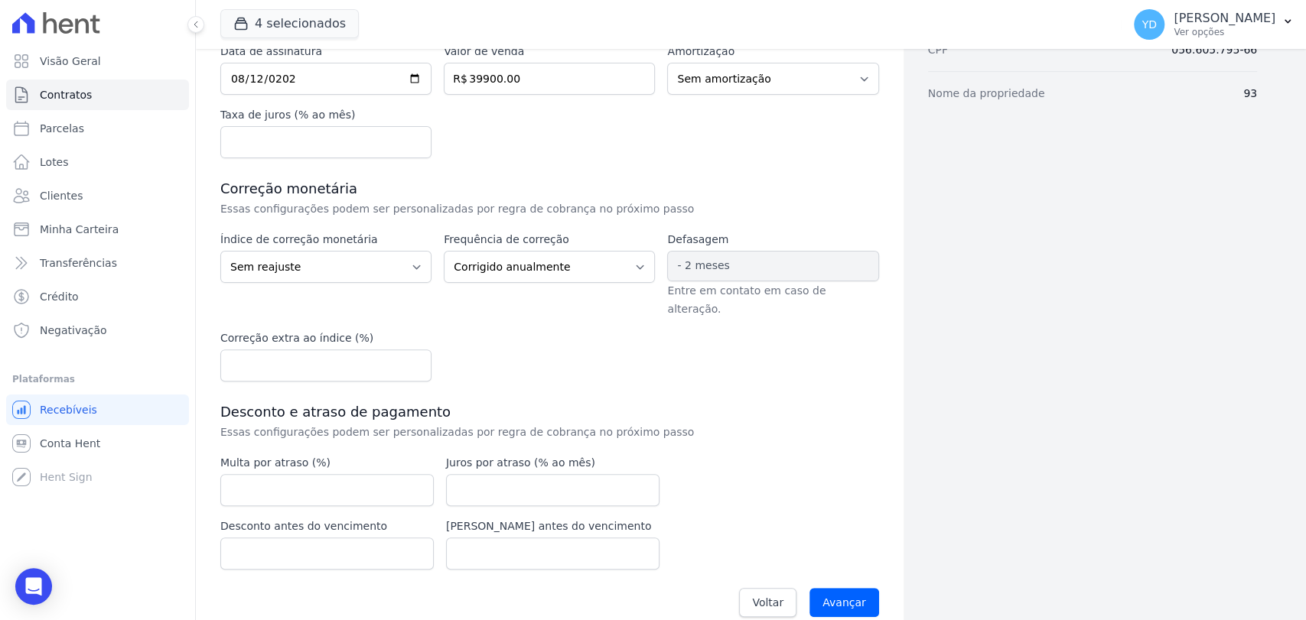
scroll to position [245, 0]
click at [372, 454] on div "Multa por atraso (%)" at bounding box center [326, 479] width 213 height 51
click at [386, 473] on input "number" at bounding box center [326, 489] width 213 height 32
type input "10.00"
type input "1.00"
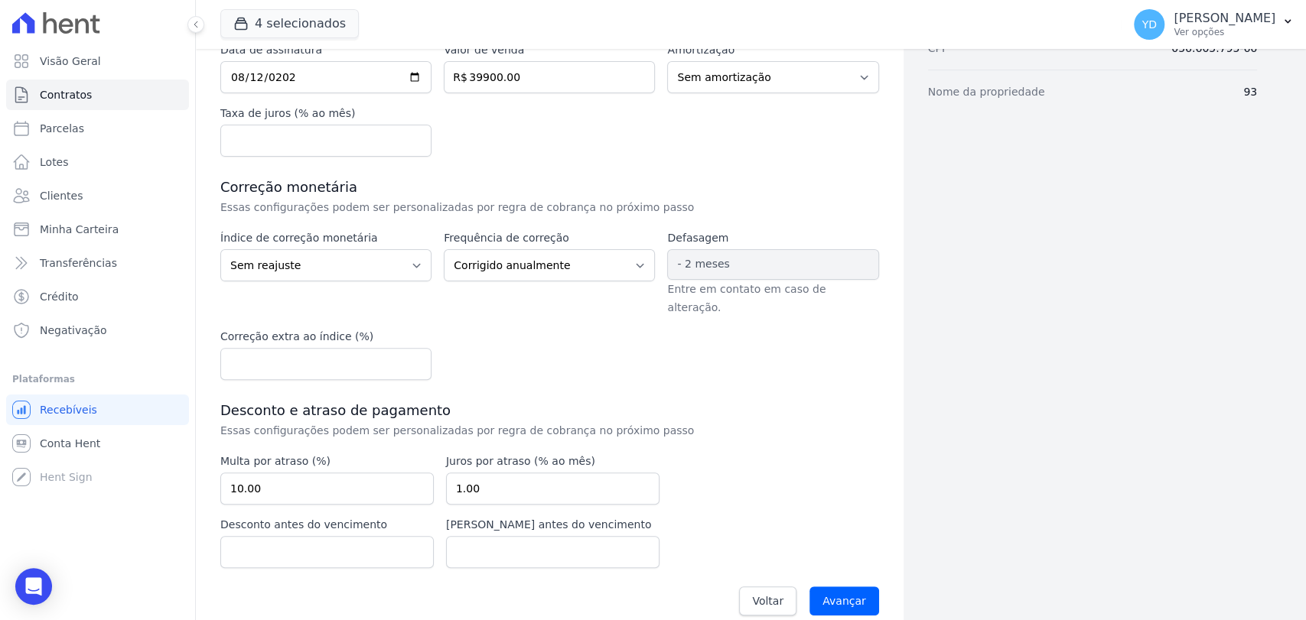
click at [755, 431] on div "Data de assinatura 2025-08-12 Valor de venda 39900.00 R$ Amortização Sem amorti…" at bounding box center [549, 333] width 659 height 583
click at [850, 587] on input "Avançar" at bounding box center [844, 601] width 70 height 29
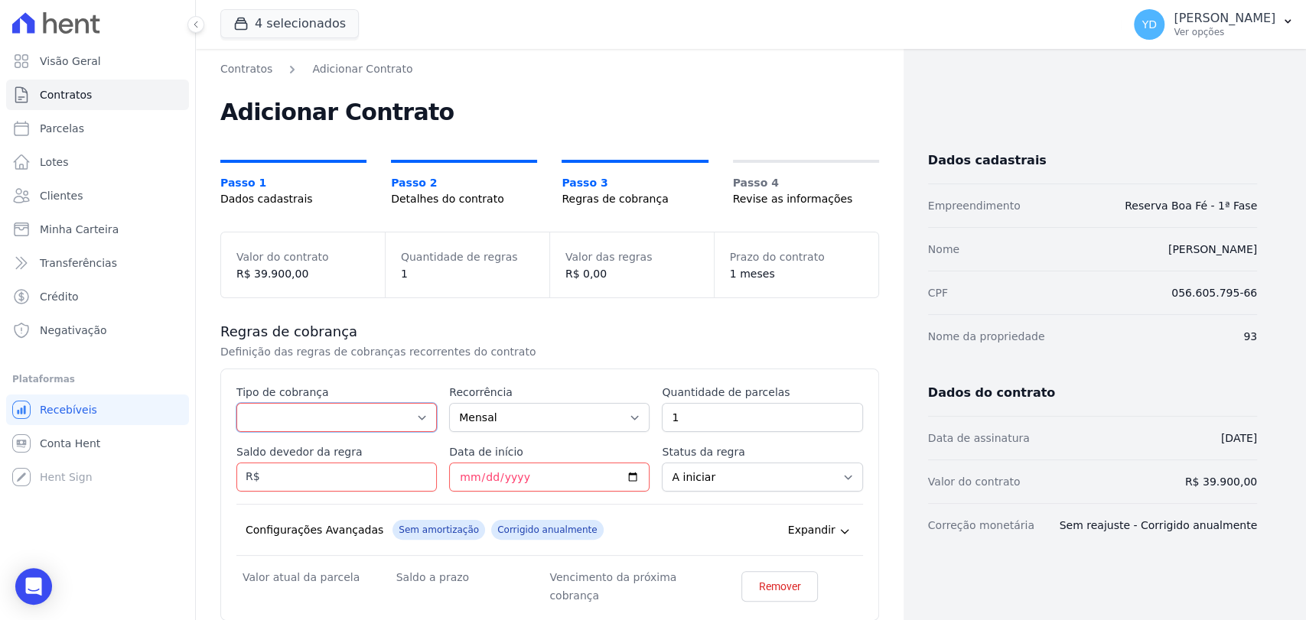
click at [343, 408] on select "Parcela Normal Entrada Sinal Intercalada Chaves Pré-chaves Pós-chaves Impostos …" at bounding box center [336, 417] width 200 height 29
select select "down_payment"
click at [236, 403] on select "Parcela Normal Entrada Sinal Intercalada Chaves Pré-chaves Pós-chaves Impostos …" at bounding box center [336, 417] width 200 height 29
drag, startPoint x: 379, startPoint y: 461, endPoint x: 384, endPoint y: 469, distance: 9.6
click at [382, 468] on div "Saldo devedor da regra" at bounding box center [336, 467] width 200 height 47
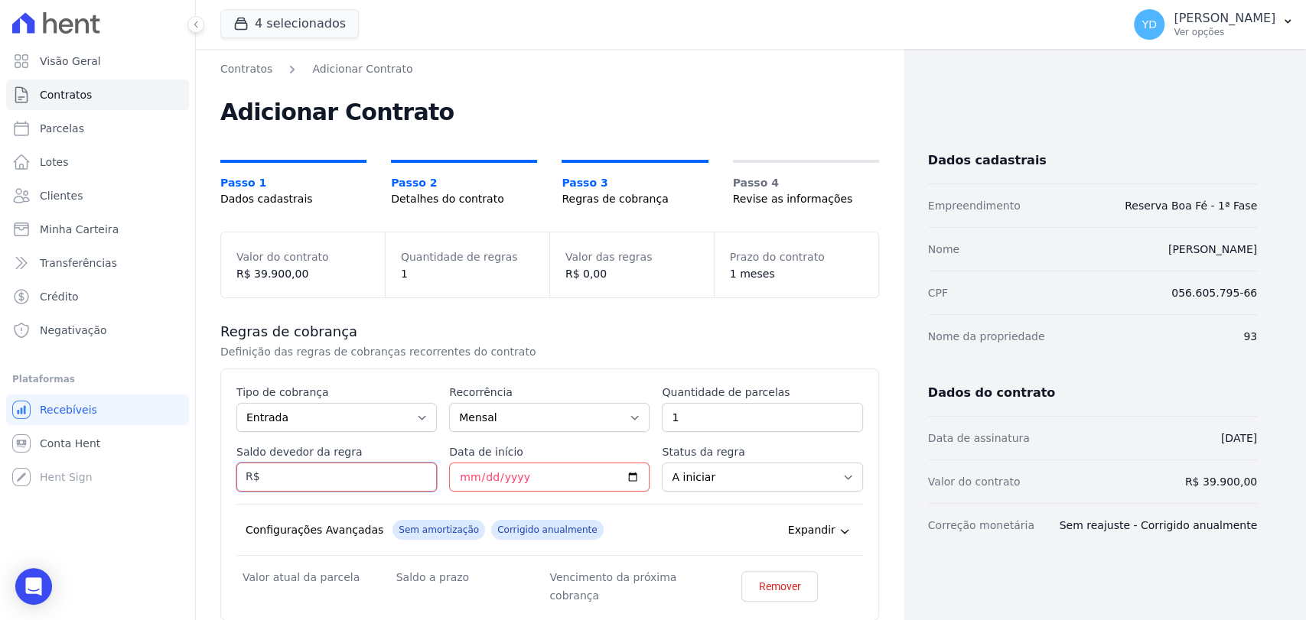
click at [384, 470] on input "Saldo devedor da regra" at bounding box center [336, 477] width 200 height 29
type input "1000.00"
type input "[DATE]"
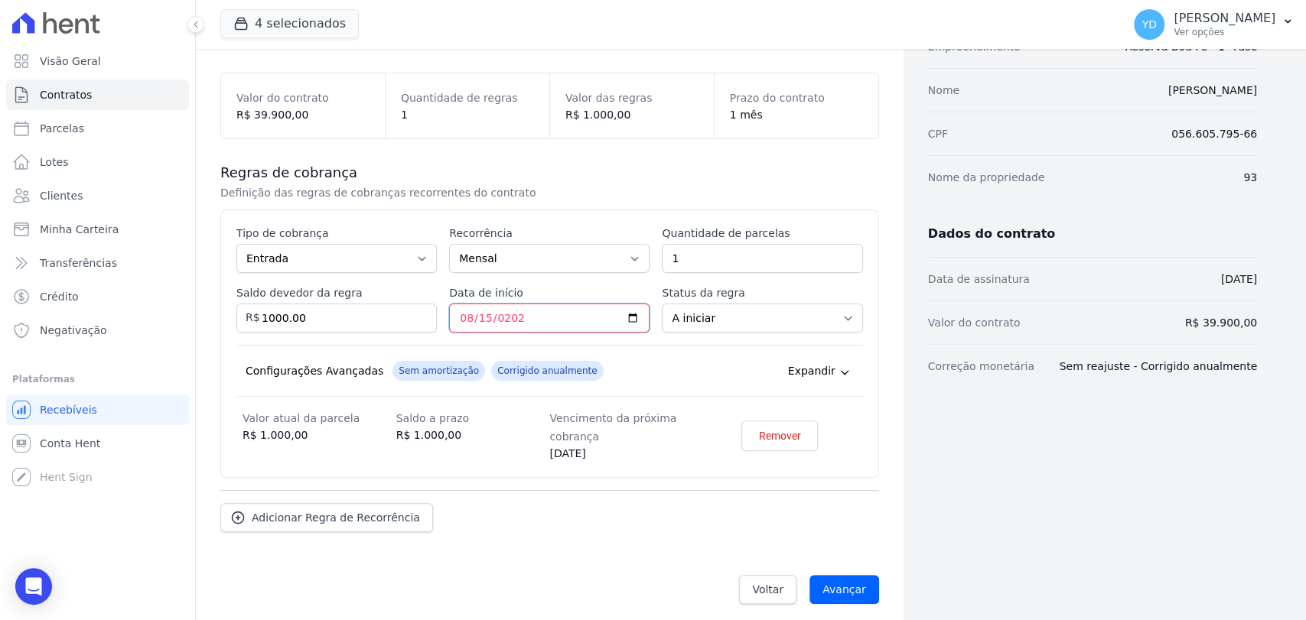
scroll to position [165, 0]
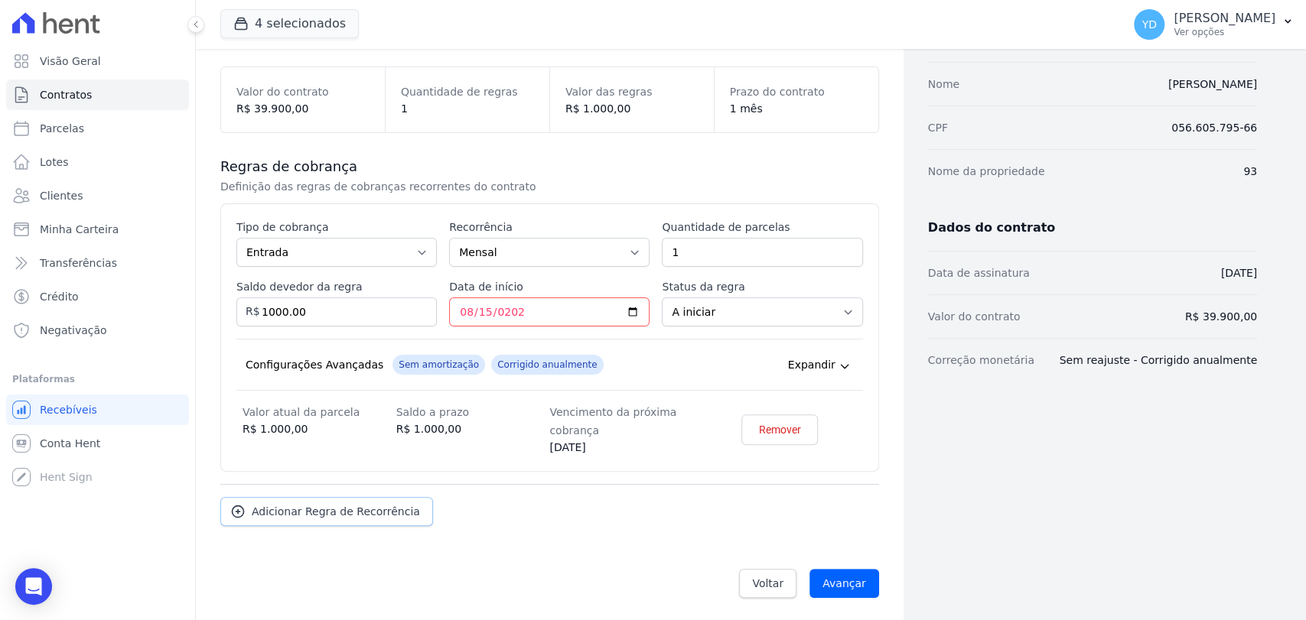
click at [347, 522] on link "Adicionar Regra de Recorrência" at bounding box center [326, 511] width 213 height 29
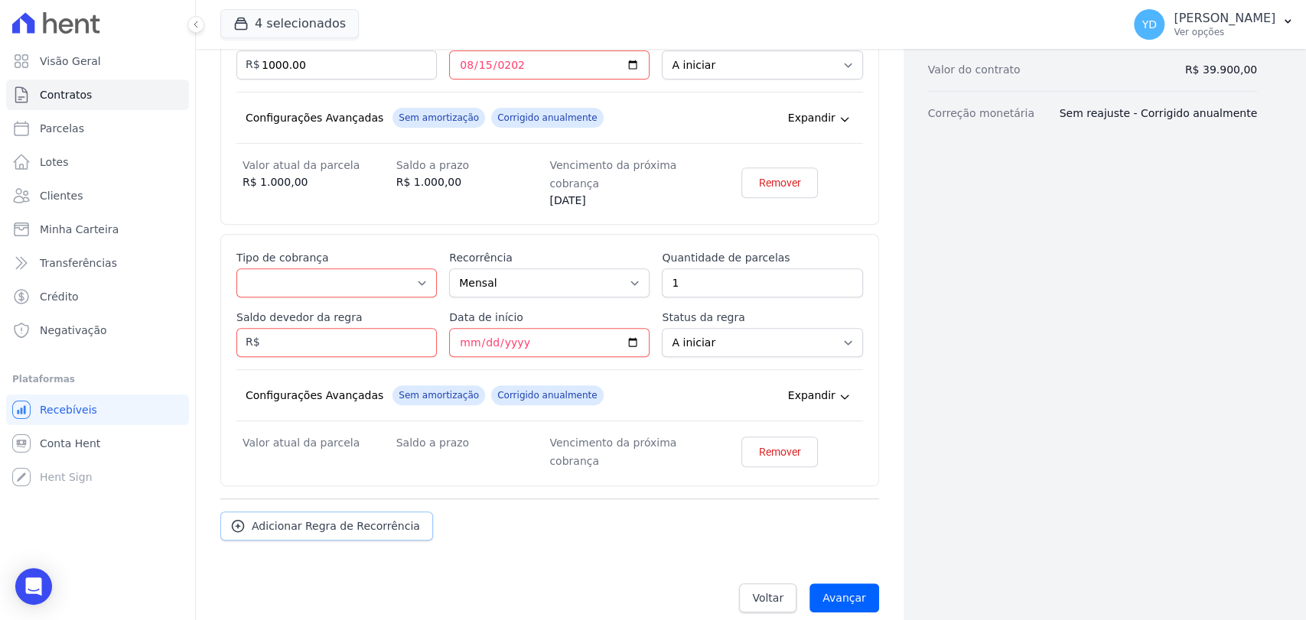
scroll to position [427, 0]
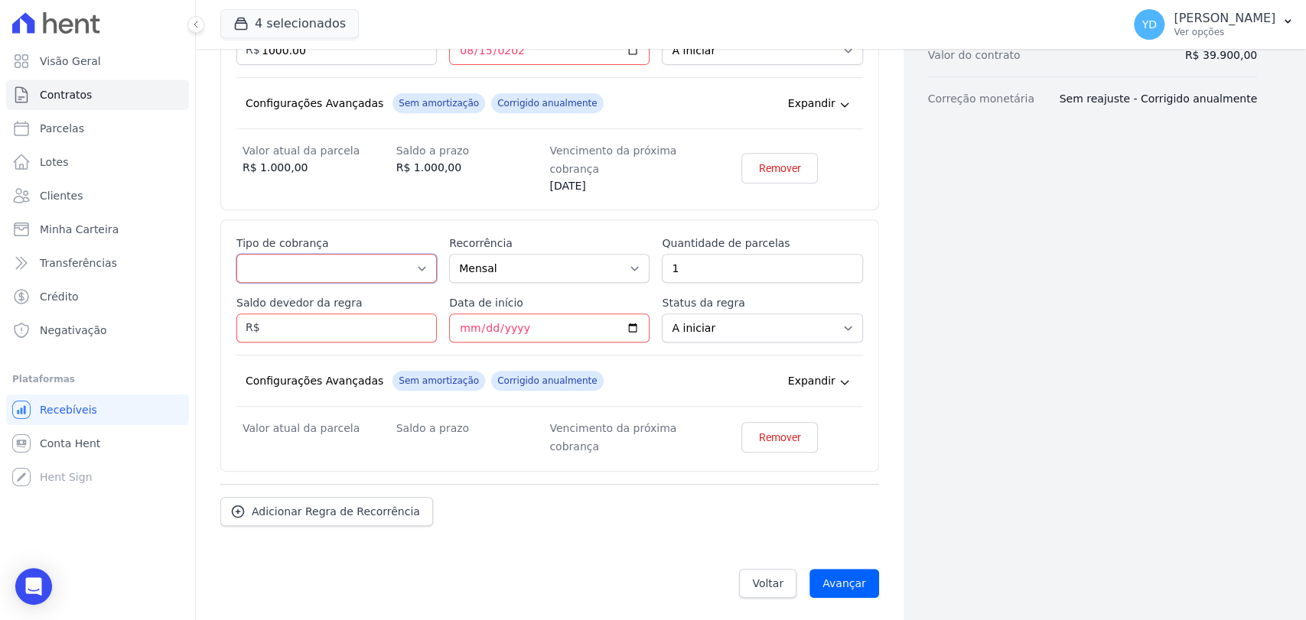
click at [369, 281] on select "Parcela Normal Entrada Sinal Intercalada Chaves Pré-chaves Pós-chaves Impostos …" at bounding box center [336, 268] width 200 height 29
select select "down_payment"
click at [236, 254] on select "Parcela Normal Entrada Sinal Intercalada Chaves Pré-chaves Pós-chaves Impostos …" at bounding box center [336, 268] width 200 height 29
click at [353, 314] on input "Saldo devedor da regra" at bounding box center [336, 328] width 200 height 29
type input "596.00"
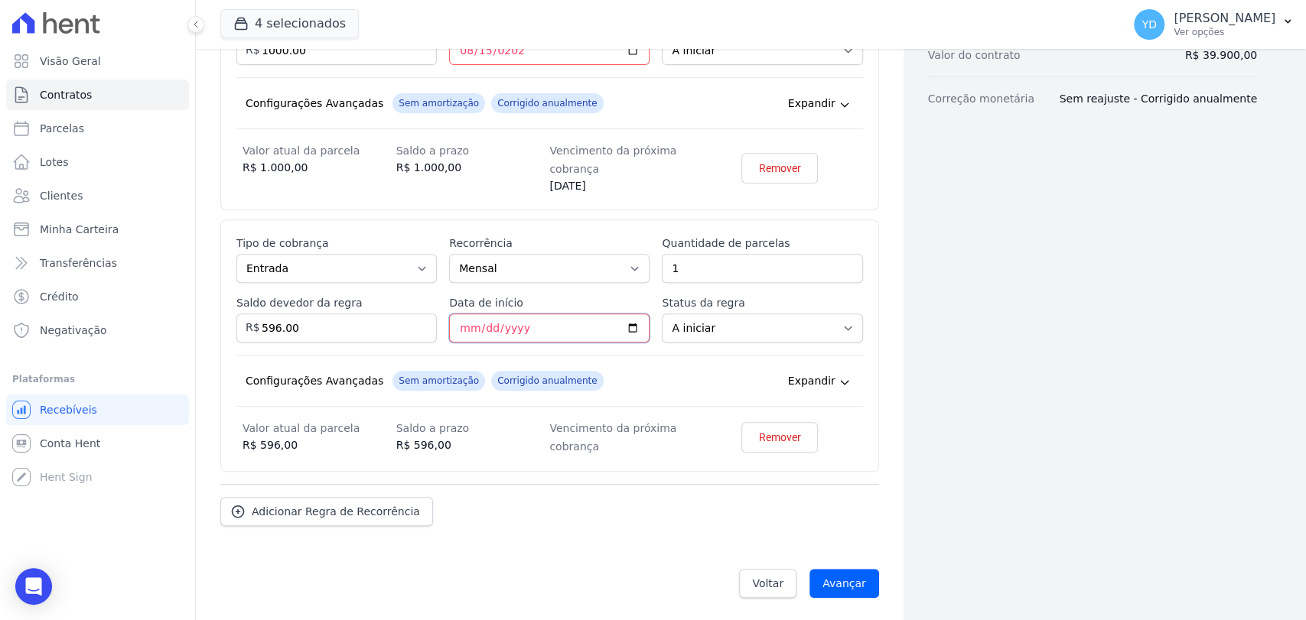
click at [542, 319] on input "Data de início" at bounding box center [549, 328] width 200 height 29
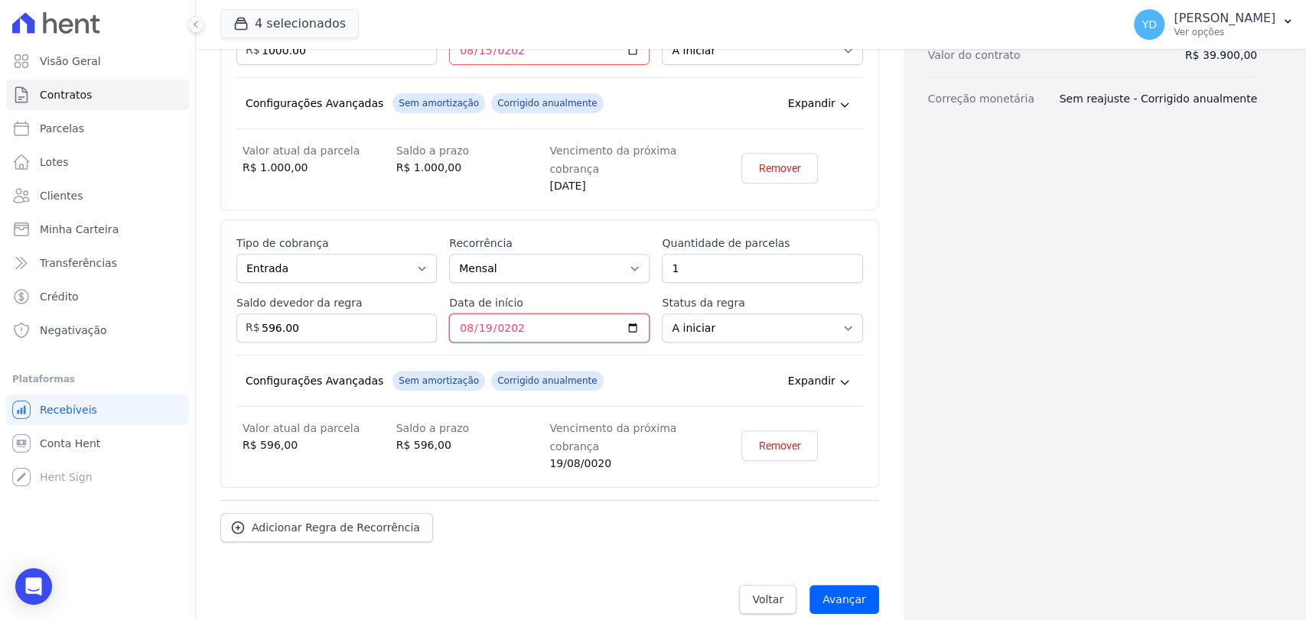
type input "2025-08-19"
click at [621, 358] on div "Configurações Avançadas Sem amortização Price adjustment index/ Corrigido anual…" at bounding box center [549, 381] width 627 height 52
click at [337, 552] on div "Regras de cobrança Definição das regras de cobranças recorrentes do contrato Es…" at bounding box center [549, 218] width 659 height 695
click at [340, 520] on span "Adicionar Regra de Recorrência" at bounding box center [336, 527] width 168 height 15
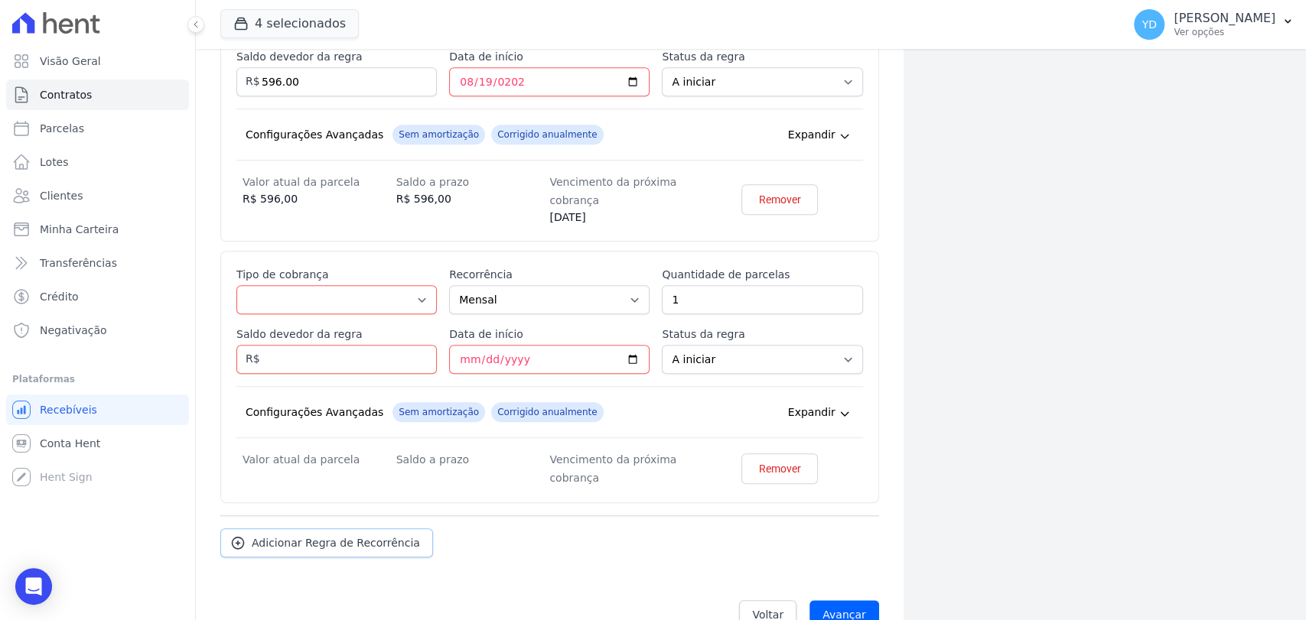
scroll to position [704, 0]
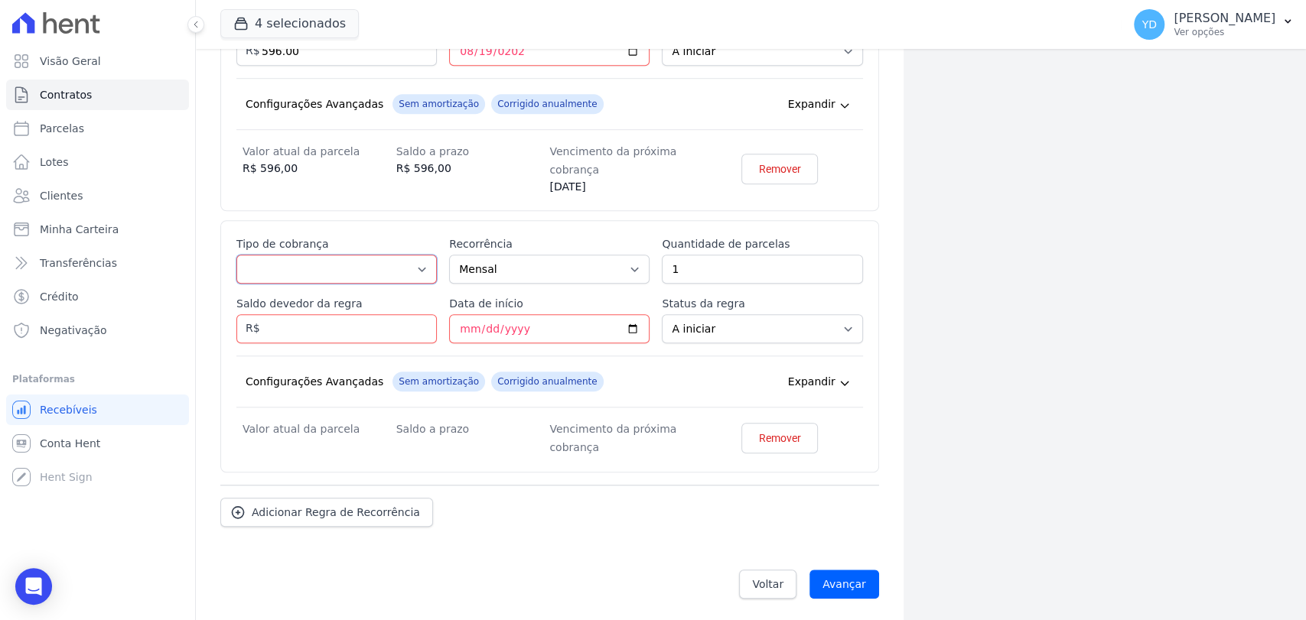
drag, startPoint x: 364, startPoint y: 257, endPoint x: 375, endPoint y: 305, distance: 49.4
click at [364, 257] on select "Parcela Normal Entrada Sinal Intercalada Chaves Pré-chaves Pós-chaves Impostos …" at bounding box center [336, 269] width 200 height 29
click at [353, 269] on select "Parcela Normal Entrada Sinal Intercalada Chaves Pré-chaves Pós-chaves Impostos …" at bounding box center [336, 269] width 200 height 29
click at [236, 255] on select "Parcela Normal Entrada Sinal Intercalada Chaves Pré-chaves Pós-chaves Impostos …" at bounding box center [336, 269] width 200 height 29
click at [330, 271] on select "Parcela Normal Entrada Sinal Intercalada Chaves Pré-chaves Pós-chaves Impostos …" at bounding box center [336, 269] width 200 height 29
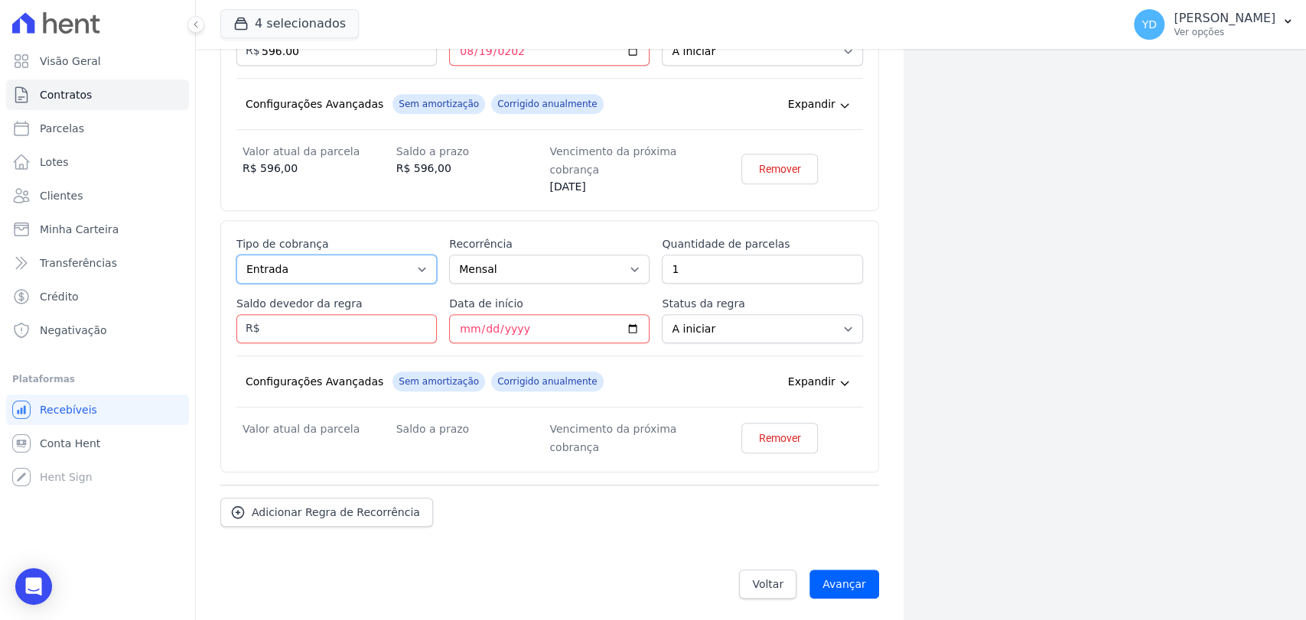
select select "standard"
click at [236, 255] on select "Parcela Normal Entrada Sinal Intercalada Chaves Pré-chaves Pós-chaves Impostos …" at bounding box center [336, 269] width 200 height 29
click at [808, 259] on input "1" at bounding box center [762, 269] width 200 height 29
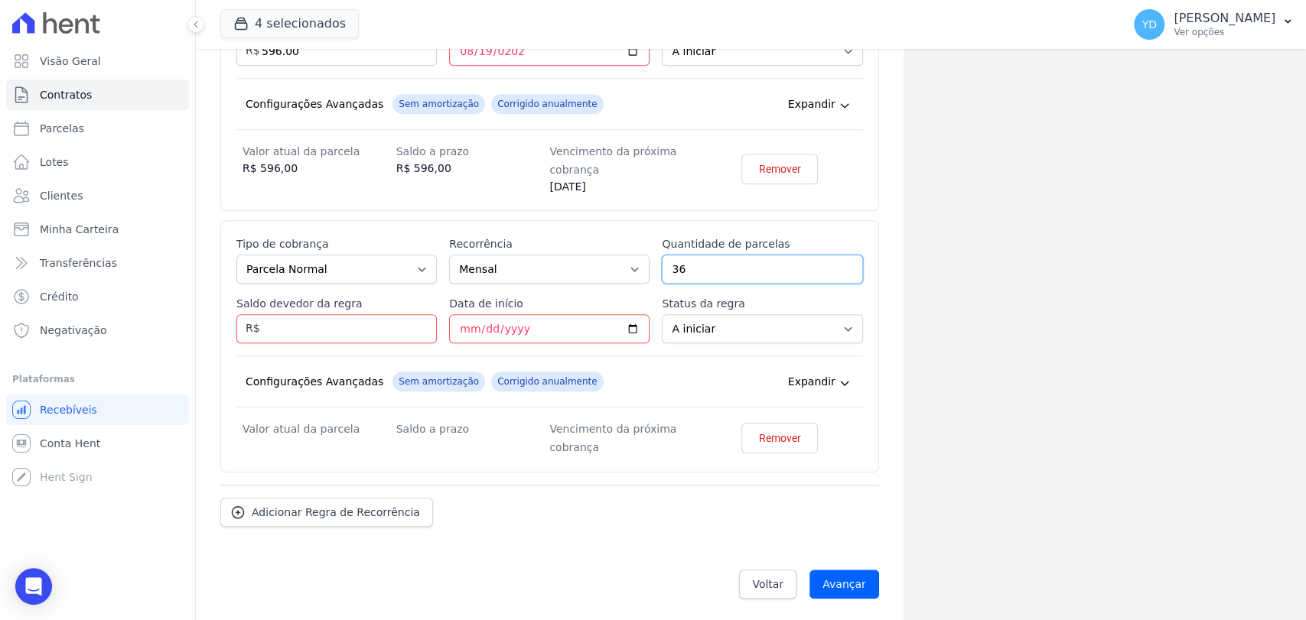
type input "36"
click at [360, 335] on input "Saldo devedor da regra" at bounding box center [336, 328] width 200 height 29
type input "36180.00"
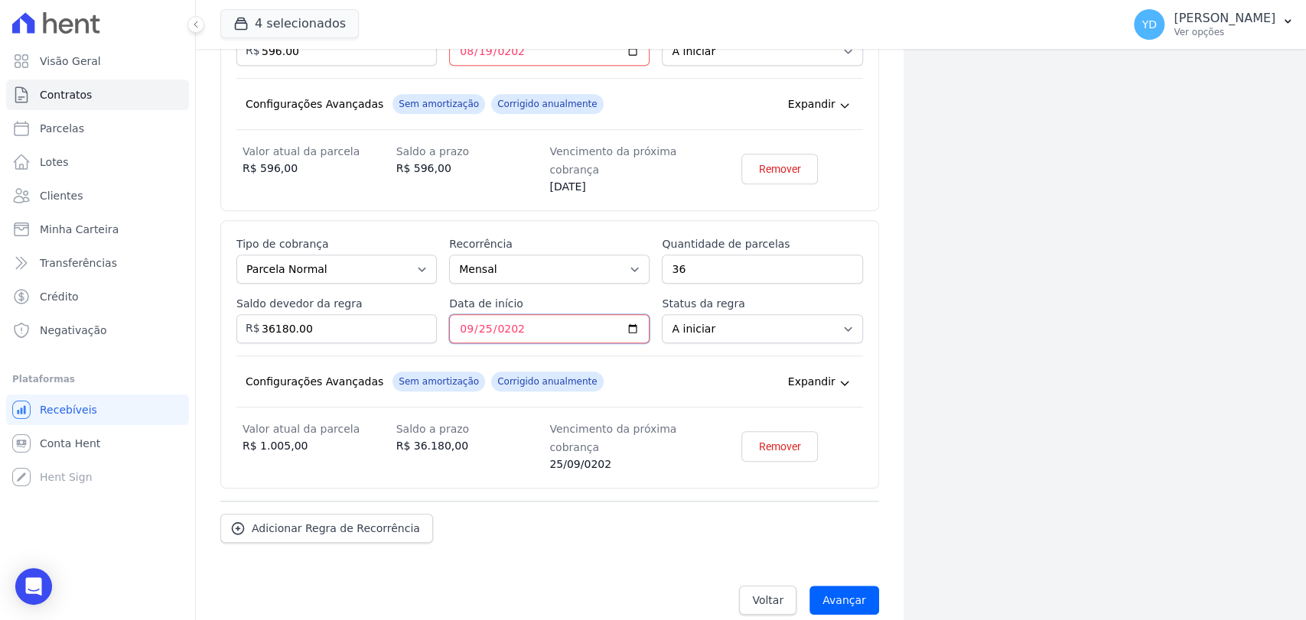
type input "2025-09-25"
click at [703, 414] on div "Esse tipo de parcela não entra no saldo devedor do contrato. Tipo de cobrança P…" at bounding box center [549, 354] width 627 height 236
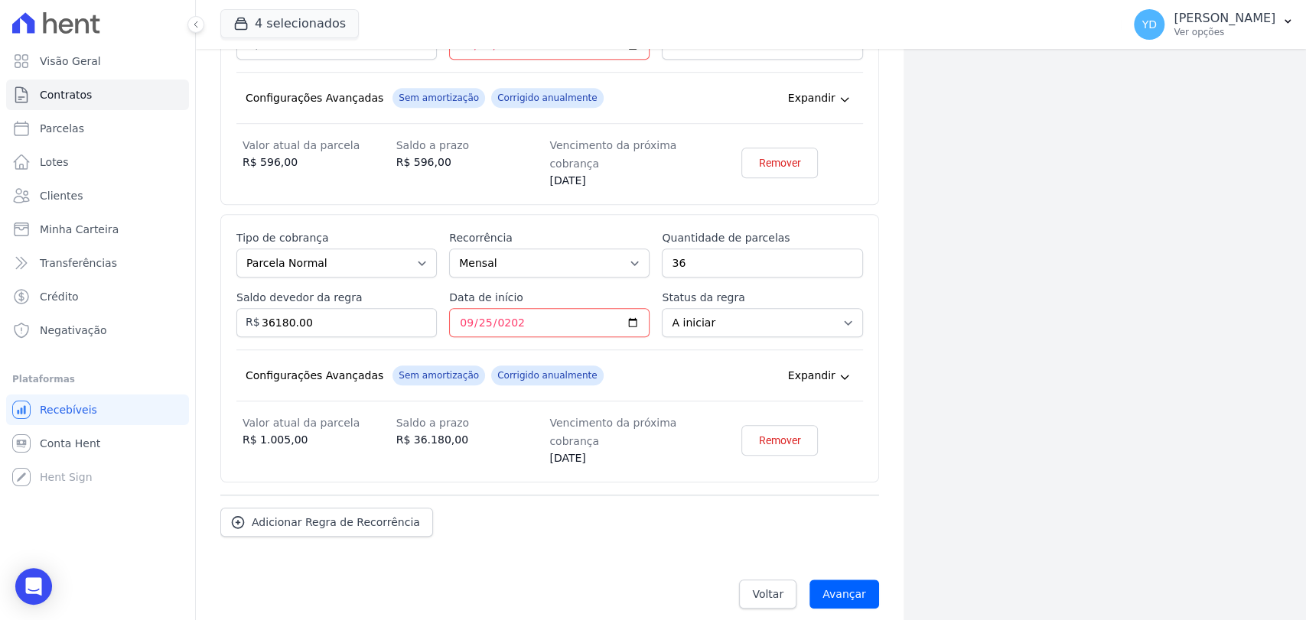
scroll to position [720, 0]
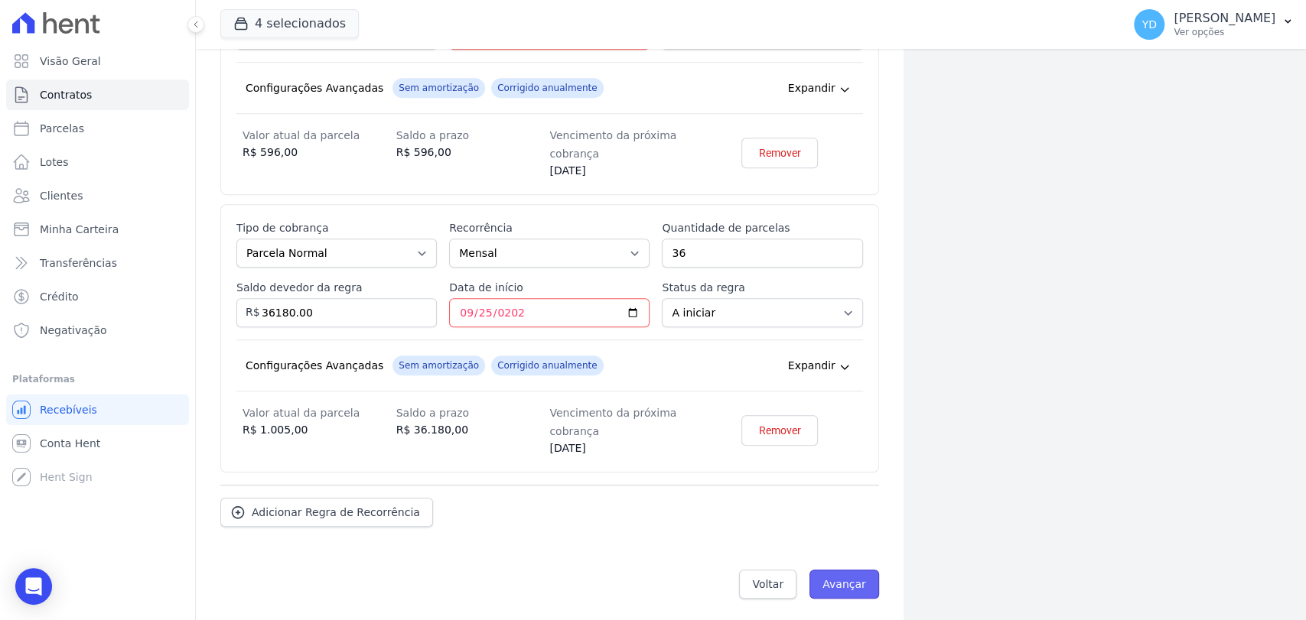
click at [841, 581] on input "Avançar" at bounding box center [844, 584] width 70 height 29
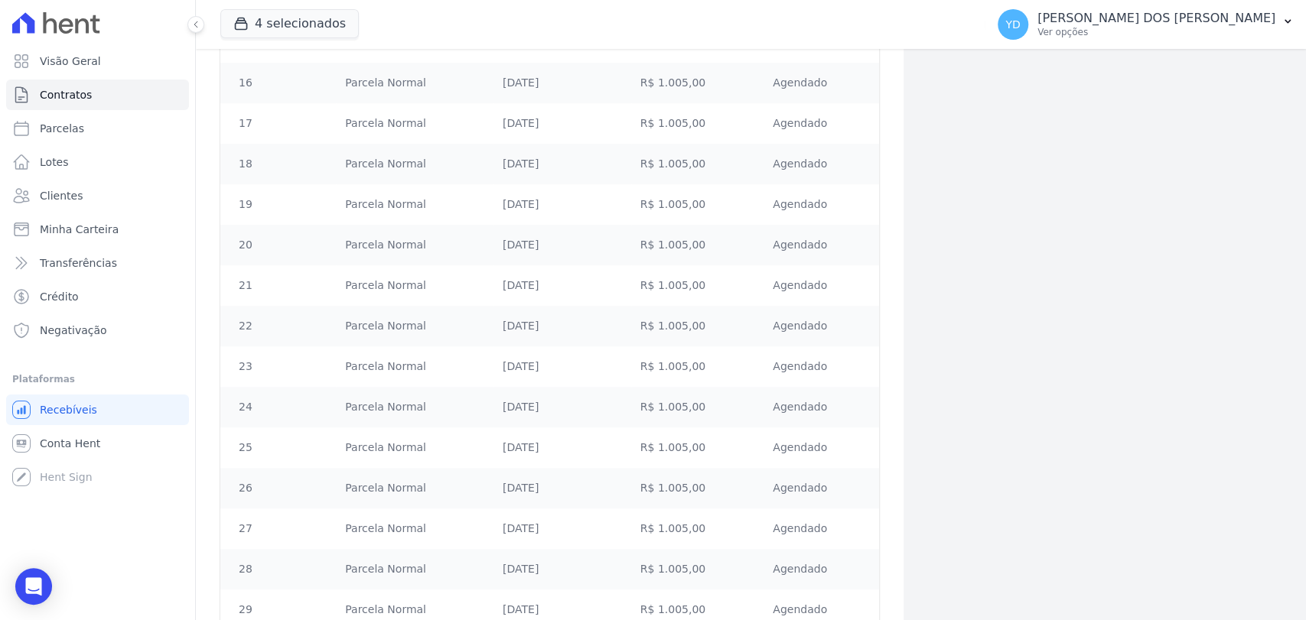
scroll to position [1349, 0]
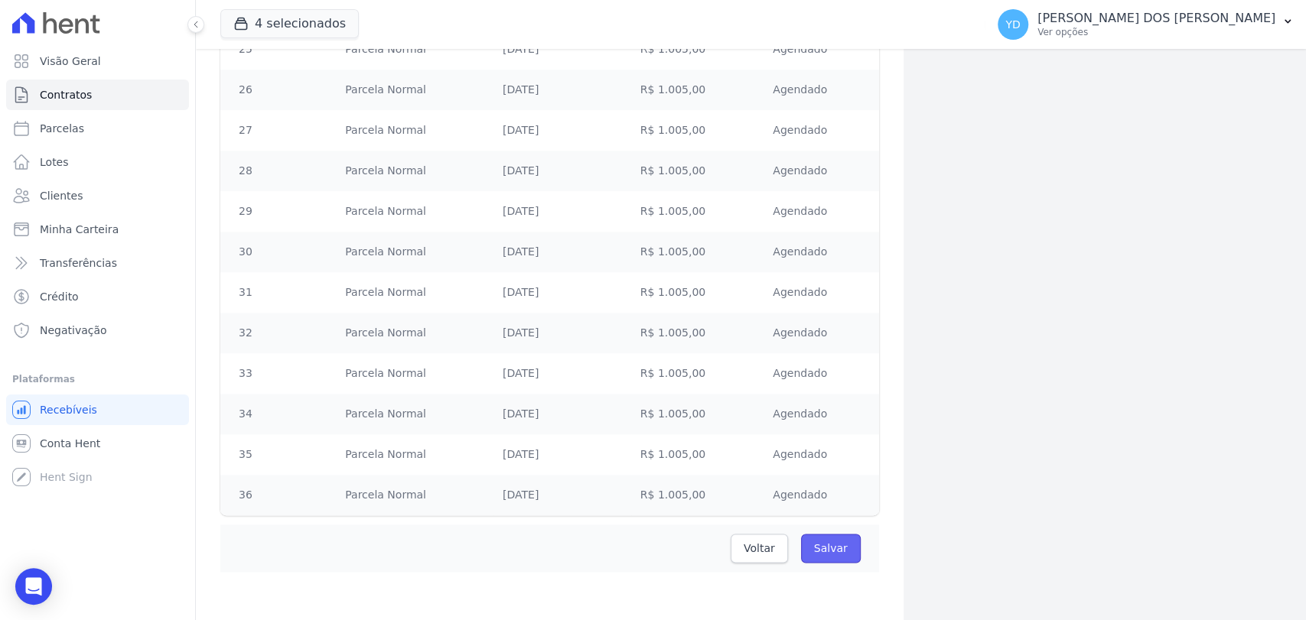
click at [832, 544] on input "Salvar" at bounding box center [831, 548] width 60 height 29
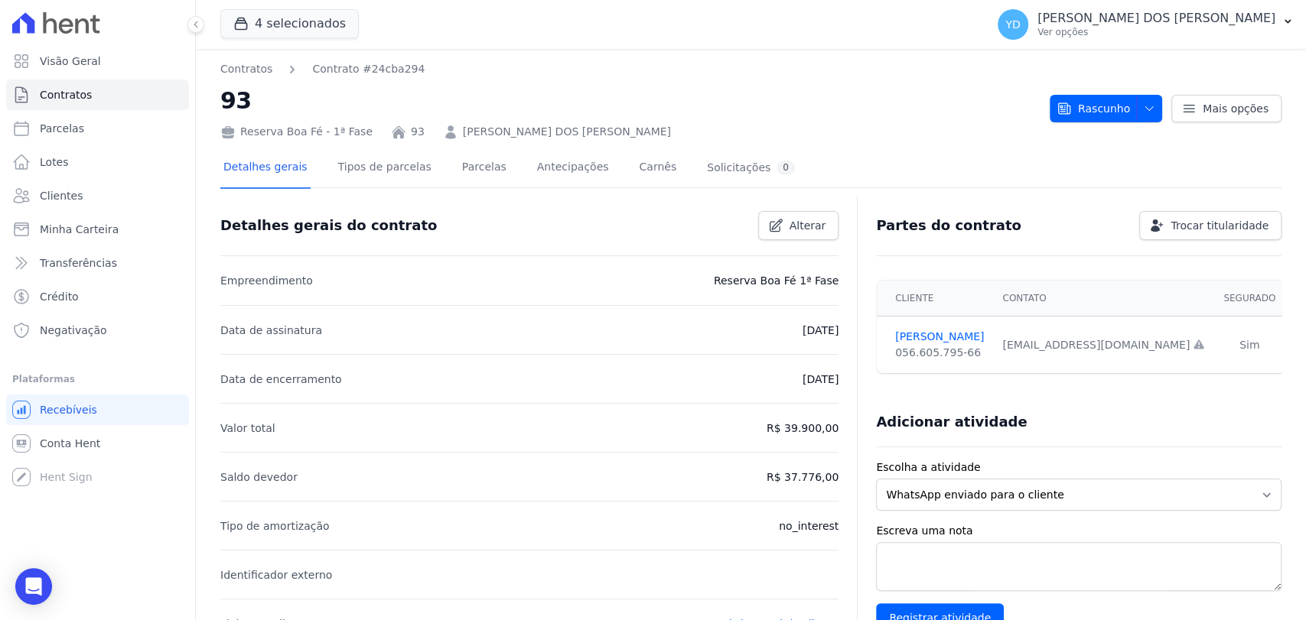
click at [438, 170] on div "Detalhes gerais Tipos de parcelas [GEOGRAPHIC_DATA] Antecipações [PERSON_NAME] …" at bounding box center [509, 168] width 578 height 41
click at [459, 161] on link "Parcelas" at bounding box center [484, 168] width 50 height 41
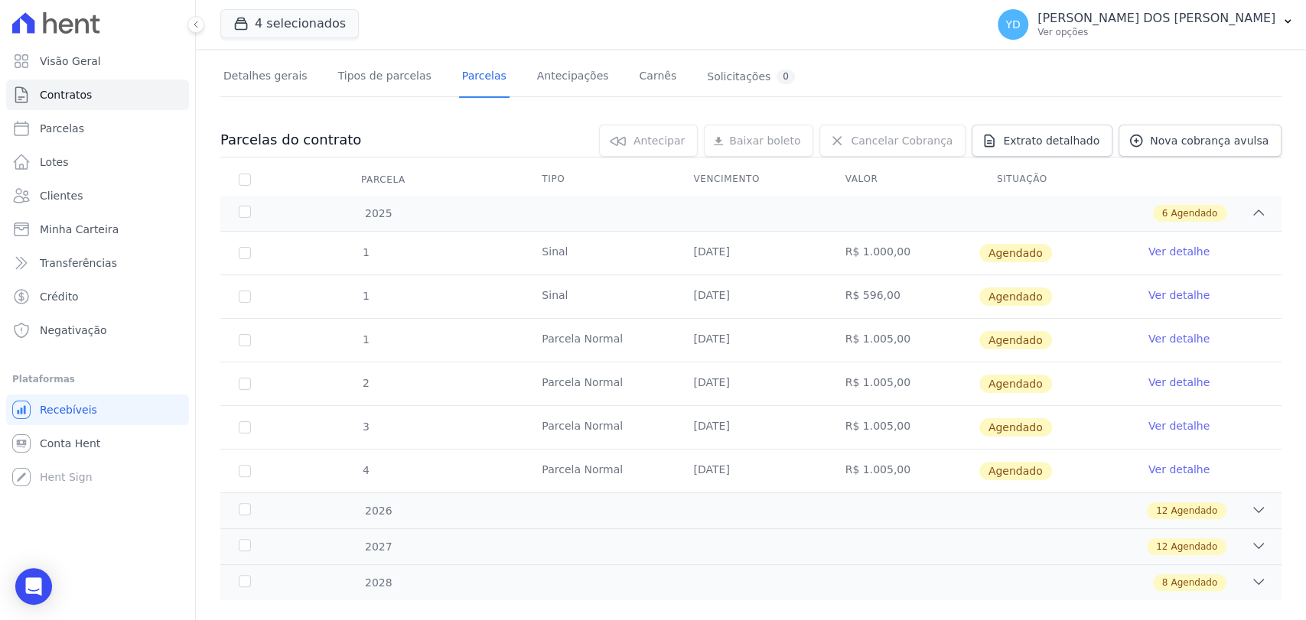
scroll to position [116, 0]
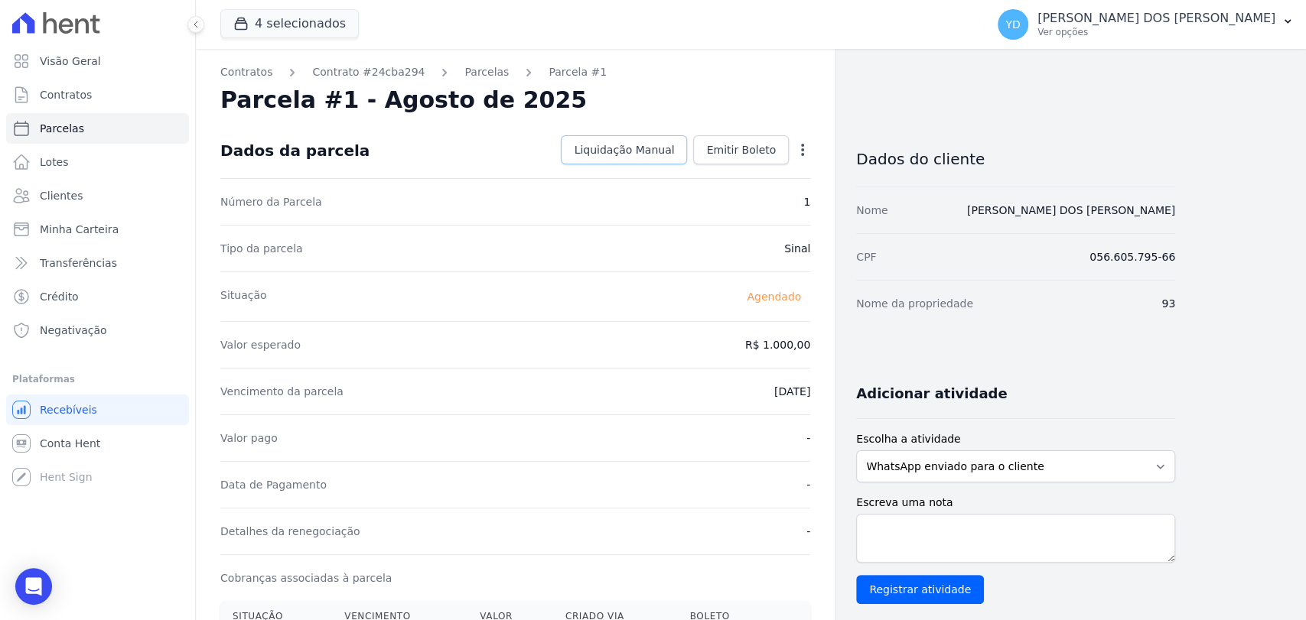
click at [604, 147] on span "Liquidação Manual" at bounding box center [624, 149] width 100 height 15
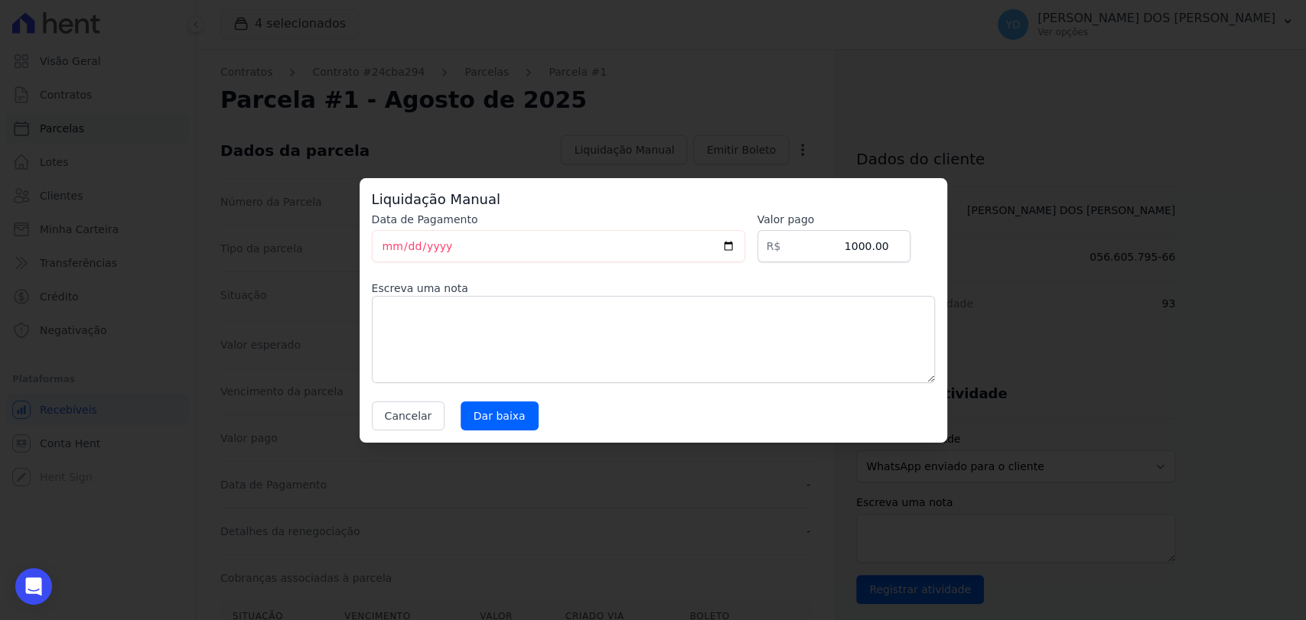
click at [677, 284] on label "Escreva uma nota" at bounding box center [653, 288] width 563 height 15
click at [684, 317] on textarea at bounding box center [653, 339] width 563 height 87
type textarea "Pagamento da reserva via Pix"
click at [385, 247] on input "[DATE]" at bounding box center [558, 246] width 373 height 32
type input "[DATE]"
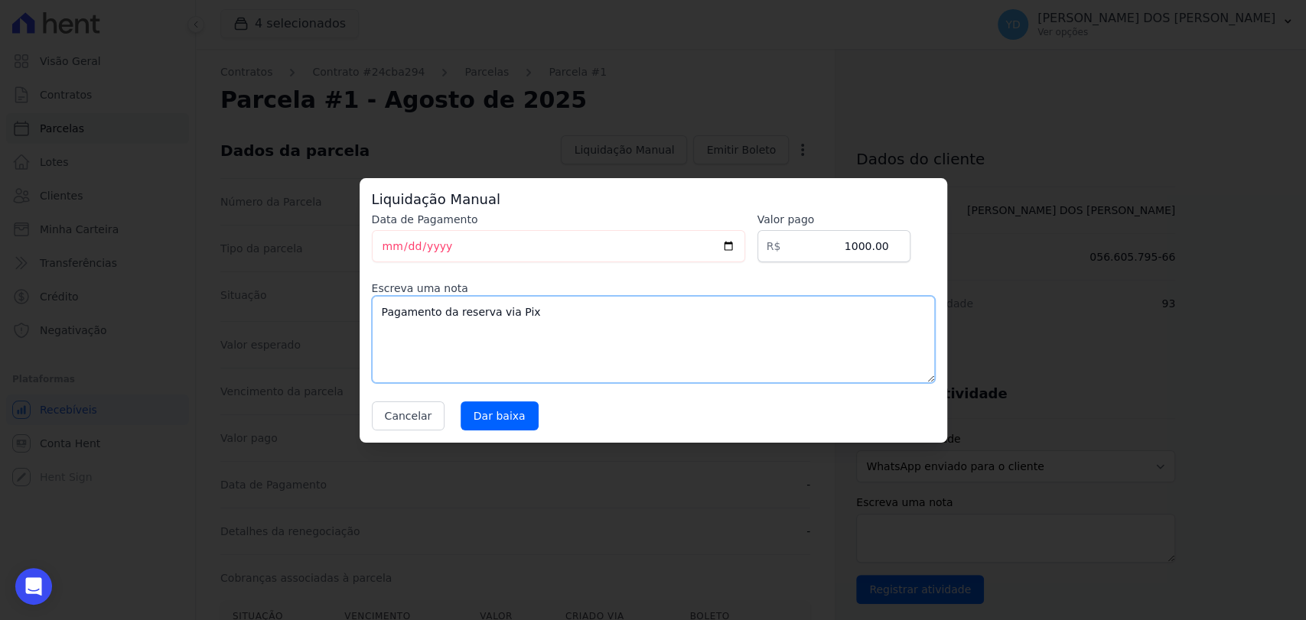
drag, startPoint x: 659, startPoint y: 305, endPoint x: 592, endPoint y: 342, distance: 76.0
click at [659, 305] on textarea "Pagamento da reserva via Pix" at bounding box center [653, 339] width 563 height 87
click at [509, 405] on input "Dar baixa" at bounding box center [500, 416] width 78 height 29
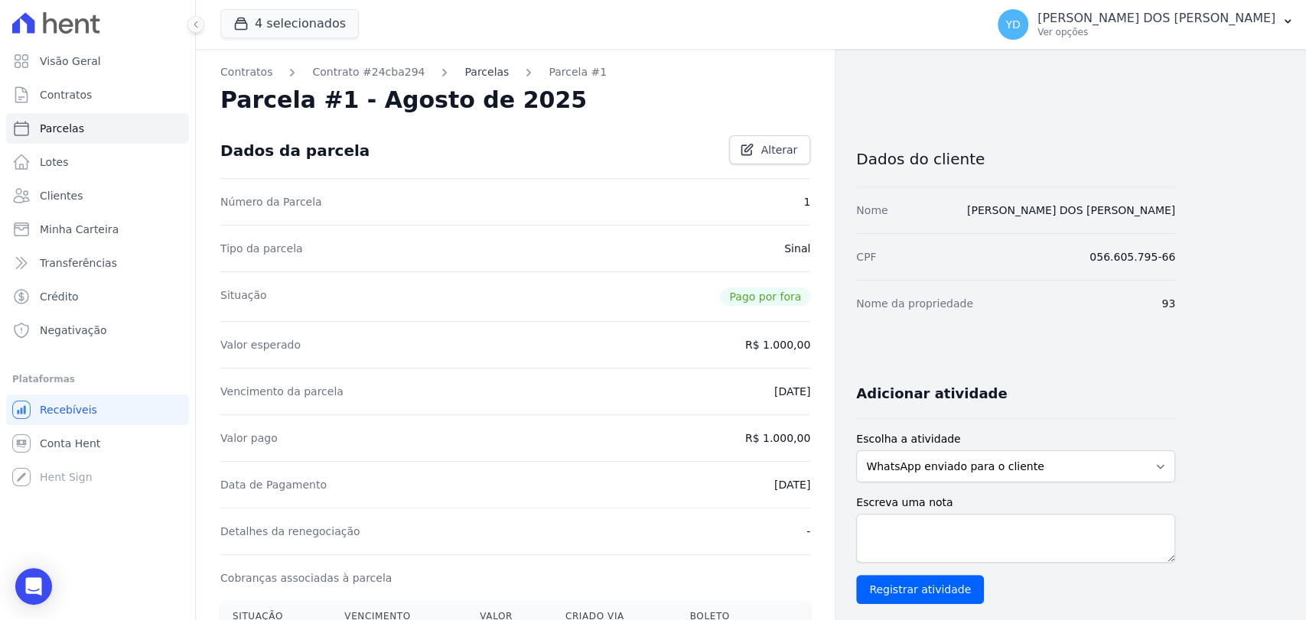
drag, startPoint x: 480, startPoint y: 93, endPoint x: 476, endPoint y: 67, distance: 26.4
click at [476, 67] on link "Parcelas" at bounding box center [486, 72] width 44 height 16
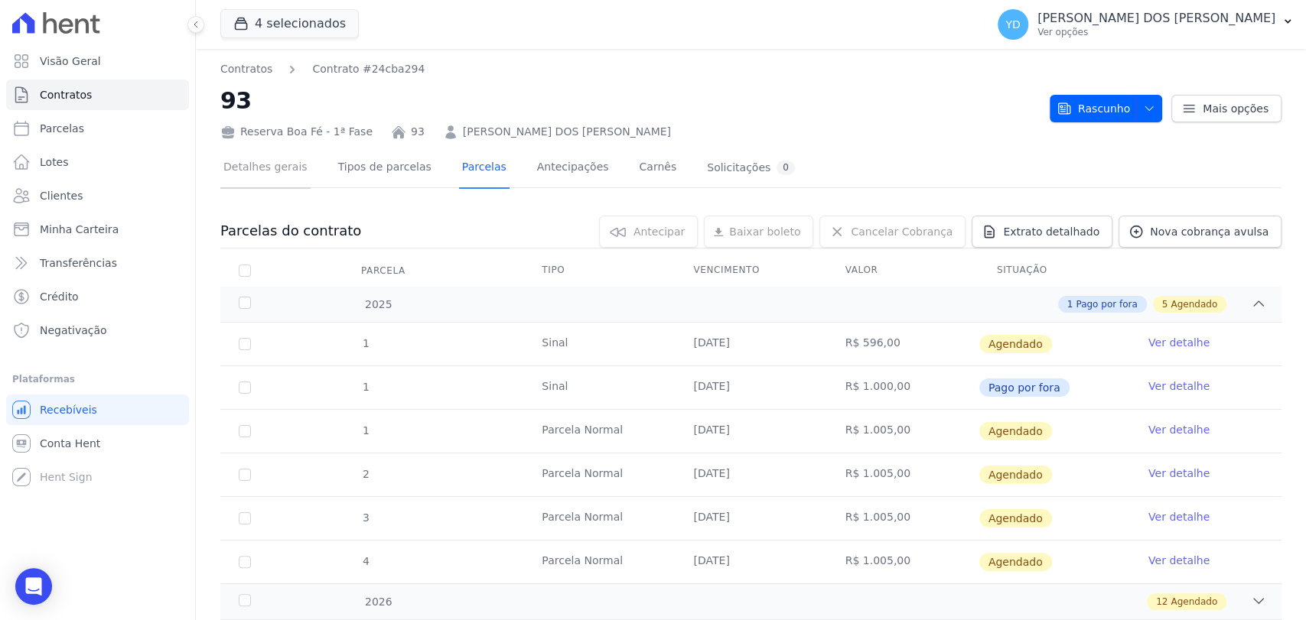
click at [233, 179] on link "Detalhes gerais" at bounding box center [265, 168] width 90 height 41
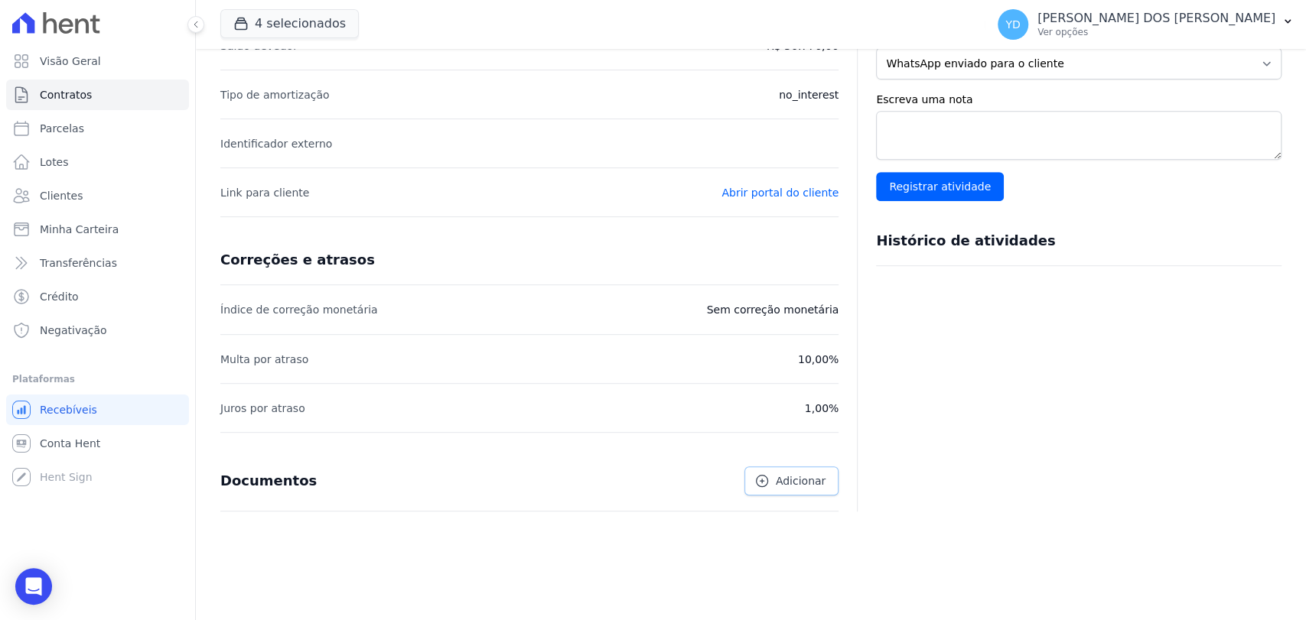
scroll to position [432, 0]
click at [793, 468] on link "Adicionar" at bounding box center [791, 480] width 94 height 29
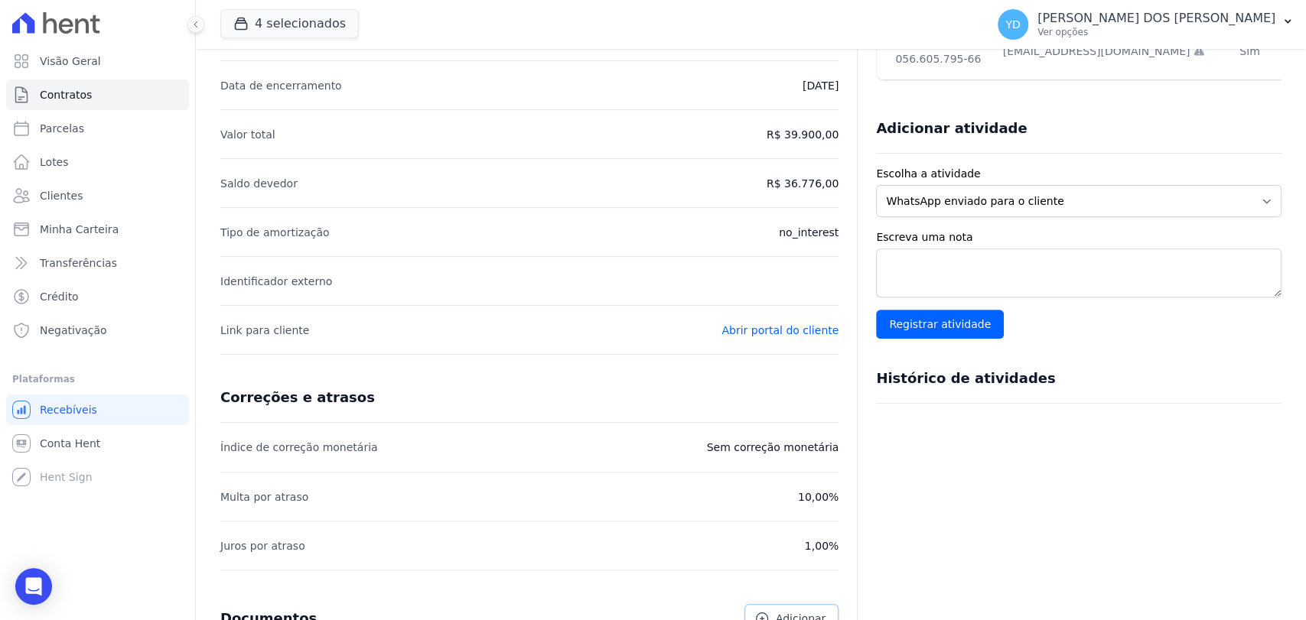
scroll to position [0, 0]
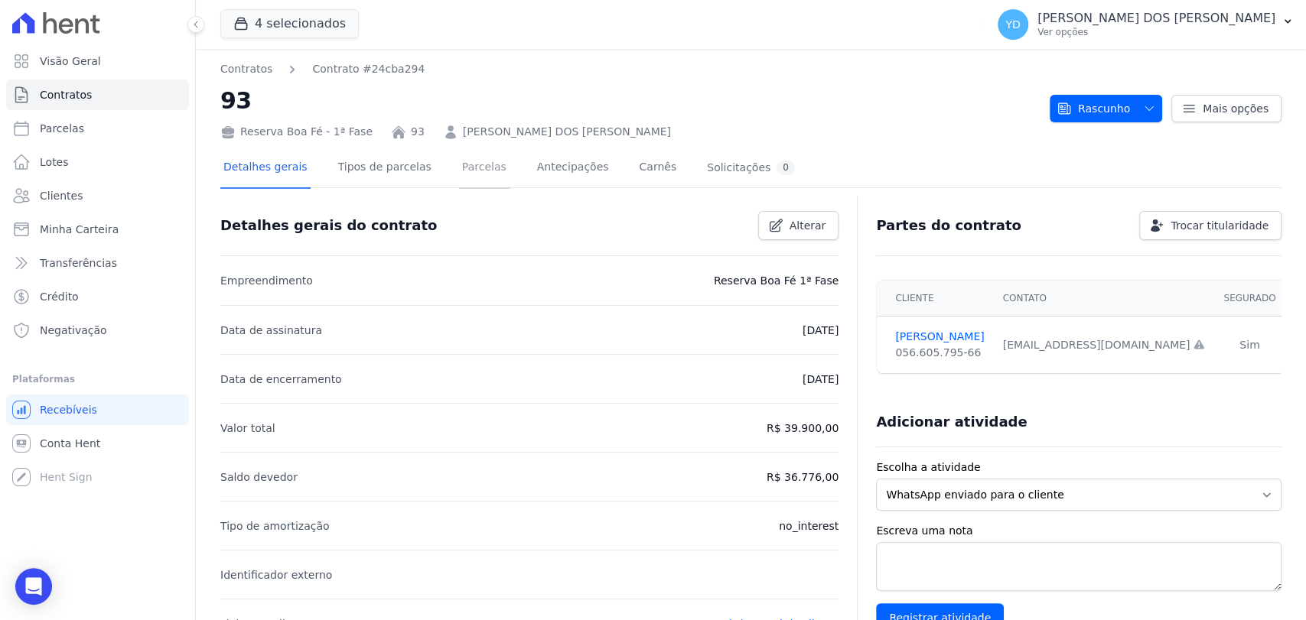
click at [459, 165] on link "Parcelas" at bounding box center [484, 168] width 50 height 41
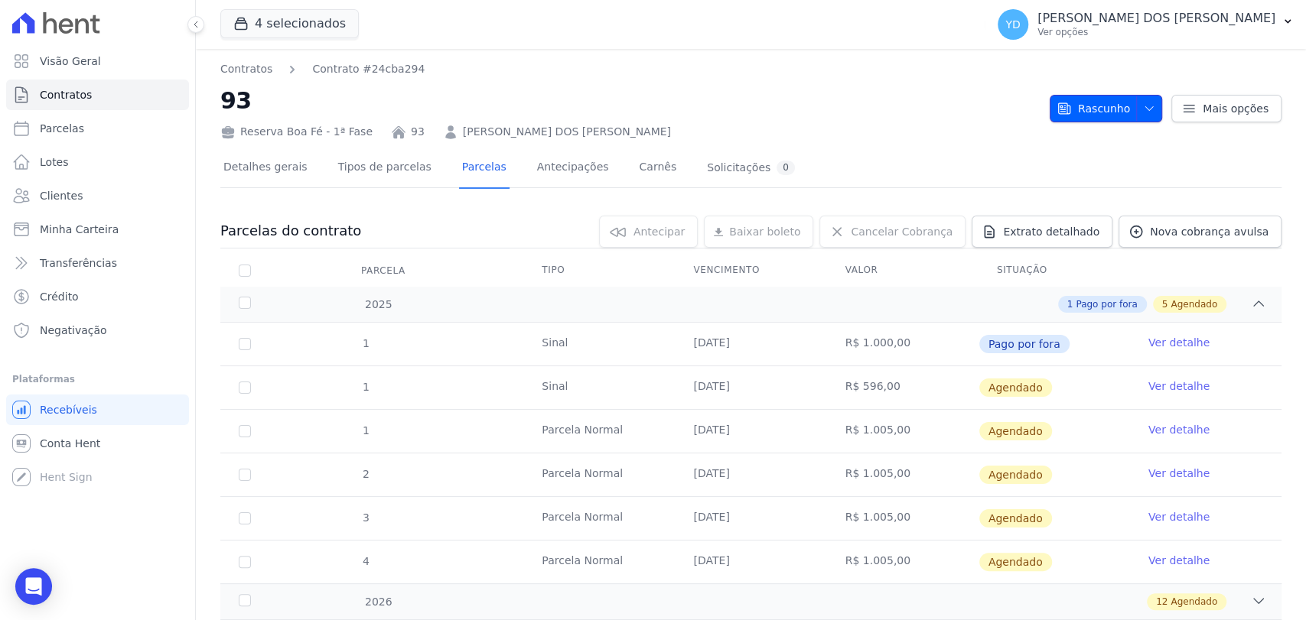
click at [1121, 107] on span "Rascunho" at bounding box center [1092, 109] width 73 height 28
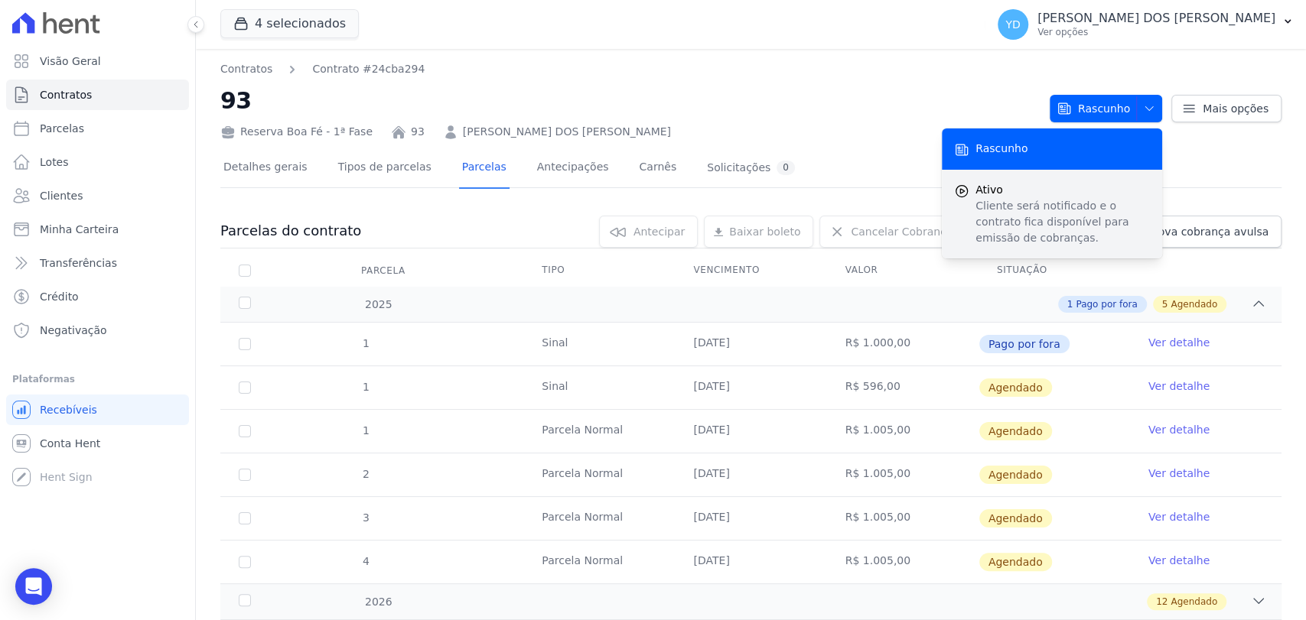
click at [1014, 219] on p "Cliente será notificado e o contrato fica disponível para emissão de cobranças." at bounding box center [1062, 222] width 174 height 48
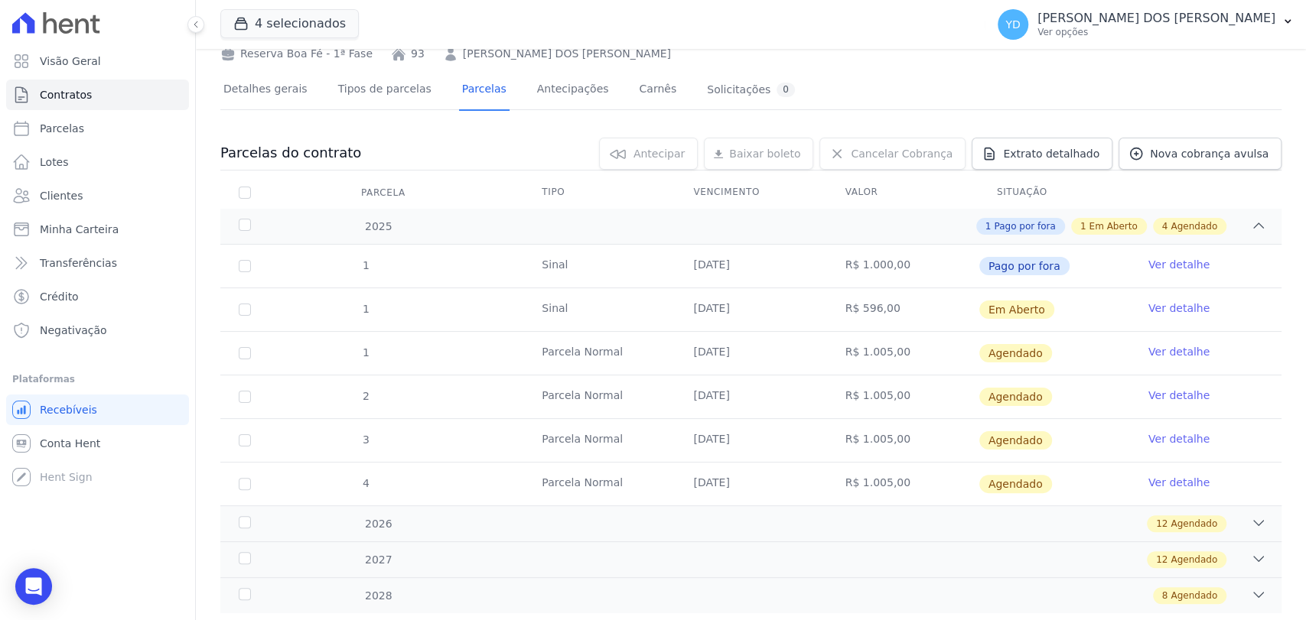
scroll to position [85, 0]
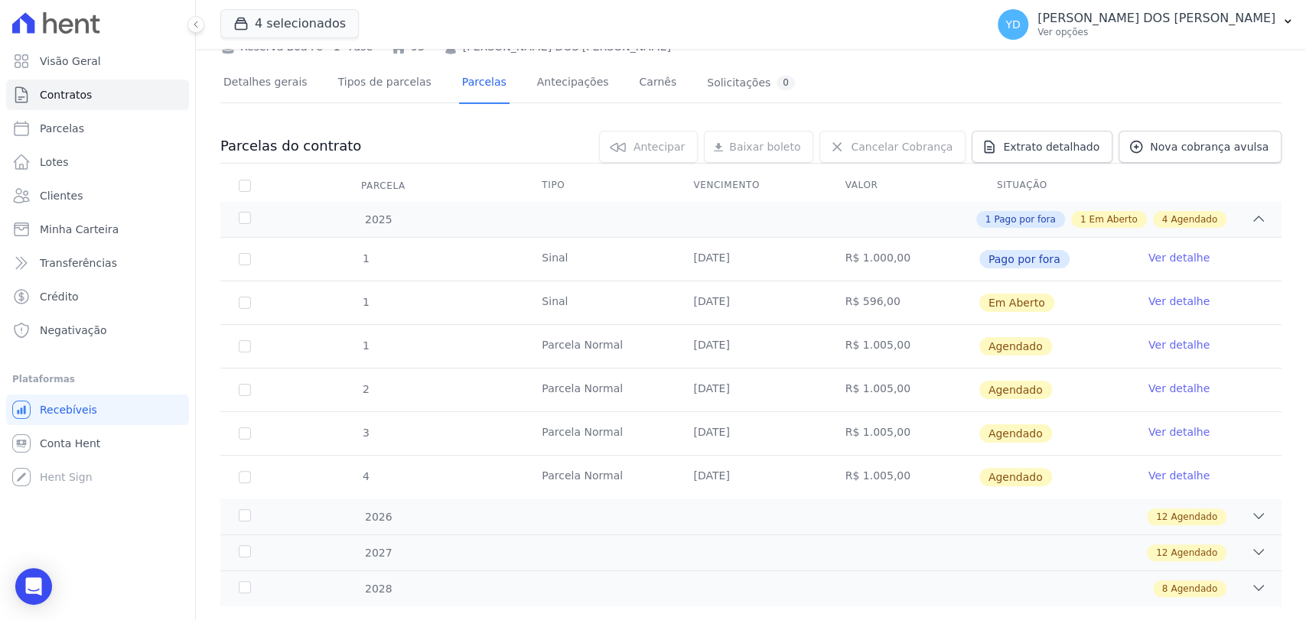
click at [1164, 288] on td "Ver detalhe" at bounding box center [1205, 303] width 151 height 43
click at [1164, 299] on link "Ver detalhe" at bounding box center [1178, 301] width 61 height 15
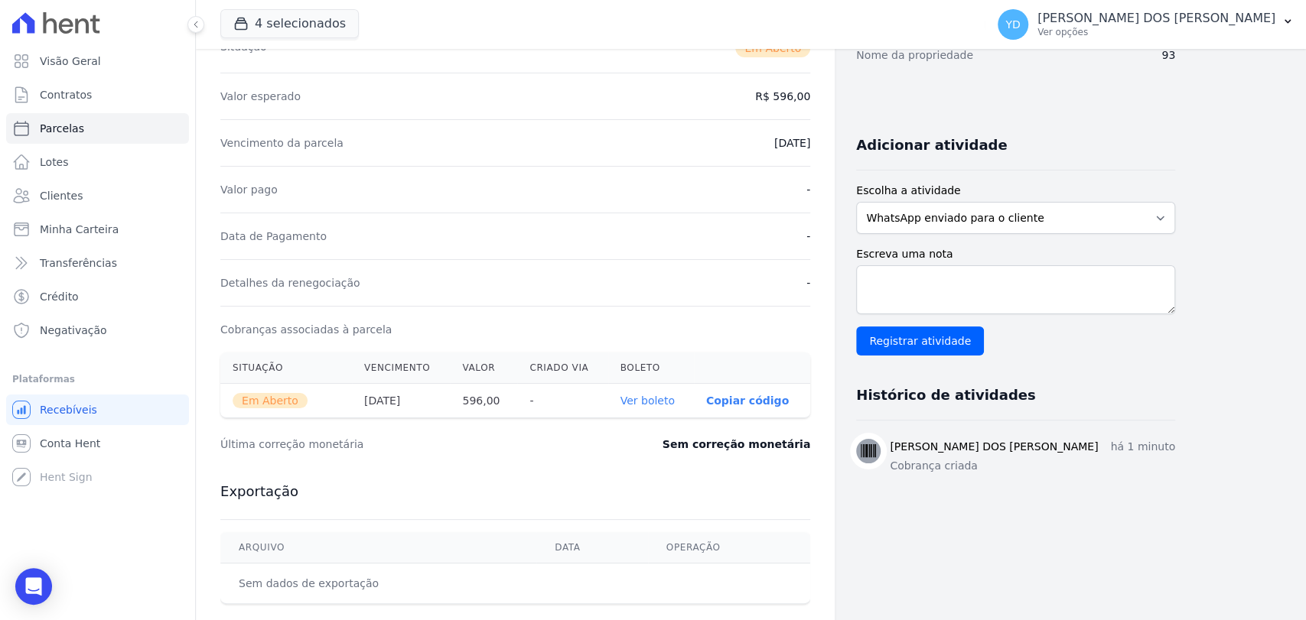
scroll to position [255, 0]
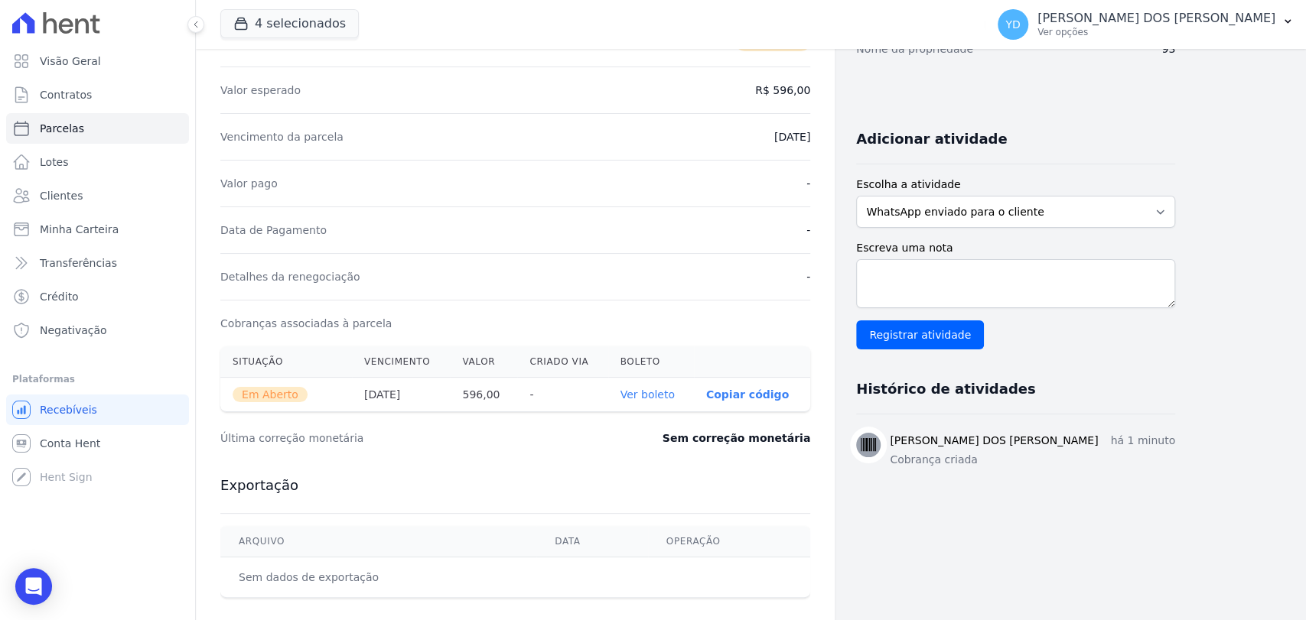
click at [652, 395] on link "Ver boleto" at bounding box center [647, 395] width 54 height 12
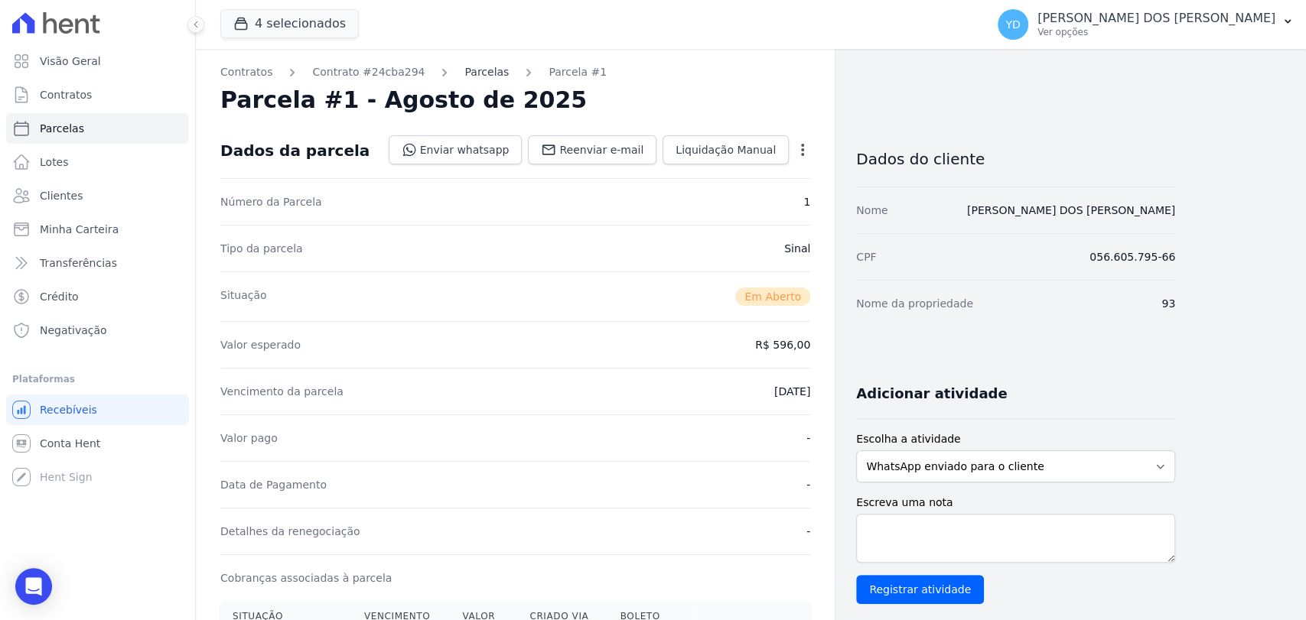
click at [464, 78] on link "Parcelas" at bounding box center [486, 72] width 44 height 16
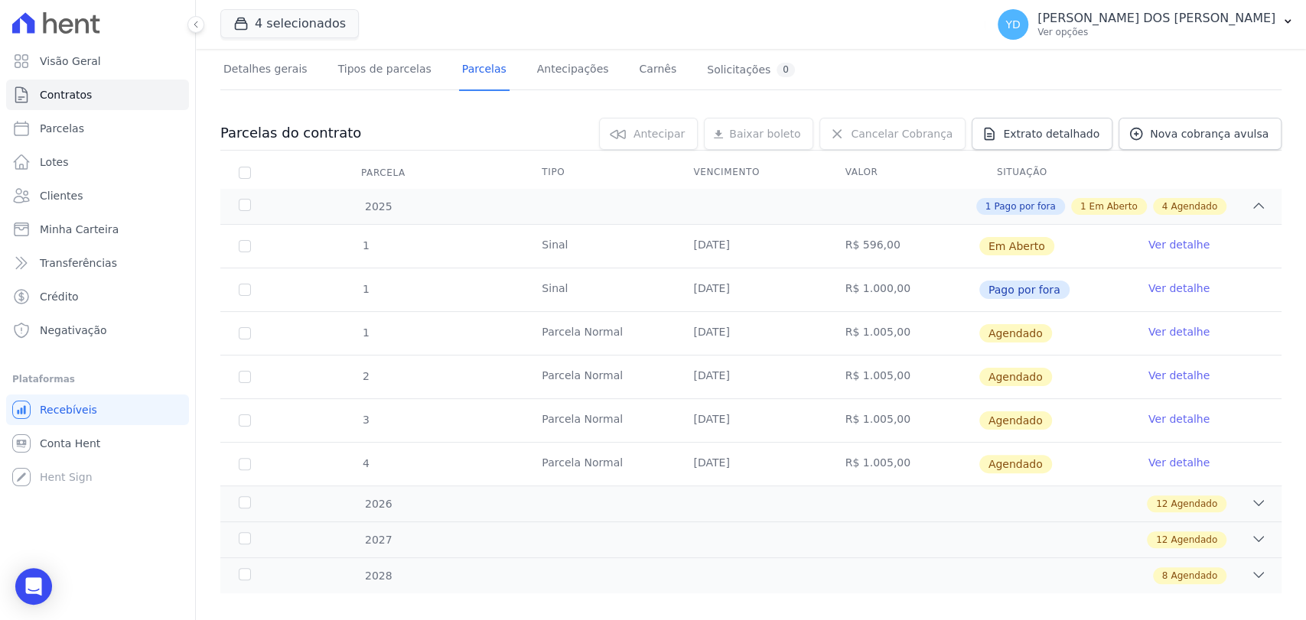
scroll to position [116, 0]
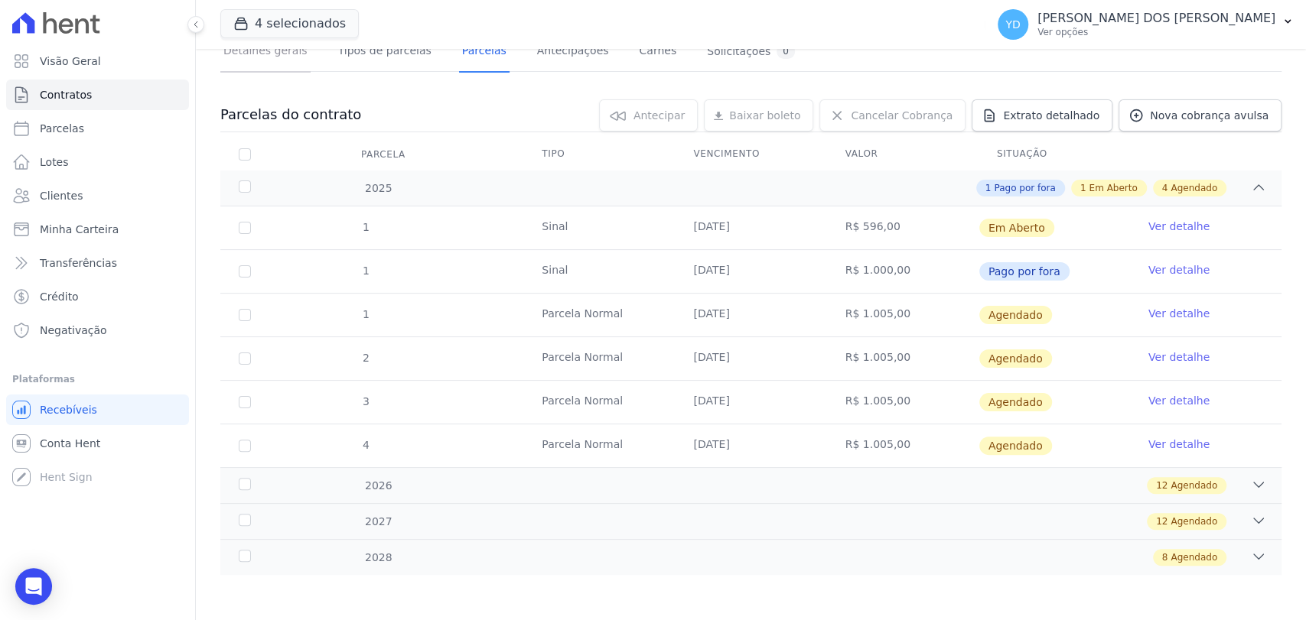
click at [278, 69] on link "Detalhes gerais" at bounding box center [265, 52] width 90 height 41
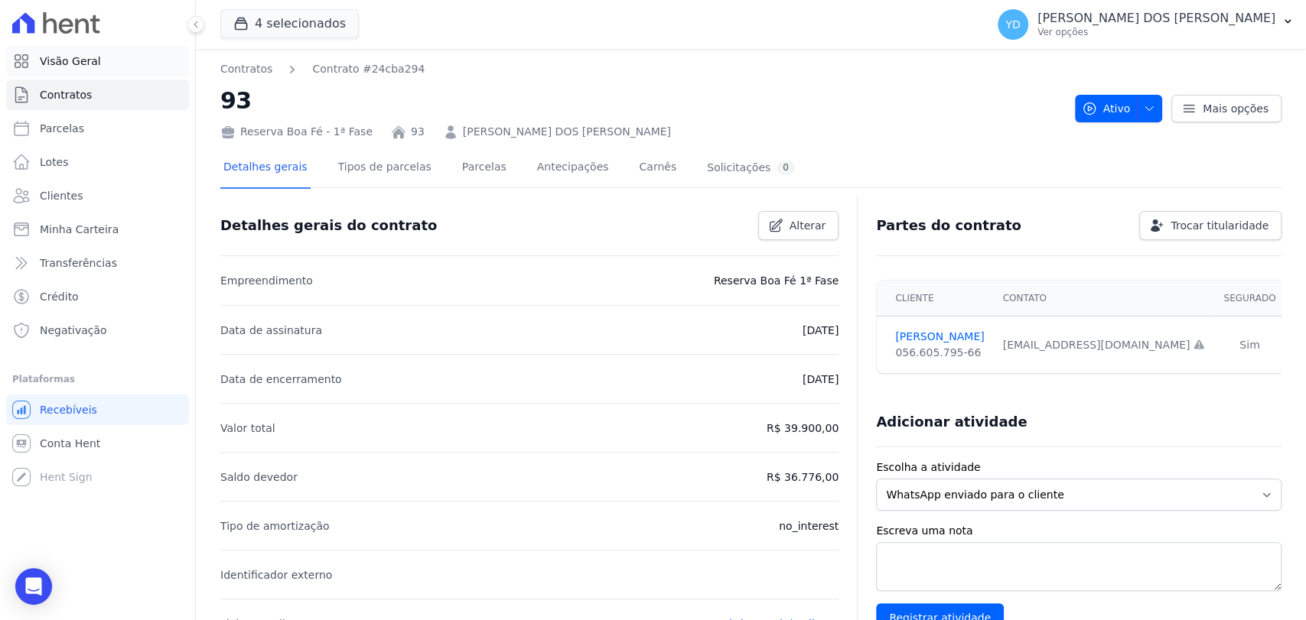
click at [90, 76] on link "Visão Geral" at bounding box center [97, 61] width 183 height 31
click at [112, 57] on link "Visão Geral" at bounding box center [97, 61] width 183 height 31
